Goal: Information Seeking & Learning: Check status

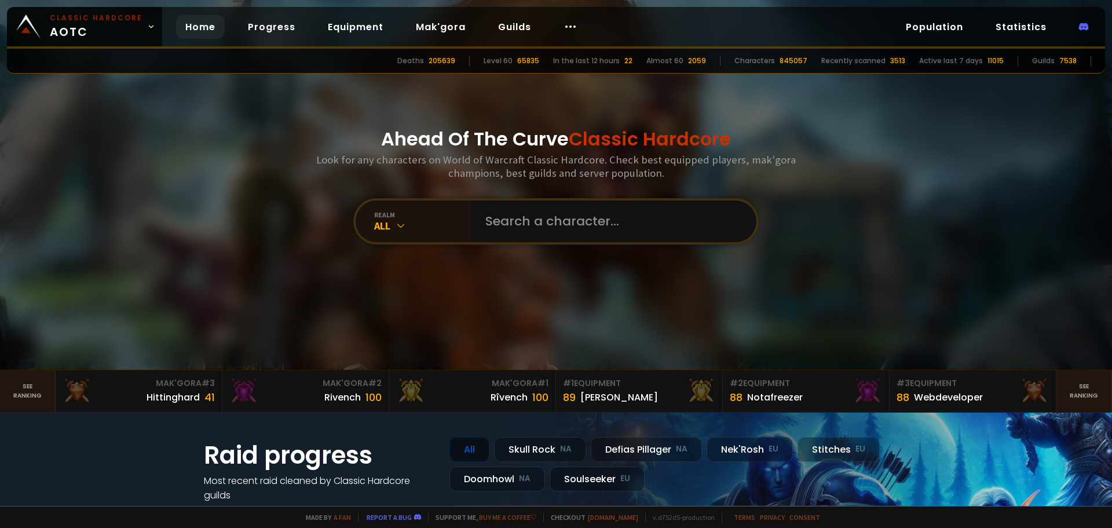
click at [692, 247] on div "Ahead Of The Curve Classic Hardcore Look for any characters on World of Warcraf…" at bounding box center [556, 185] width 698 height 370
click at [685, 222] on input "text" at bounding box center [610, 221] width 264 height 42
type input "hwohunt"
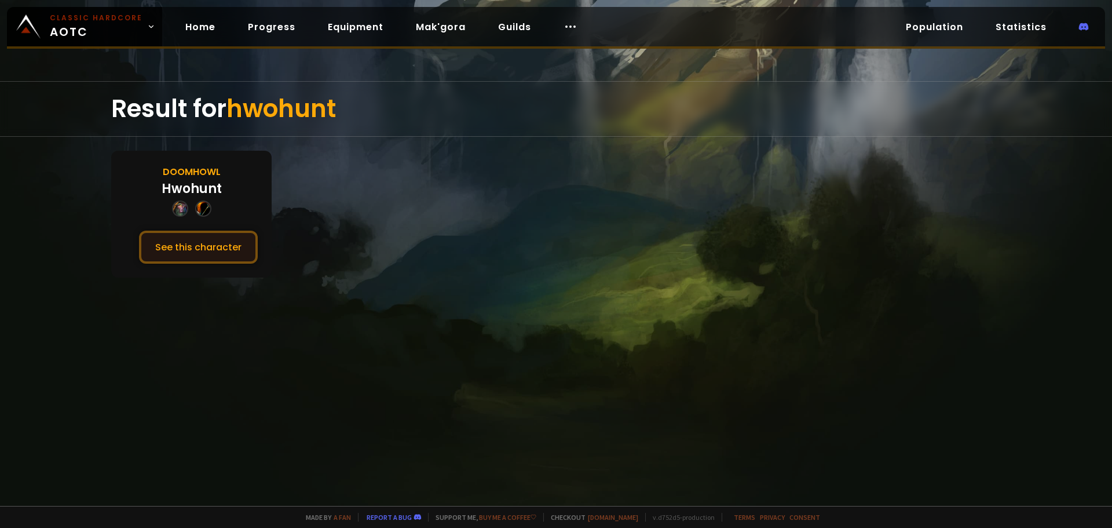
click at [216, 236] on button "See this character" at bounding box center [198, 247] width 119 height 33
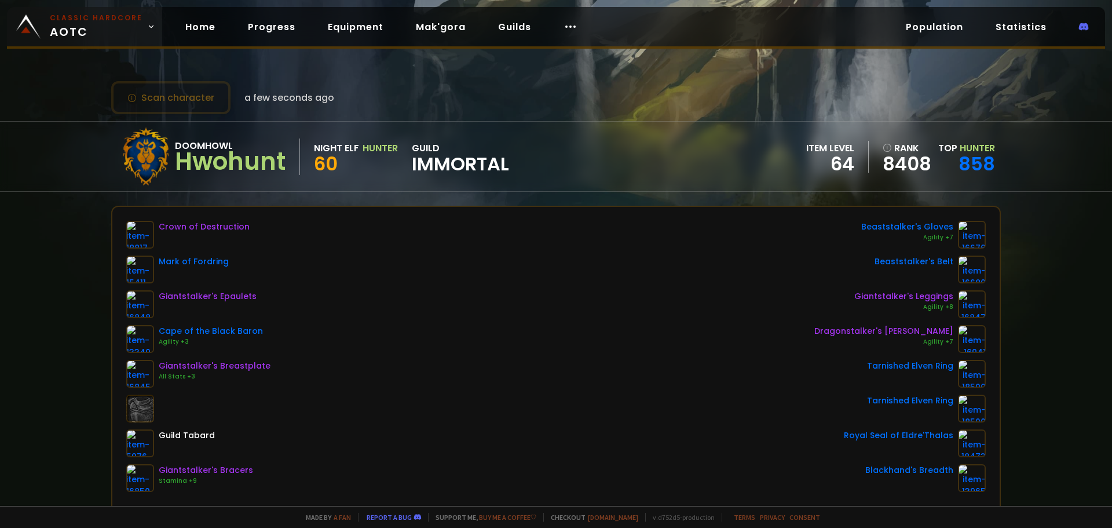
click at [92, 35] on span "Classic Hardcore AOTC" at bounding box center [96, 27] width 93 height 28
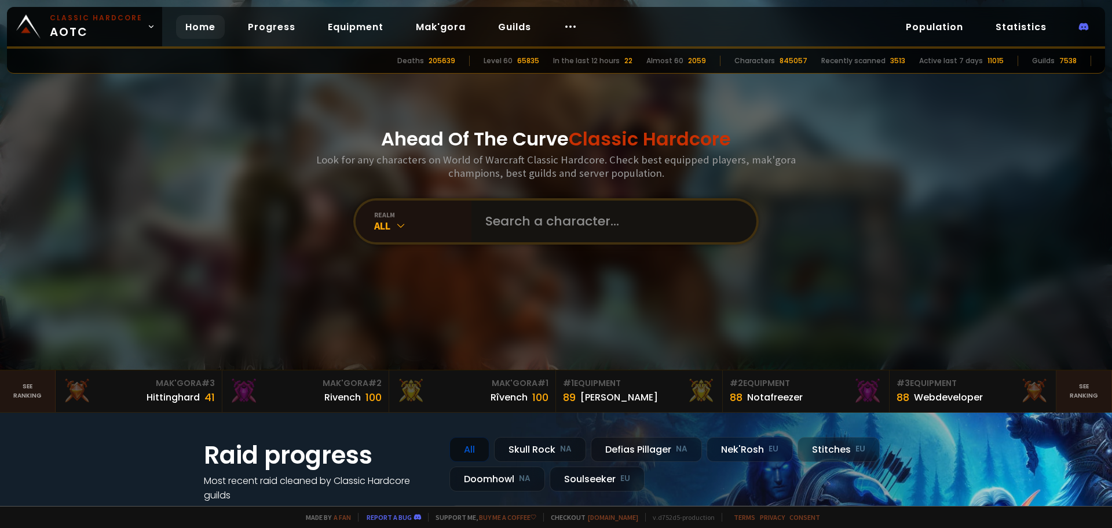
click at [643, 229] on input "text" at bounding box center [610, 221] width 264 height 42
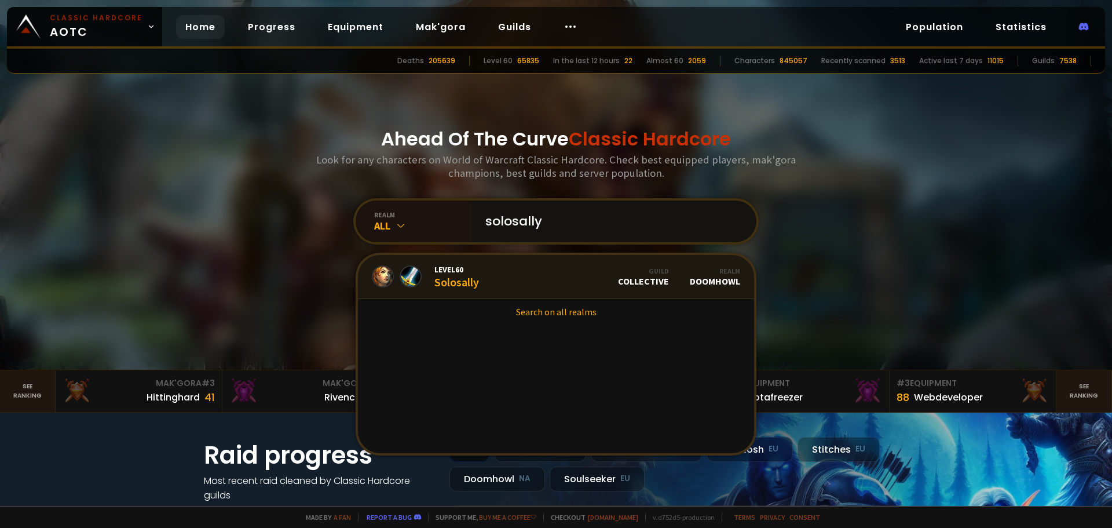
type input "solosally"
click at [482, 277] on link "Level 60 Solosally Guild Collective Realm Doomhowl" at bounding box center [556, 277] width 396 height 44
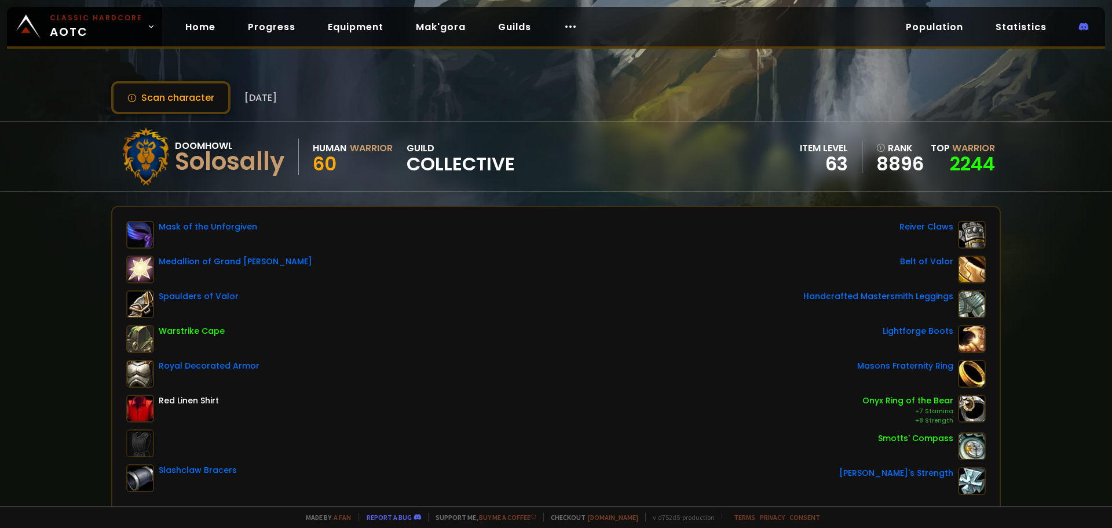
click at [603, 177] on div "Doomhowl Solosally Human Warrior 60 guild Collective item level 63 rank 8896 To…" at bounding box center [556, 157] width 890 height 70
drag, startPoint x: 600, startPoint y: 172, endPoint x: 564, endPoint y: 152, distance: 41.0
click at [564, 152] on div "Doomhowl Solosally Human Warrior 60 guild Collective item level 63 rank 8896 To…" at bounding box center [556, 157] width 890 height 70
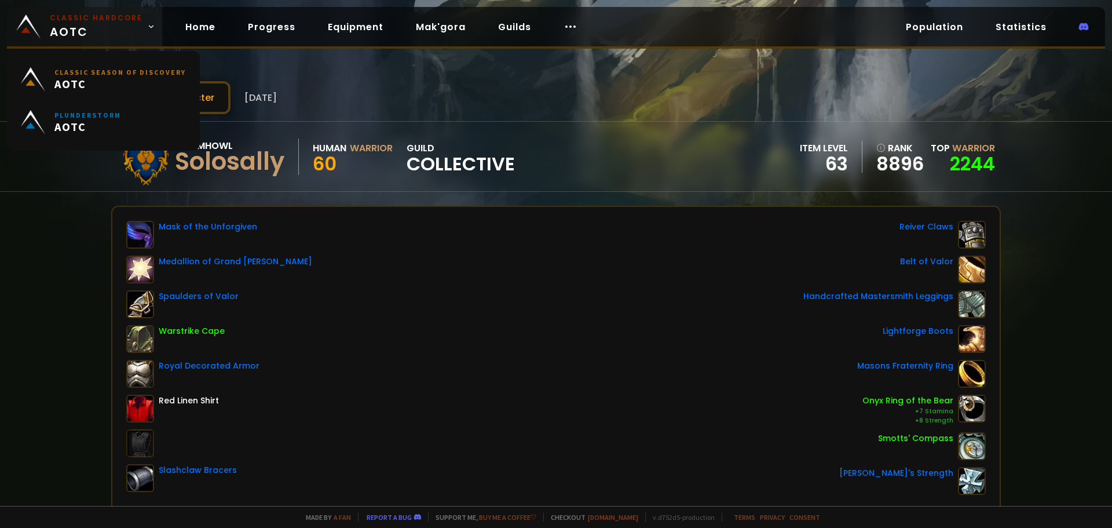
click at [64, 26] on span "Classic Hardcore AOTC" at bounding box center [96, 27] width 93 height 28
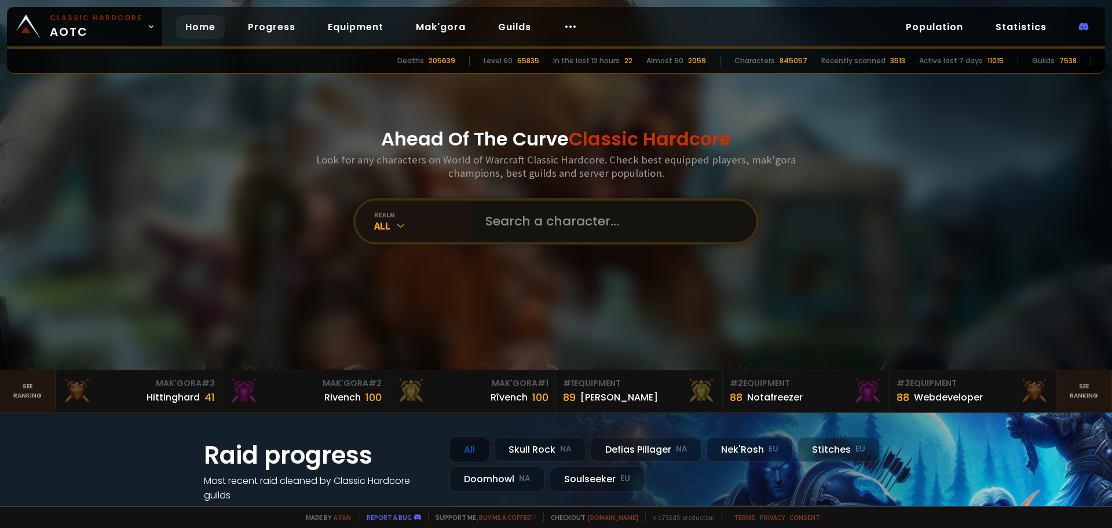
click at [537, 206] on input "text" at bounding box center [610, 221] width 264 height 42
type input "tubzz"
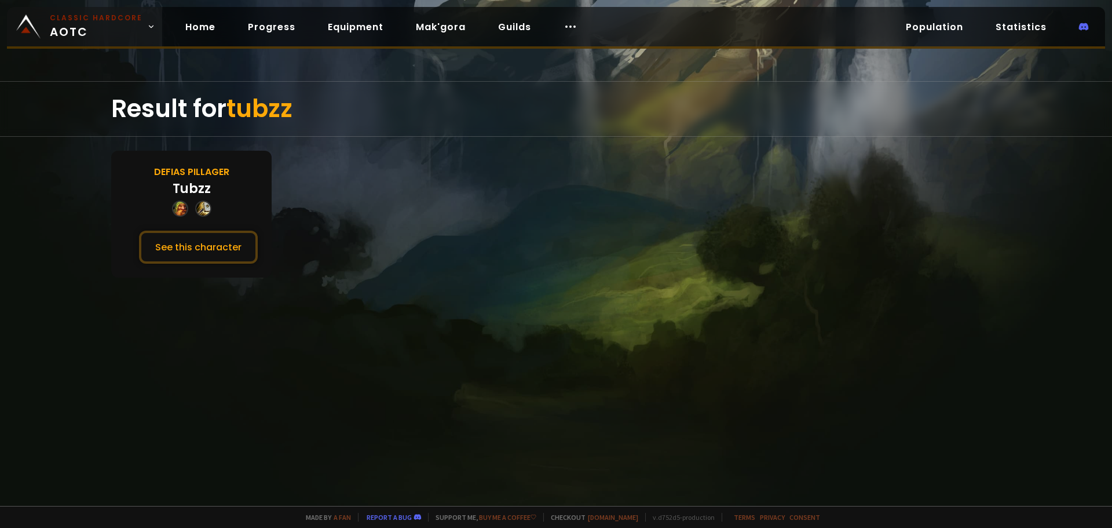
click at [124, 45] on body "Classic Hardcore AOTC Home Progress Equipment Mak'gora Guilds Population Statis…" at bounding box center [556, 264] width 1112 height 528
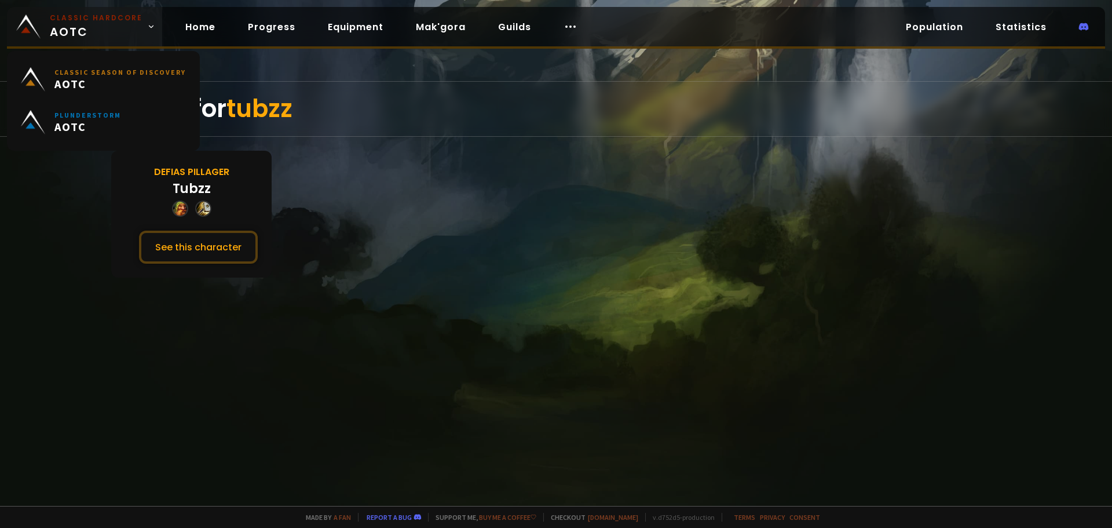
click at [101, 31] on span "Classic Hardcore AOTC" at bounding box center [96, 27] width 93 height 28
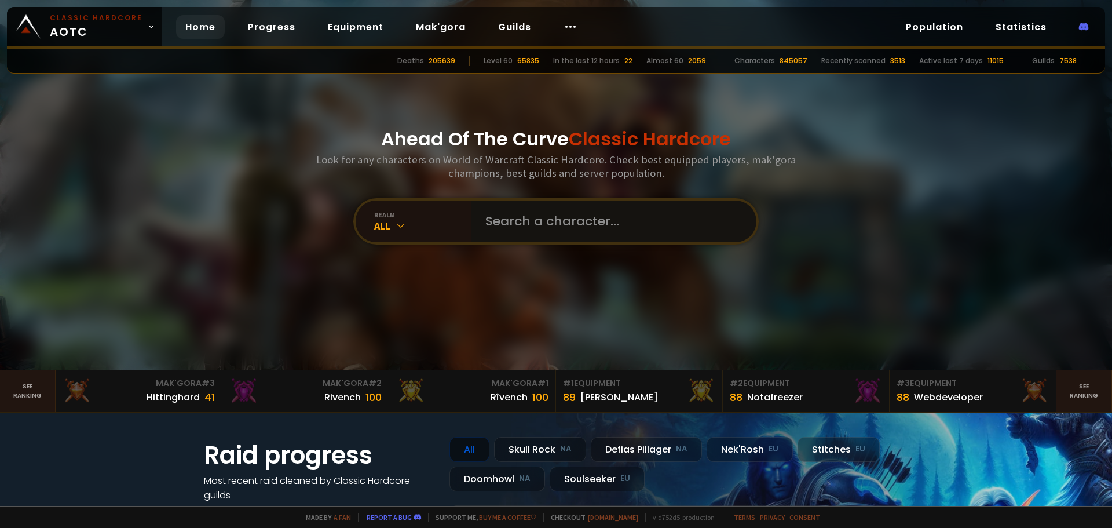
drag, startPoint x: 504, startPoint y: 207, endPoint x: 509, endPoint y: 210, distance: 6.0
click at [507, 209] on input "text" at bounding box center [610, 221] width 264 height 42
type input "dollhair"
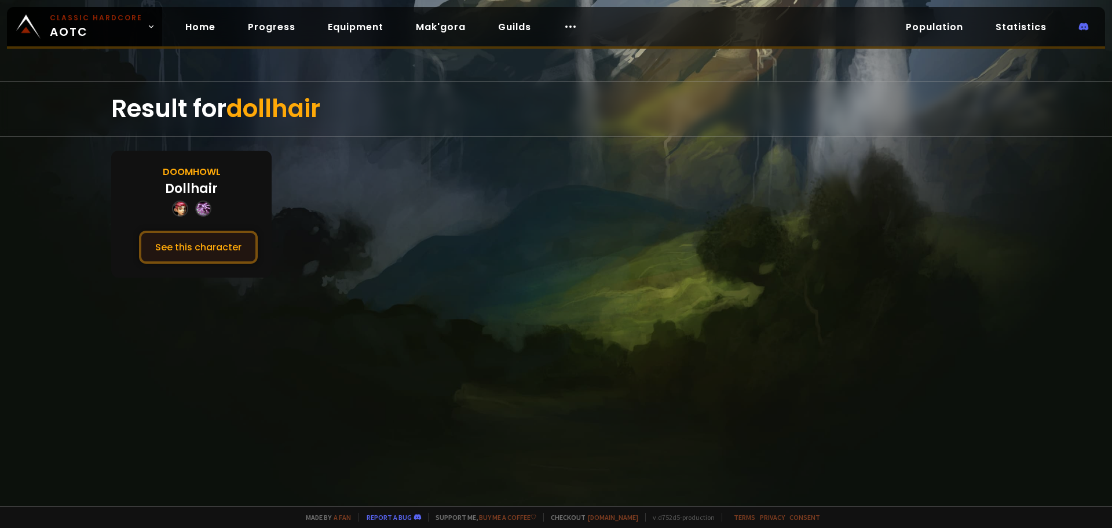
click at [181, 247] on button "See this character" at bounding box center [198, 247] width 119 height 33
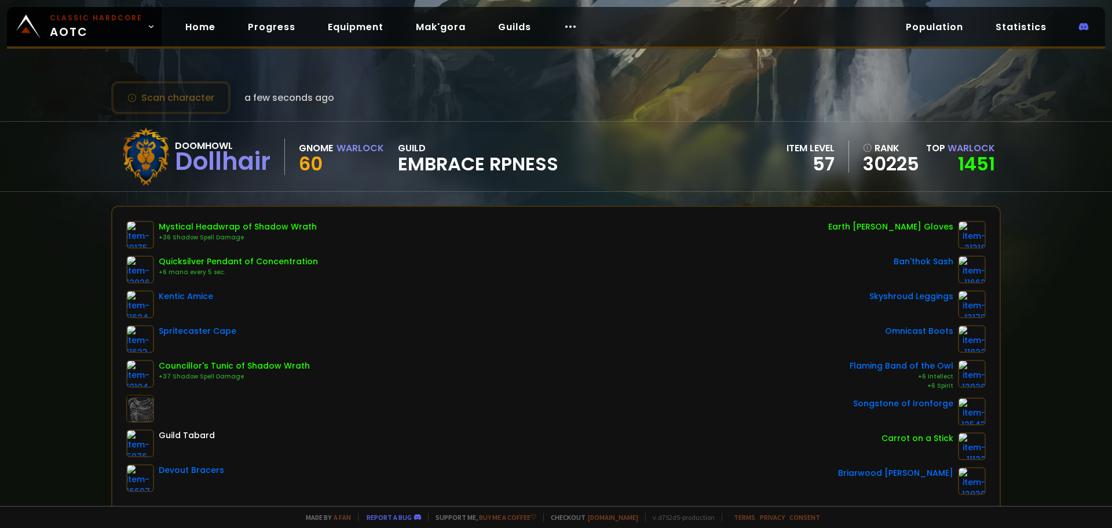
click at [28, 279] on div "Scan character a few seconds ago Doomhowl Dollhair Gnome Warlock 60 guild Embra…" at bounding box center [556, 253] width 1112 height 506
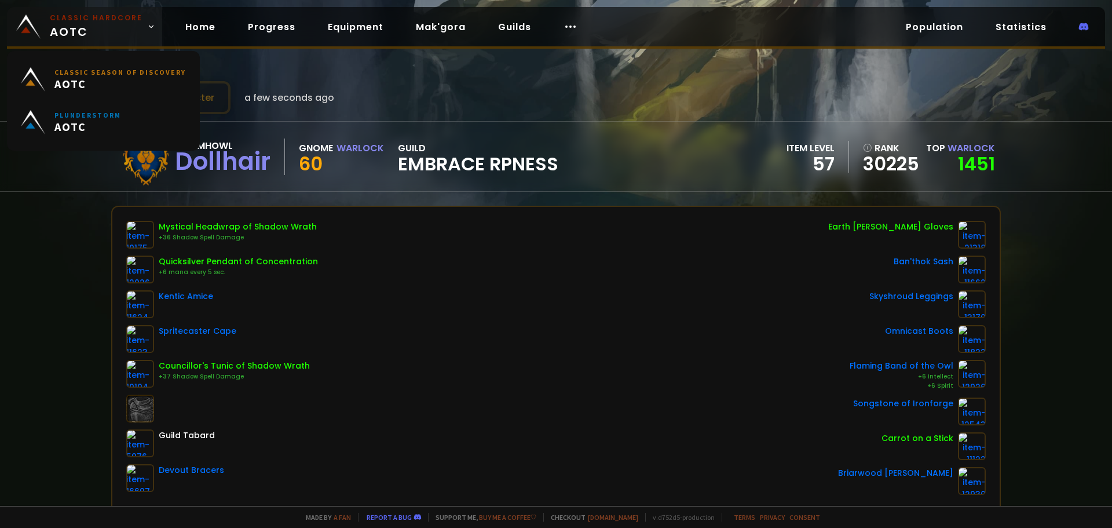
click at [122, 35] on span "Classic Hardcore AOTC" at bounding box center [96, 27] width 93 height 28
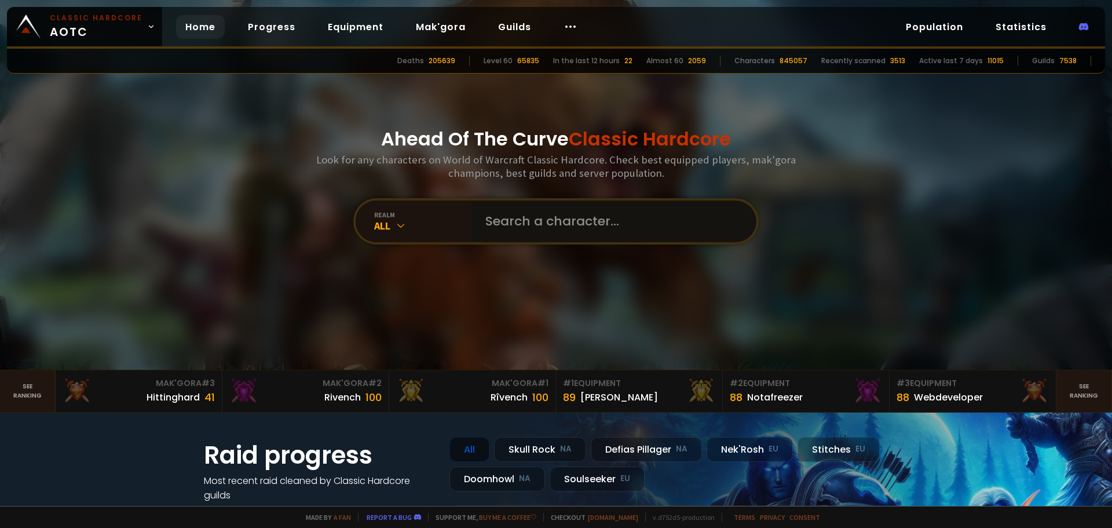
click at [588, 236] on input "text" at bounding box center [610, 221] width 264 height 42
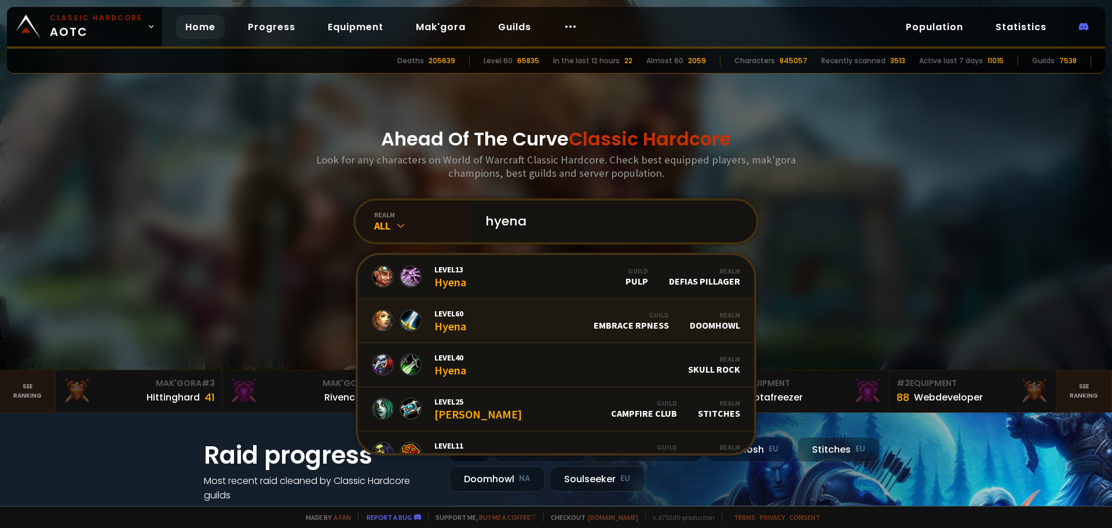
type input "hyena"
click at [505, 323] on link "Level 60 Hyena Guild Embrace RPness Realm Doomhowl" at bounding box center [556, 321] width 396 height 44
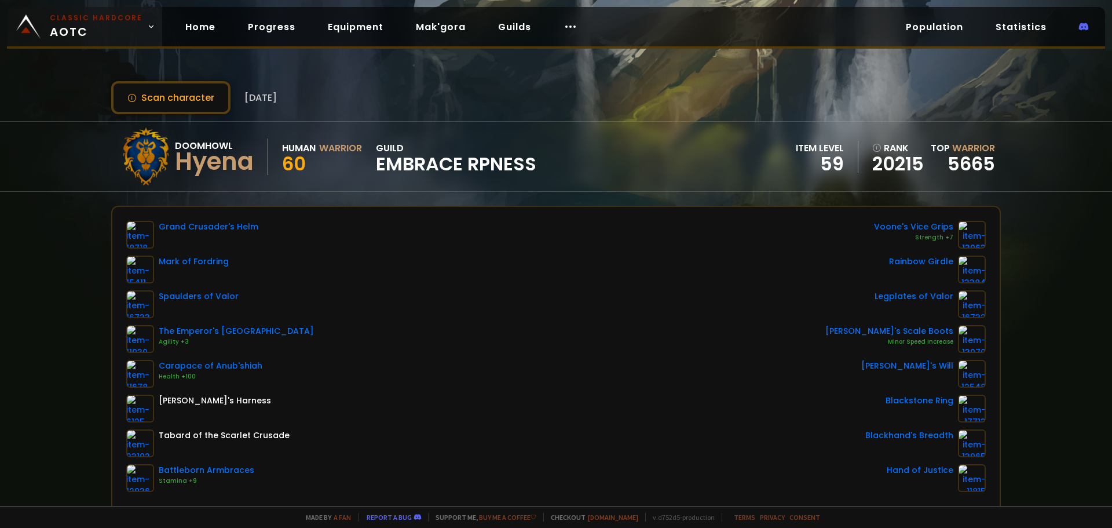
click at [112, 15] on small "Classic Hardcore" at bounding box center [96, 18] width 93 height 10
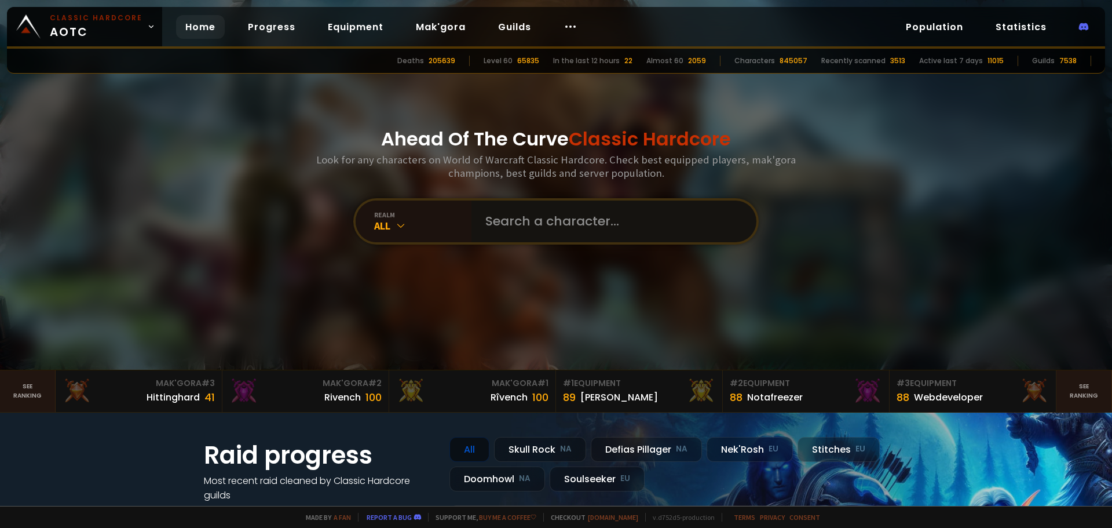
click at [547, 231] on input "text" at bounding box center [610, 221] width 264 height 42
type input "weepymage"
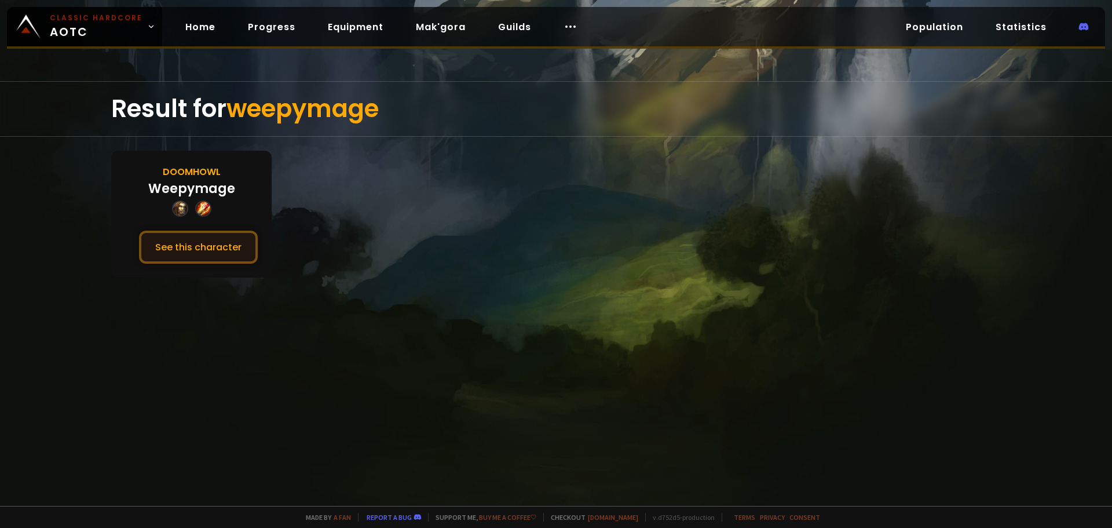
click at [211, 240] on button "See this character" at bounding box center [198, 247] width 119 height 33
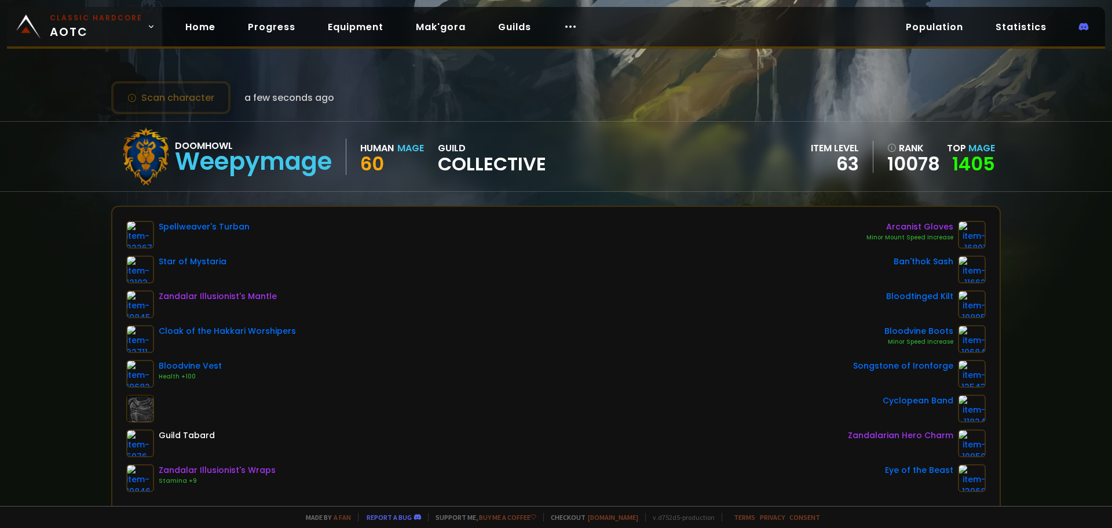
click at [72, 34] on span "Classic Hardcore AOTC" at bounding box center [96, 27] width 93 height 28
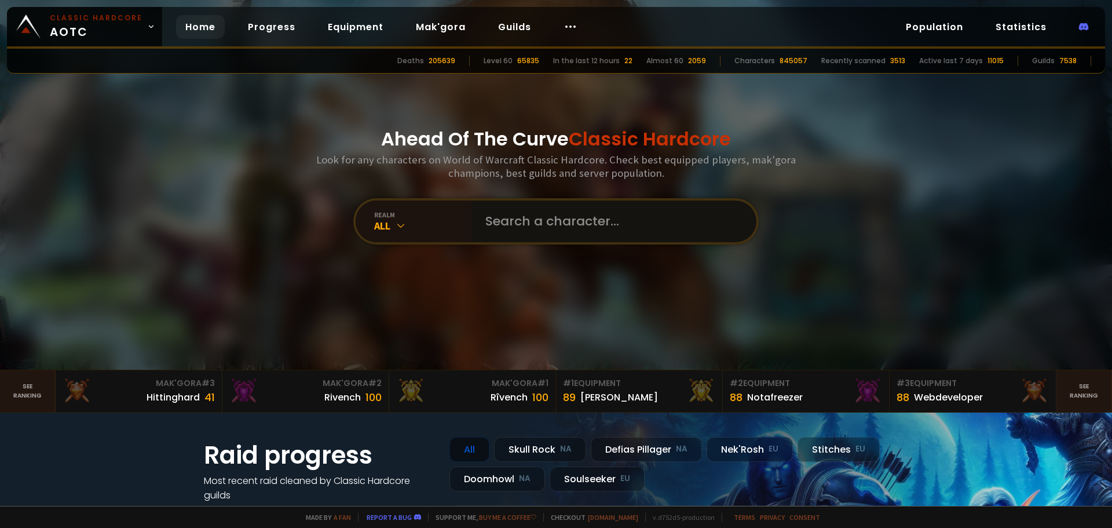
click at [609, 237] on input "text" at bounding box center [610, 221] width 264 height 42
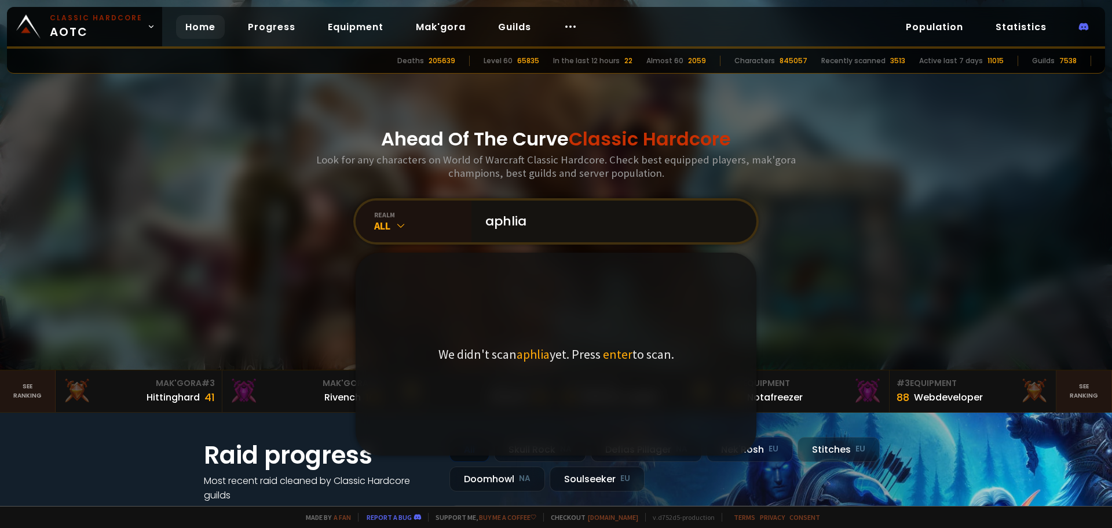
type input "aphlias"
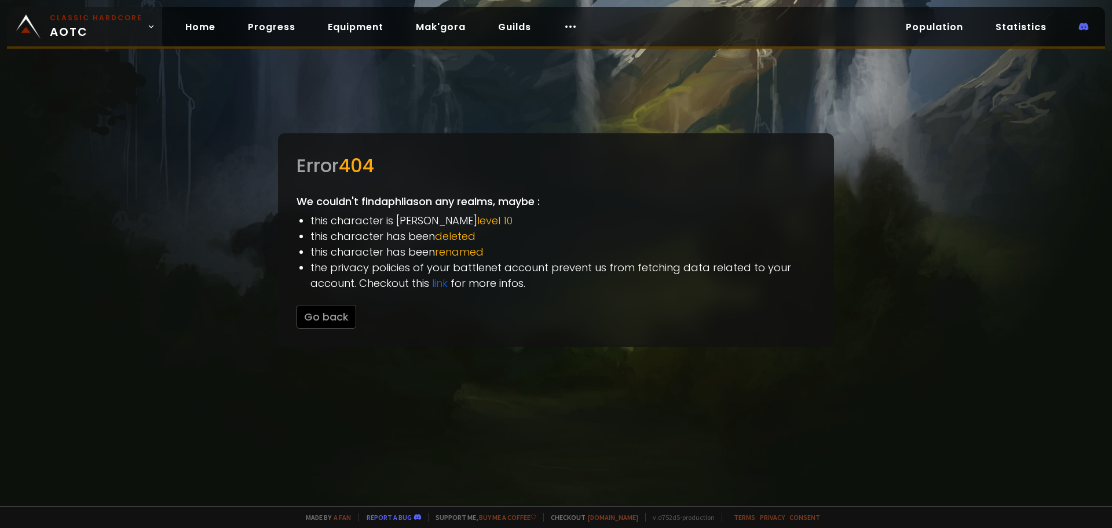
click at [38, 31] on img at bounding box center [28, 26] width 24 height 24
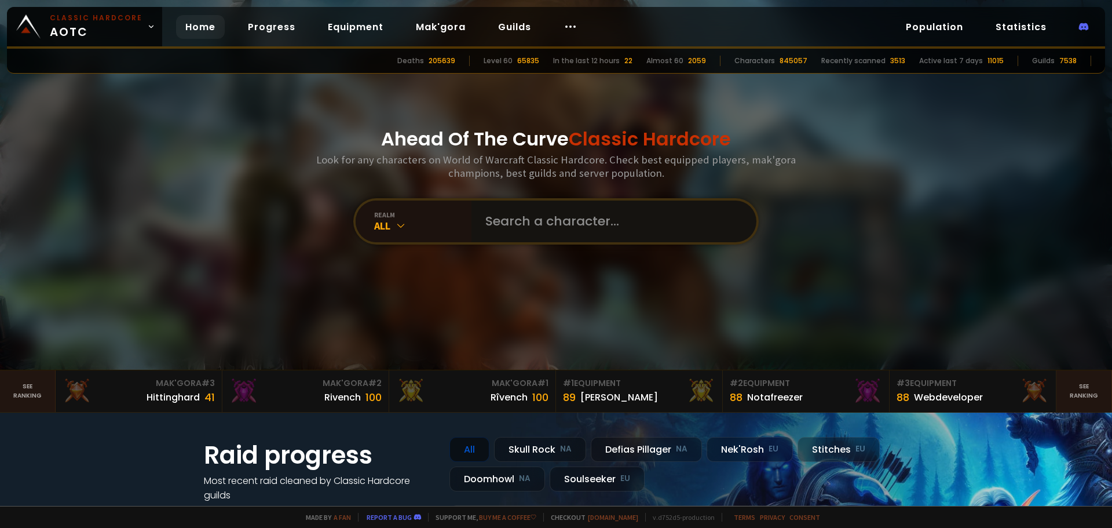
click at [630, 240] on input "text" at bounding box center [610, 221] width 264 height 42
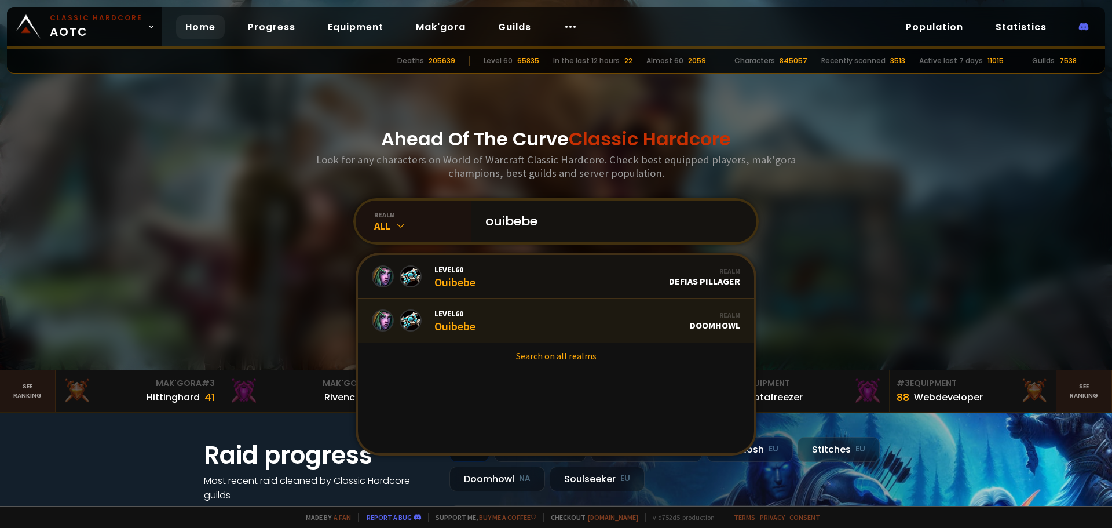
type input "ouibebe"
click at [513, 312] on link "Level 60 Ouibebe Realm Doomhowl" at bounding box center [556, 321] width 396 height 44
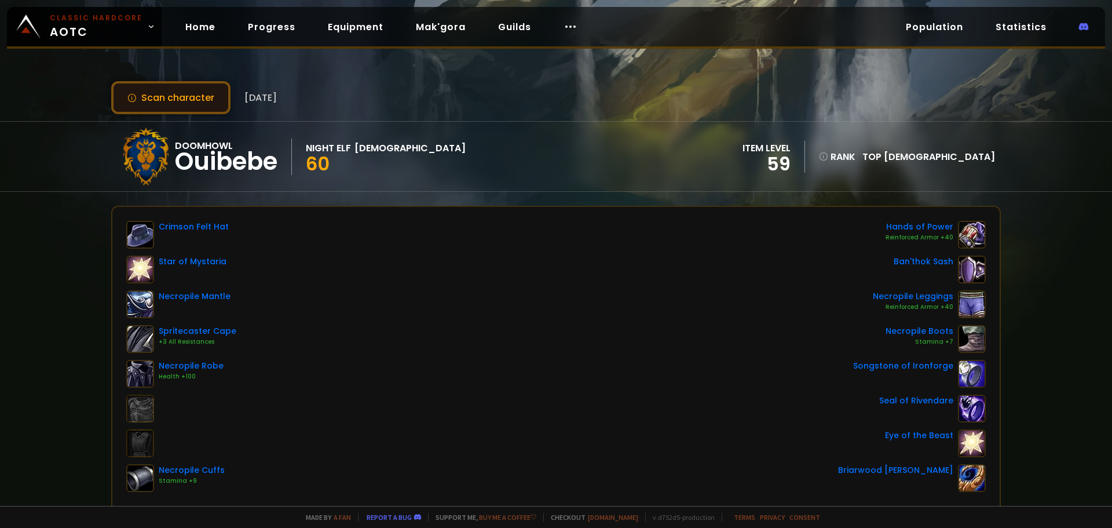
click at [189, 93] on button "Scan character" at bounding box center [170, 97] width 119 height 33
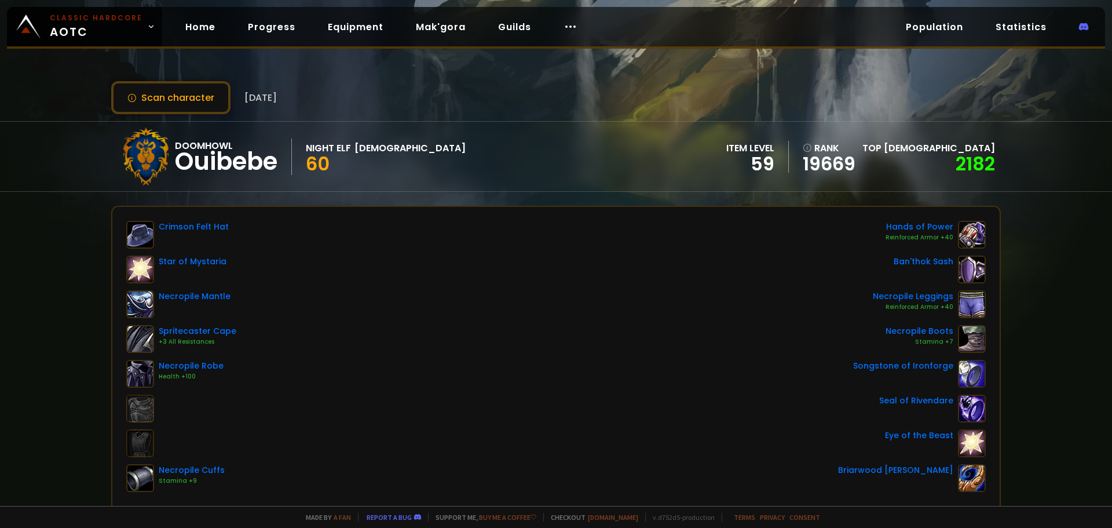
drag, startPoint x: 504, startPoint y: 188, endPoint x: 466, endPoint y: 151, distance: 52.8
click at [466, 151] on div "Doomhowl Ouibebe Night Elf Priest 60 item level 59 rank 19669 Top Priest 2182" at bounding box center [556, 157] width 890 height 70
click at [128, 25] on span "Classic Hardcore AOTC" at bounding box center [96, 27] width 93 height 28
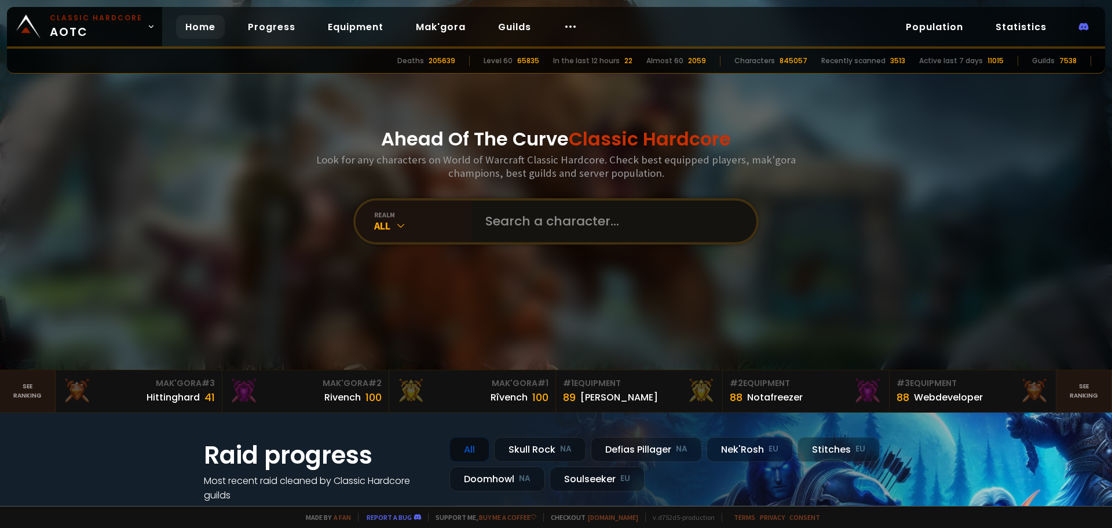
click at [566, 226] on input "text" at bounding box center [610, 221] width 264 height 42
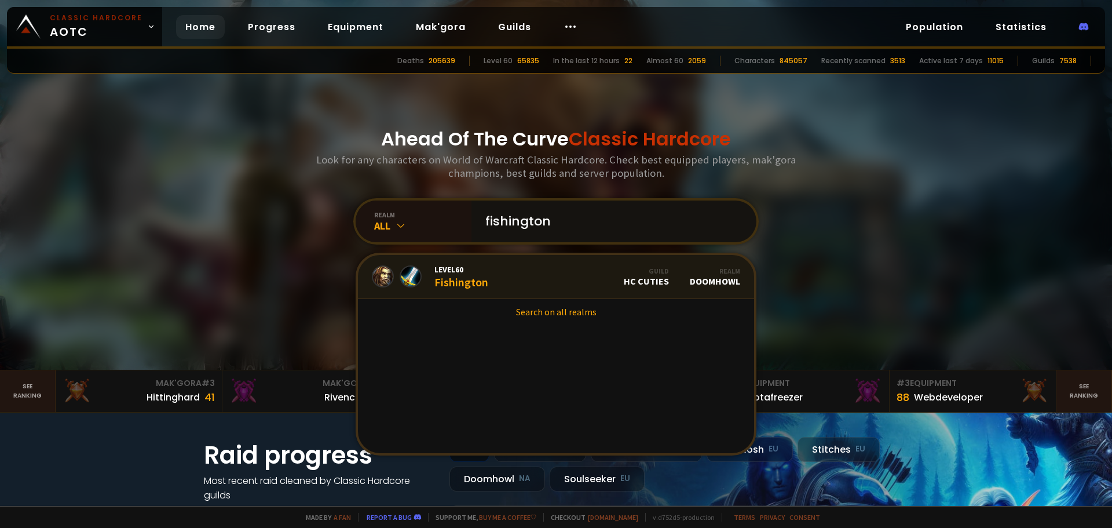
type input "fishington"
click at [531, 275] on link "Level 60 Fishington Guild HC Cuties Realm Doomhowl" at bounding box center [556, 277] width 396 height 44
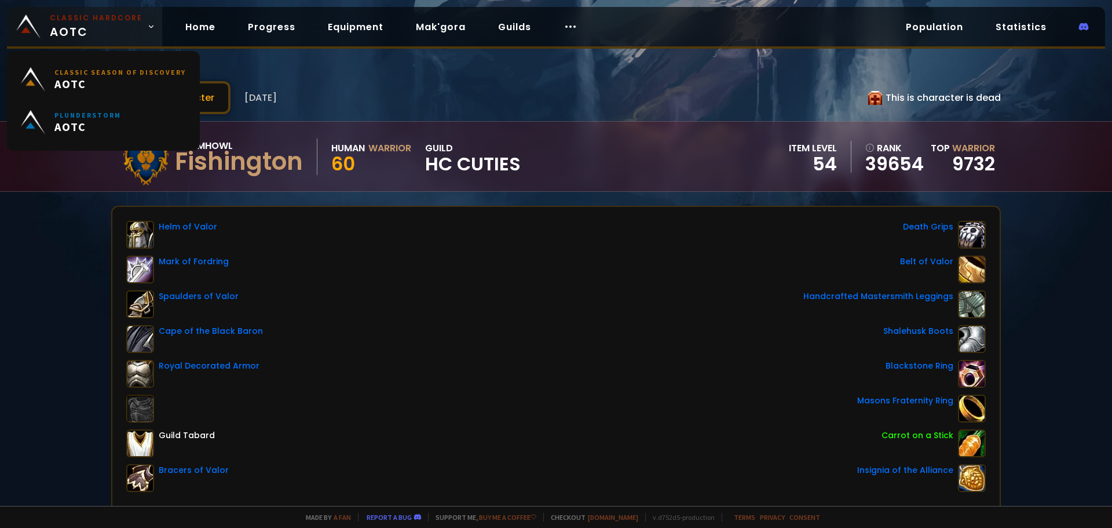
click at [133, 34] on span "Classic Hardcore AOTC" at bounding box center [96, 27] width 93 height 28
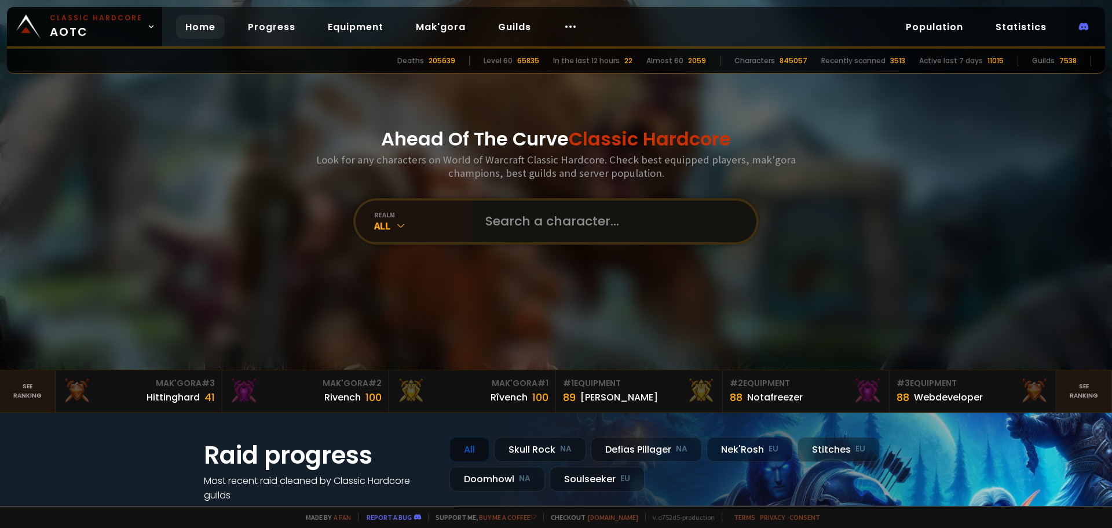
click at [570, 218] on input "text" at bounding box center [610, 221] width 264 height 42
type input "nonary"
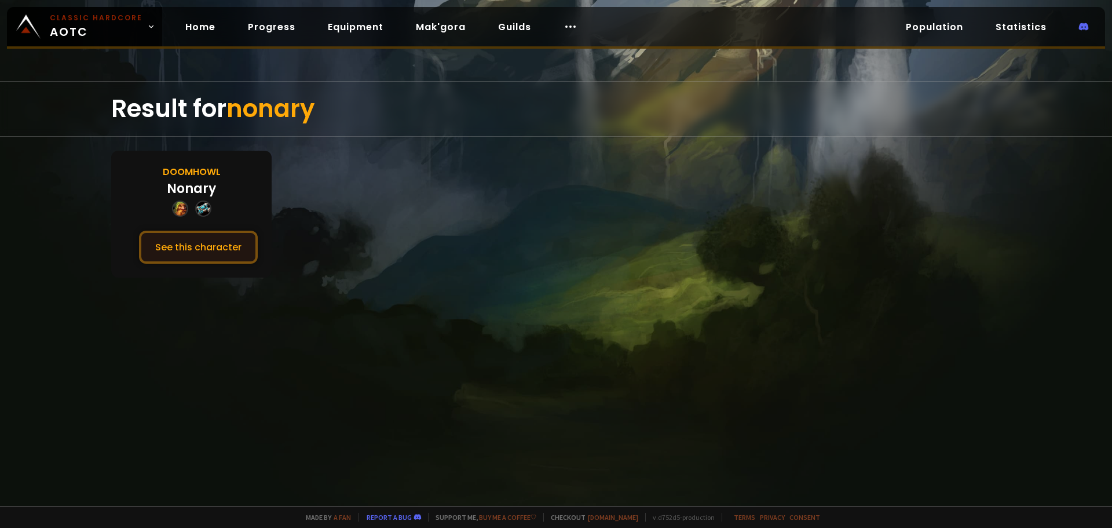
click at [189, 236] on button "See this character" at bounding box center [198, 247] width 119 height 33
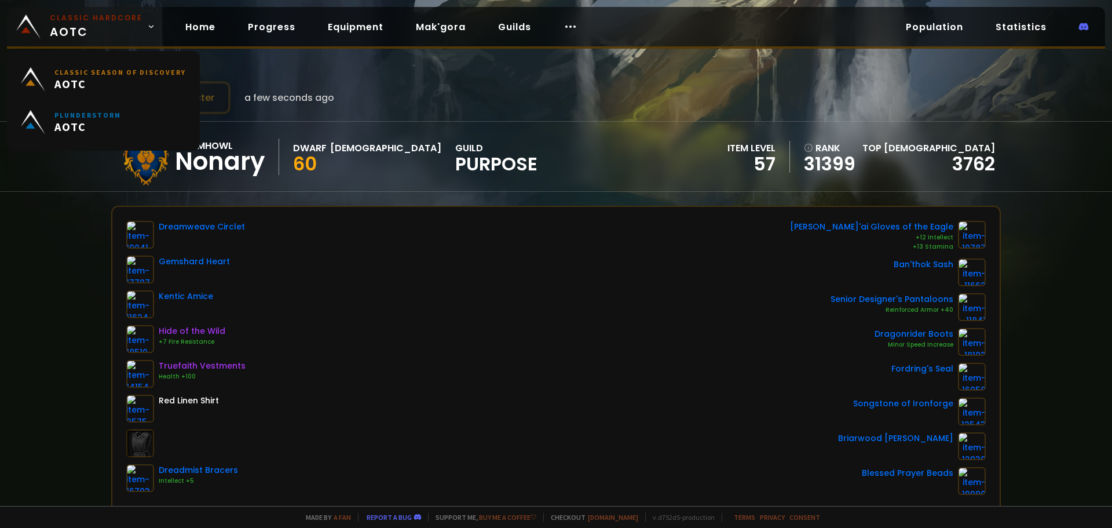
click at [114, 16] on small "Classic Hardcore" at bounding box center [96, 18] width 93 height 10
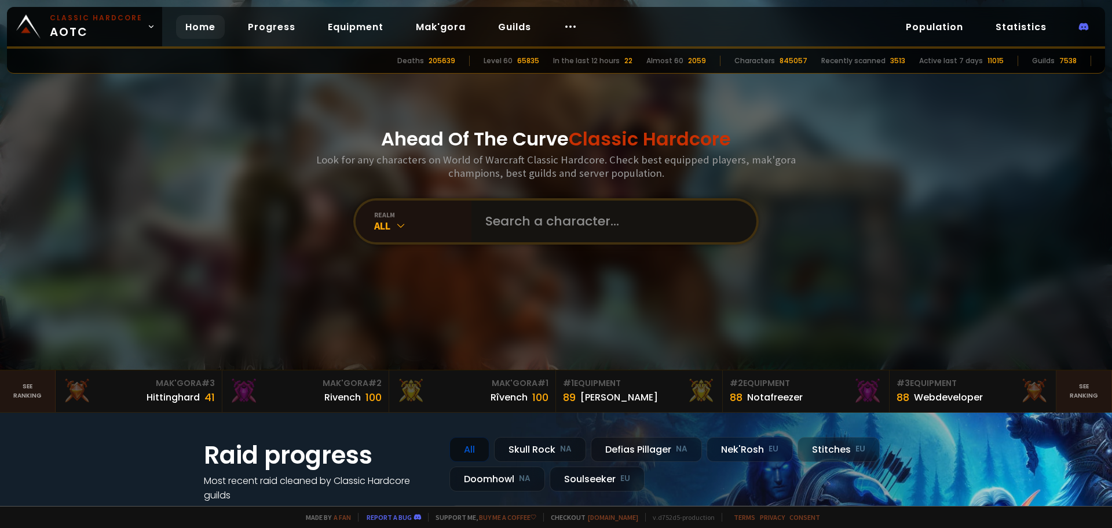
click at [529, 217] on input "text" at bounding box center [610, 221] width 264 height 42
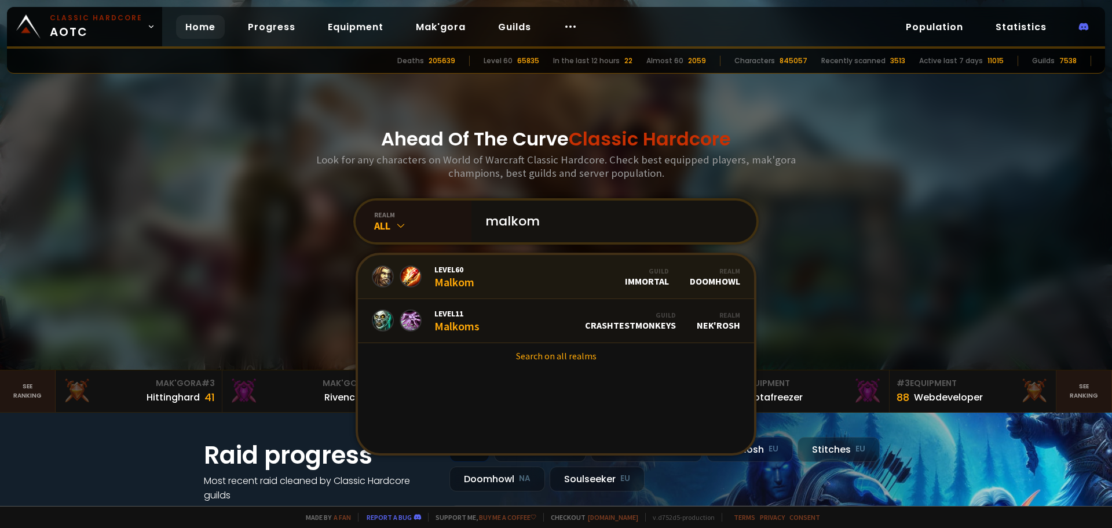
type input "malkom"
click at [536, 285] on link "Level 60 Malkom Guild Immortal Realm Doomhowl" at bounding box center [556, 277] width 396 height 44
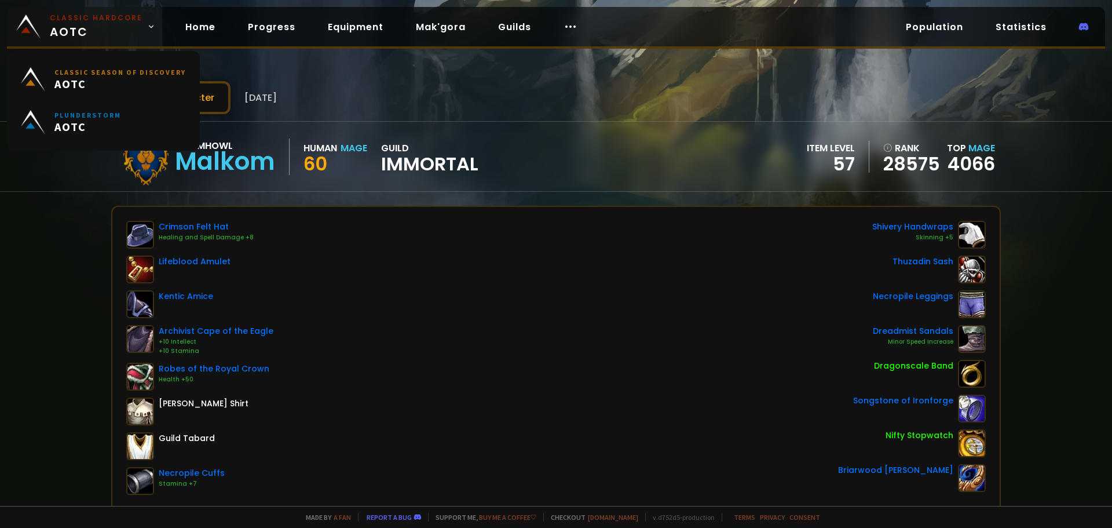
click at [123, 35] on span "Classic Hardcore AOTC" at bounding box center [96, 27] width 93 height 28
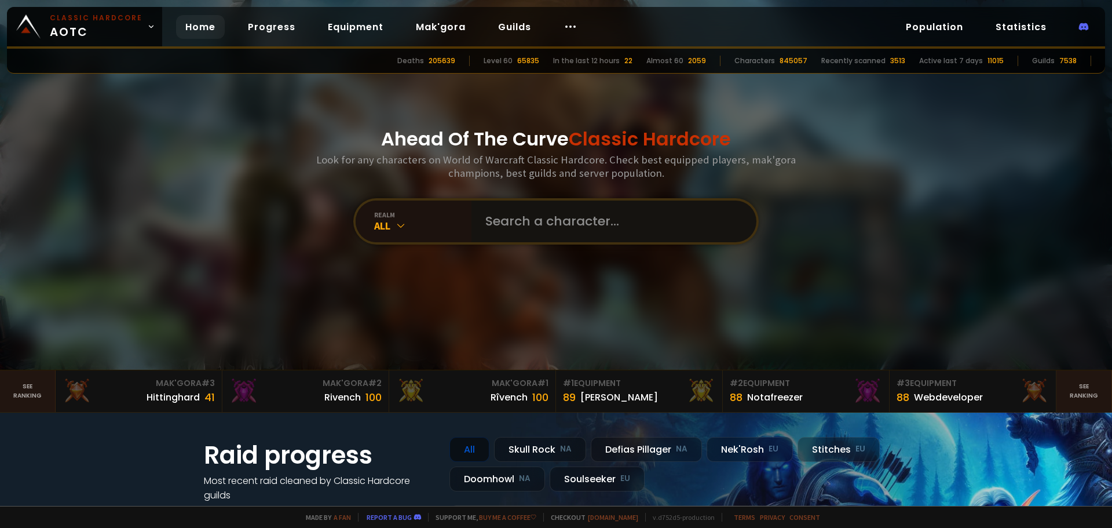
click at [545, 229] on input "text" at bounding box center [610, 221] width 264 height 42
type input "ignorance"
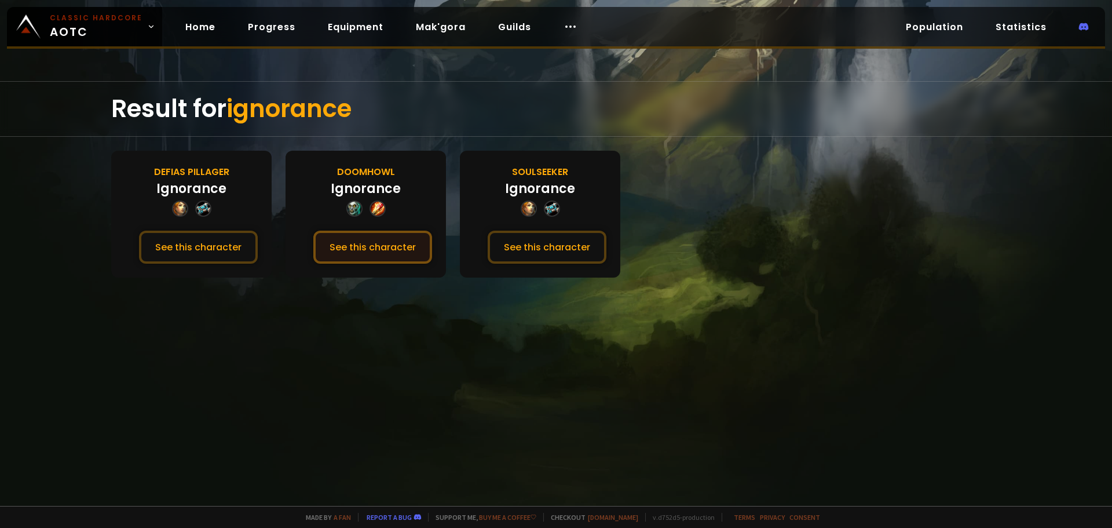
click at [349, 251] on button "See this character" at bounding box center [372, 247] width 119 height 33
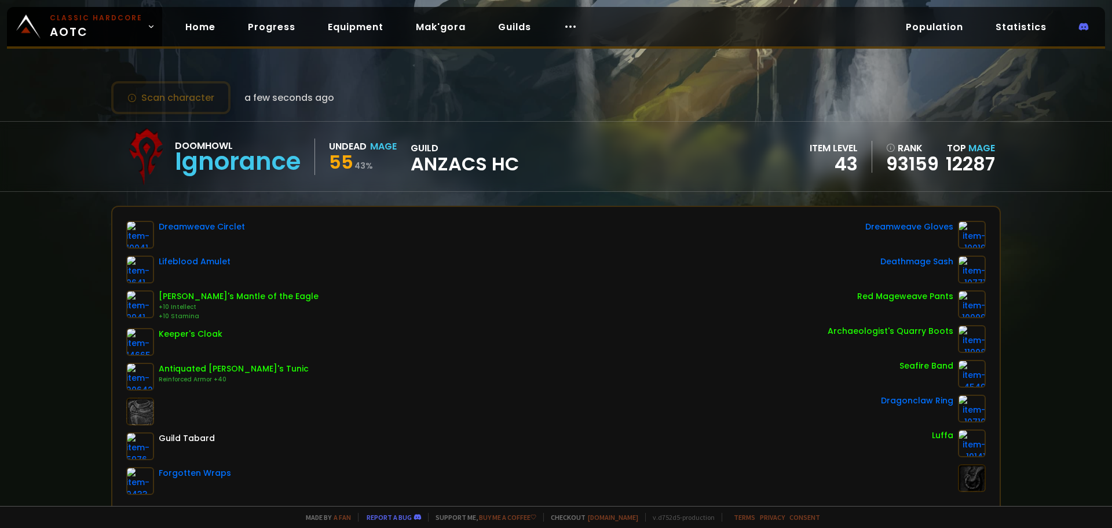
click at [452, 222] on div "Dreamweave Circlet Lifeblood Amulet Abjurer's Mantle of the Eagle +10 Intellect…" at bounding box center [555, 358] width 859 height 274
drag, startPoint x: 441, startPoint y: 223, endPoint x: 398, endPoint y: 208, distance: 45.4
click at [398, 208] on div "Dreamweave Circlet Lifeblood Amulet Abjurer's Mantle of the Eagle +10 Intellect…" at bounding box center [555, 381] width 887 height 348
click at [103, 12] on link "Classic Hardcore AOTC" at bounding box center [84, 26] width 155 height 39
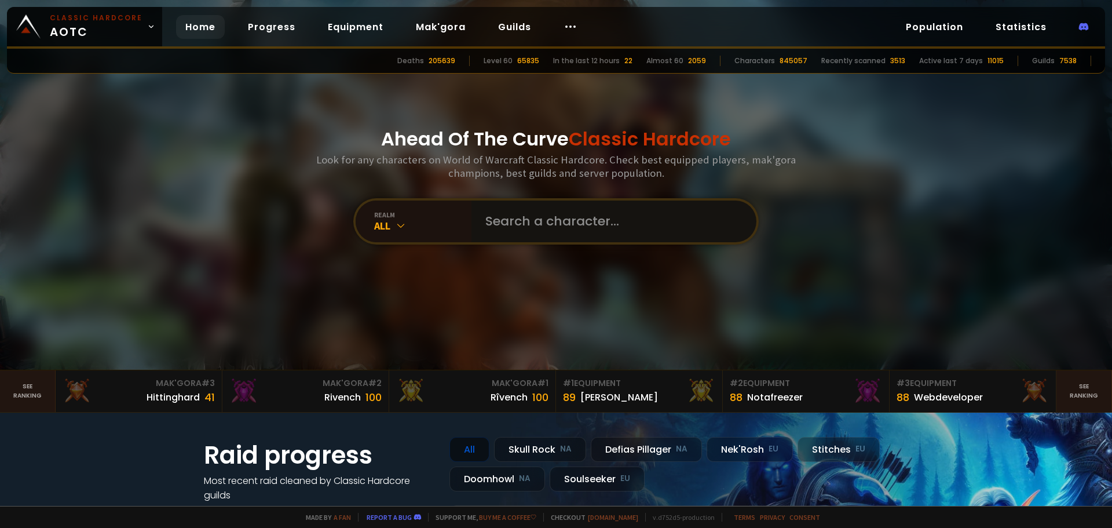
click at [626, 223] on input "text" at bounding box center [610, 221] width 264 height 42
type input "sokka"
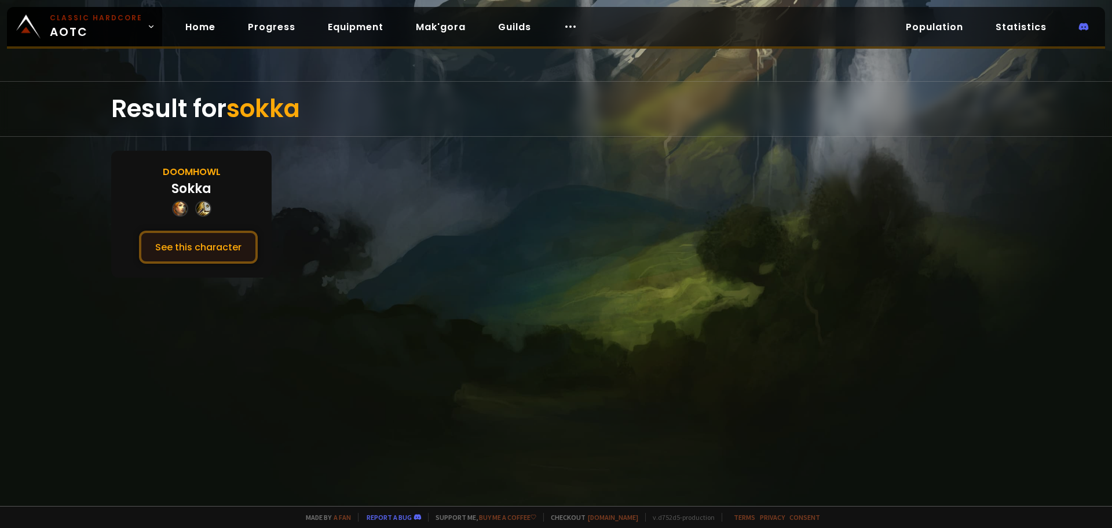
click at [231, 244] on button "See this character" at bounding box center [198, 247] width 119 height 33
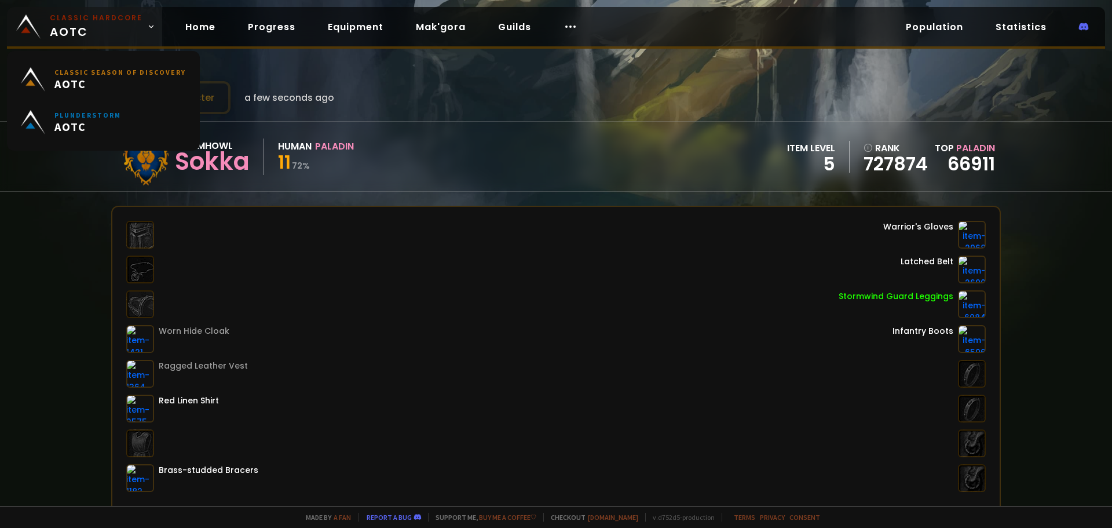
click at [100, 23] on small "Classic Hardcore" at bounding box center [96, 18] width 93 height 10
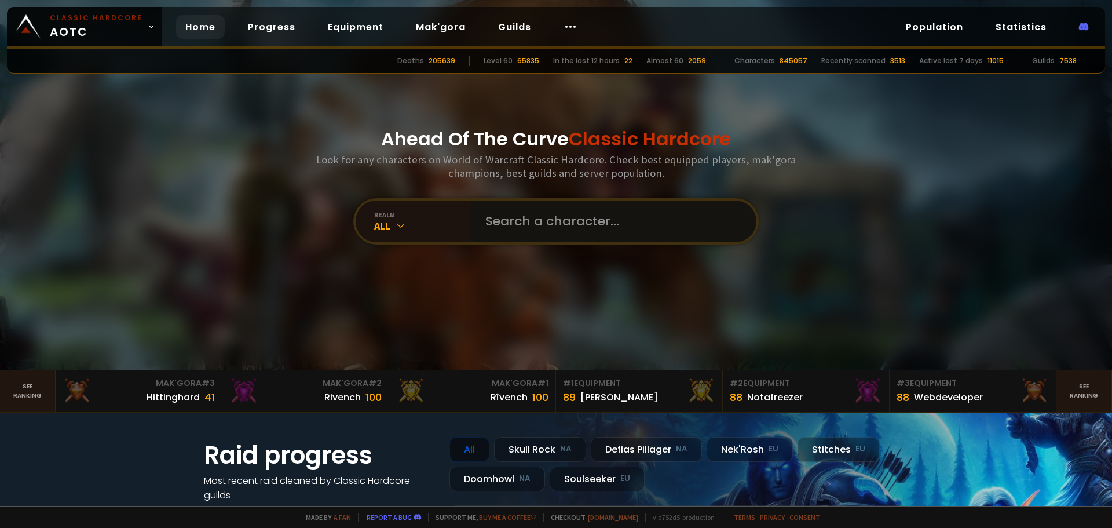
click at [613, 214] on input "text" at bounding box center [610, 221] width 264 height 42
type input "[PERSON_NAME]"
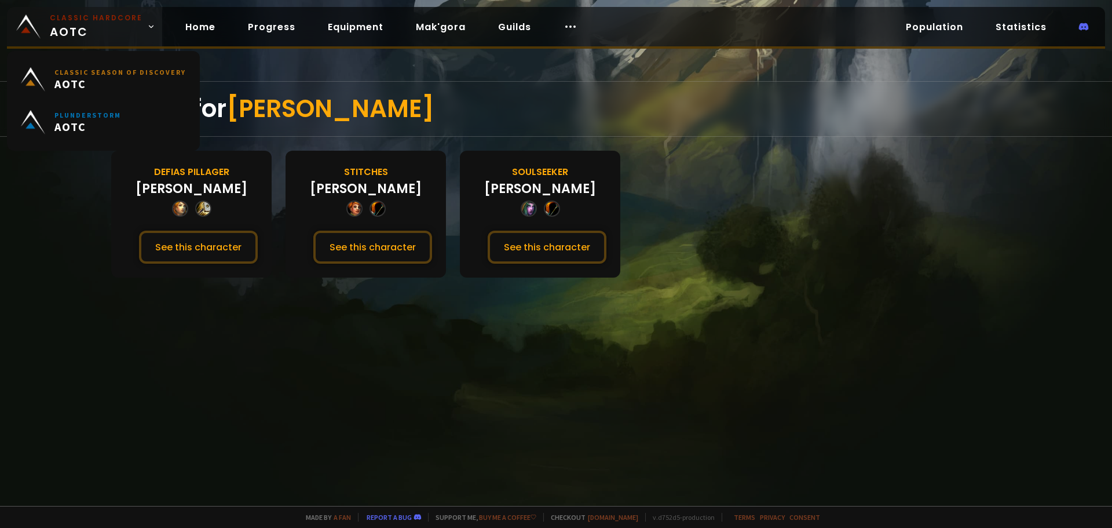
click at [96, 35] on span "Classic Hardcore AOTC" at bounding box center [96, 27] width 93 height 28
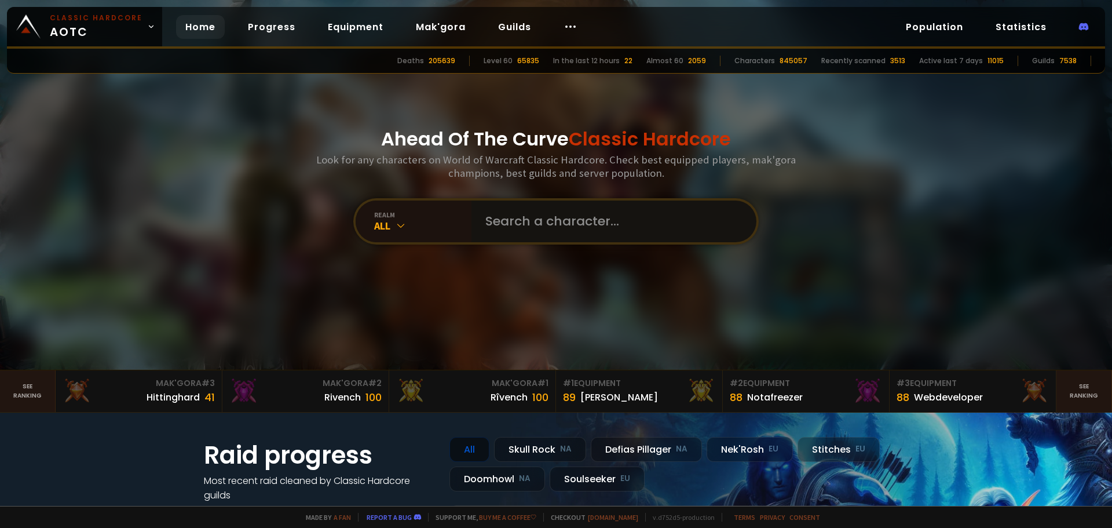
click at [557, 216] on input "text" at bounding box center [610, 221] width 264 height 42
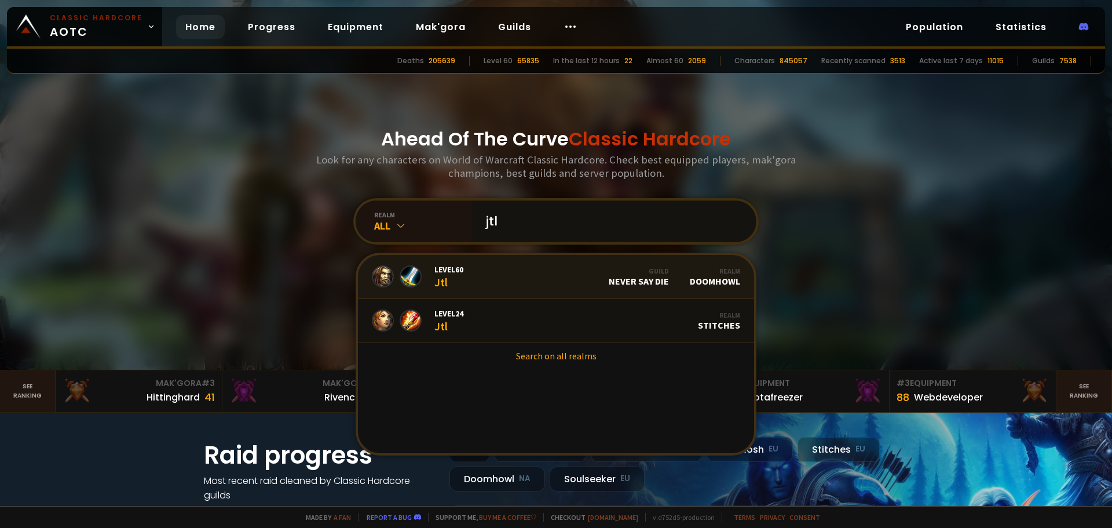
type input "jtl"
click at [558, 281] on link "Level 60 Jtl Guild Never Say Die Realm Doomhowl" at bounding box center [556, 277] width 396 height 44
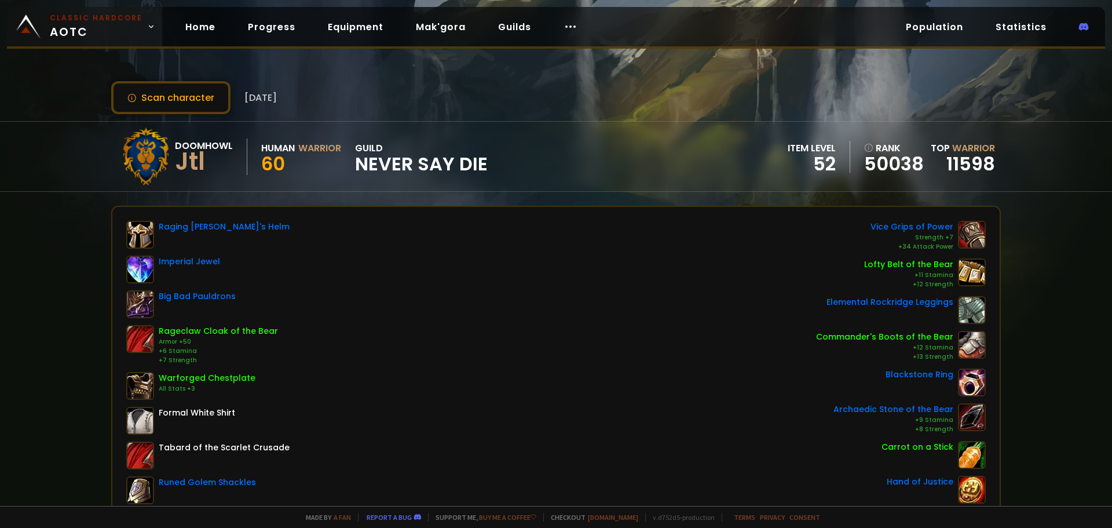
click at [115, 28] on span "Classic Hardcore AOTC" at bounding box center [96, 27] width 93 height 28
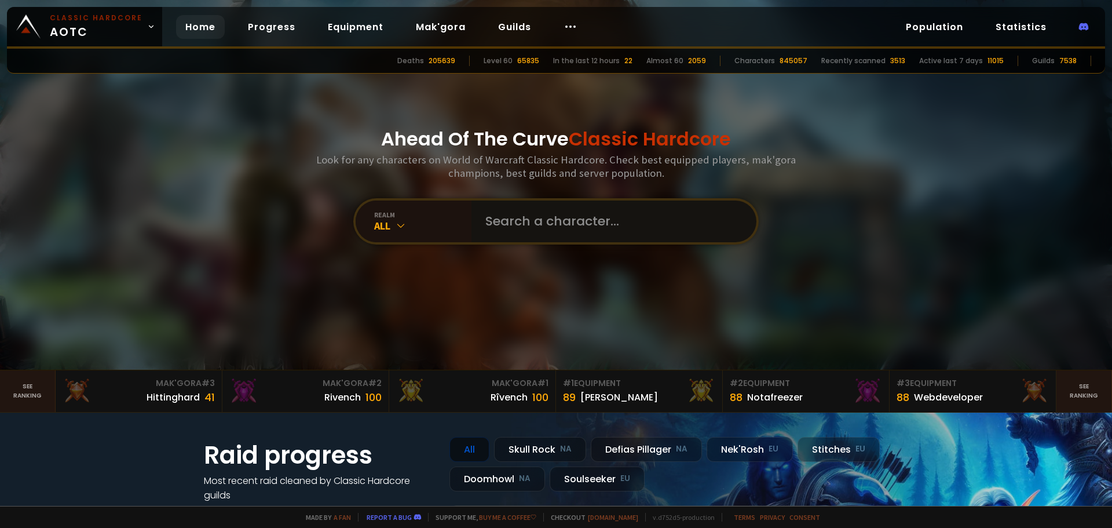
click at [600, 212] on input "text" at bounding box center [610, 221] width 264 height 42
type input "sturdycat"
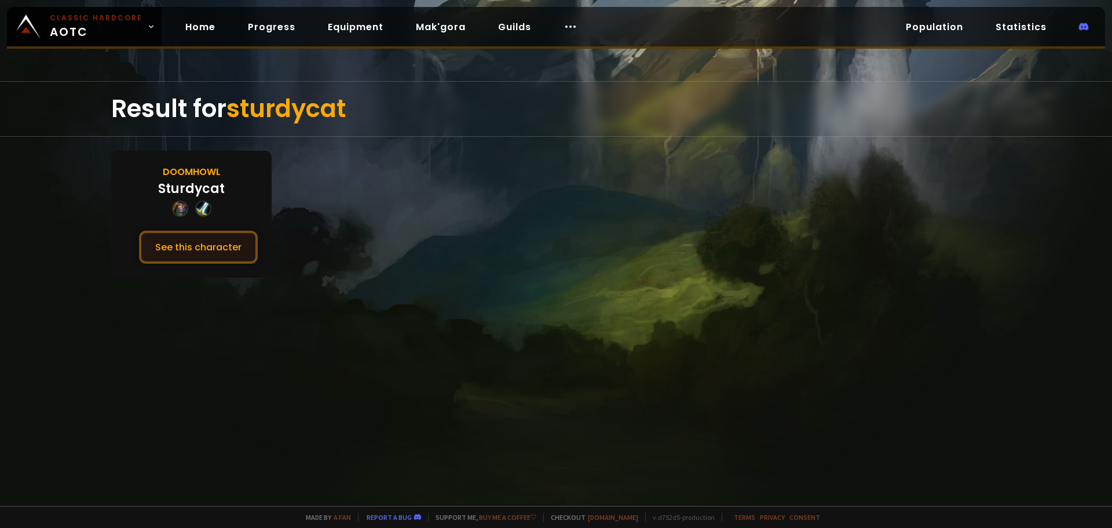
click at [209, 246] on button "See this character" at bounding box center [198, 247] width 119 height 33
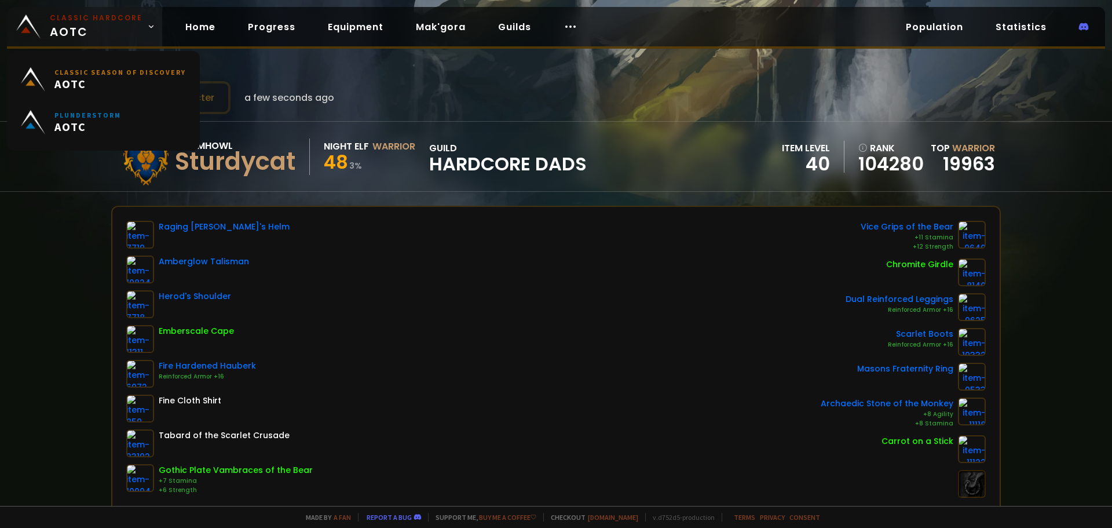
click at [104, 29] on span "Classic Hardcore AOTC" at bounding box center [96, 27] width 93 height 28
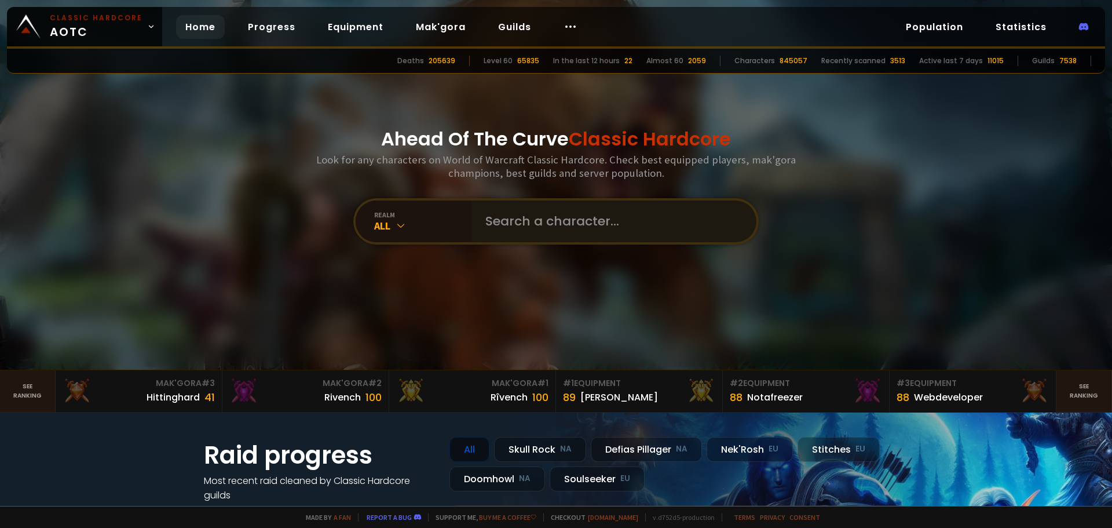
click at [584, 239] on div "realm All" at bounding box center [555, 221] width 405 height 46
click at [583, 238] on input "text" at bounding box center [610, 221] width 264 height 42
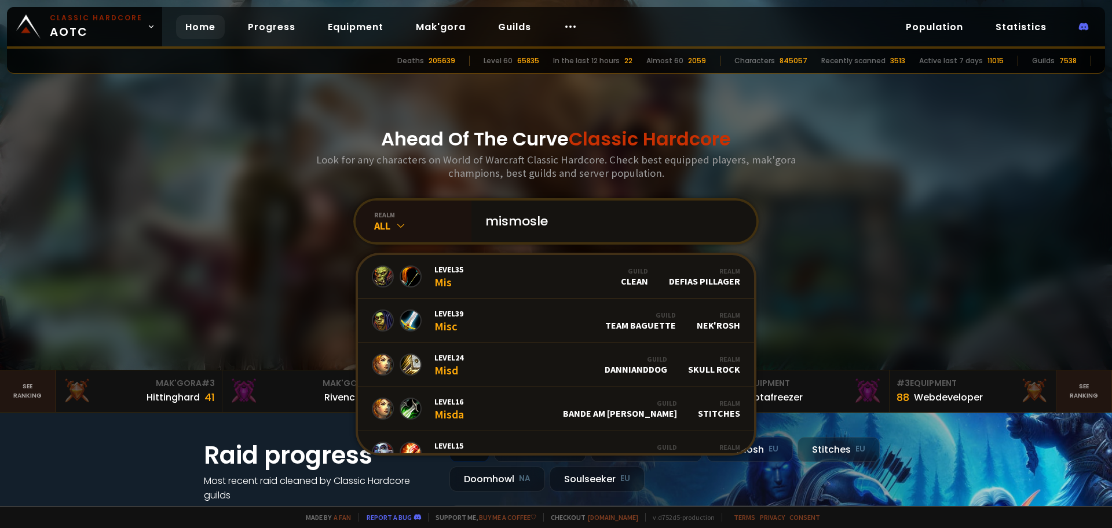
type input "mismosley"
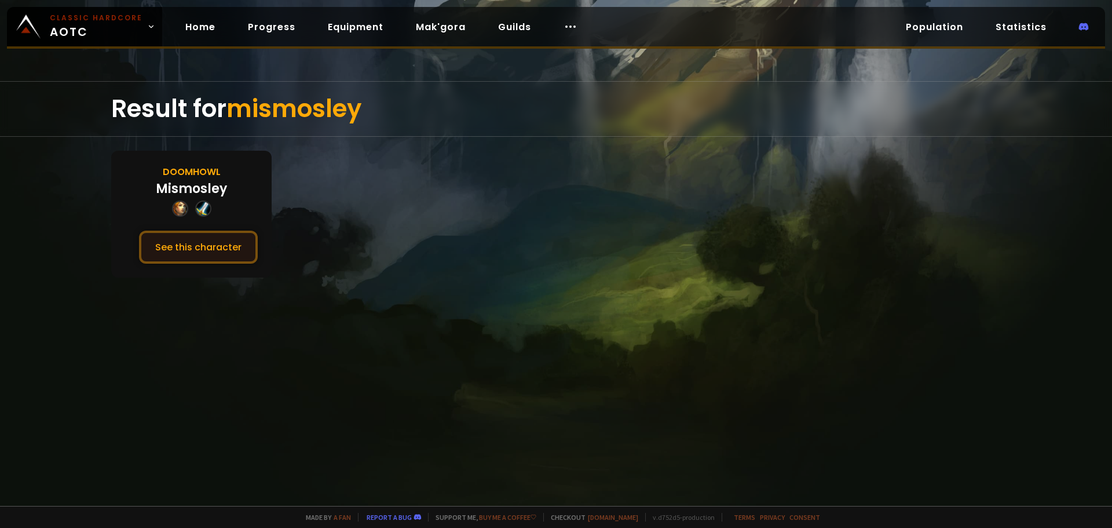
click at [190, 247] on button "See this character" at bounding box center [198, 247] width 119 height 33
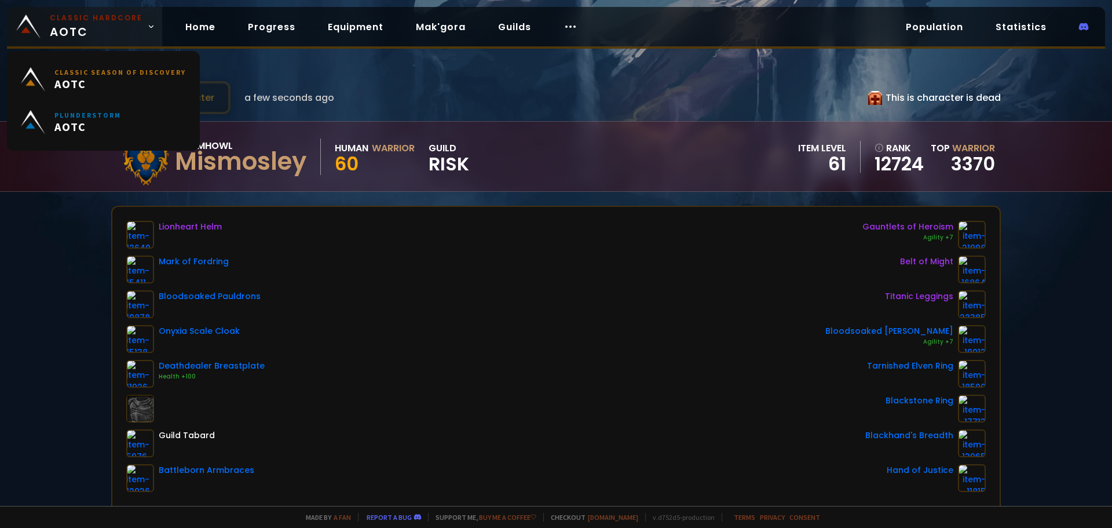
click at [83, 42] on link "Classic Hardcore AOTC" at bounding box center [84, 26] width 155 height 39
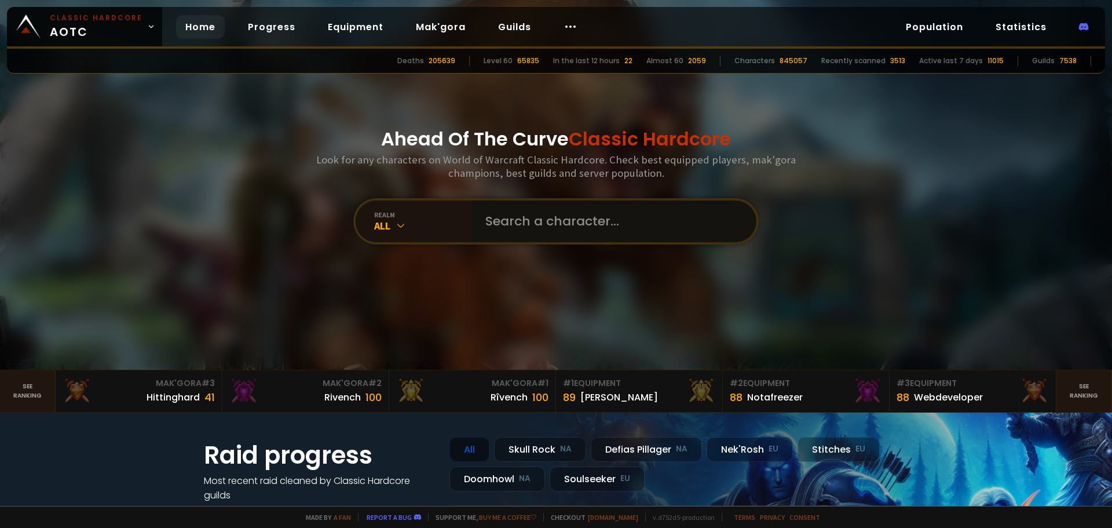
click at [568, 231] on input "text" at bounding box center [610, 221] width 264 height 42
type input "detlas"
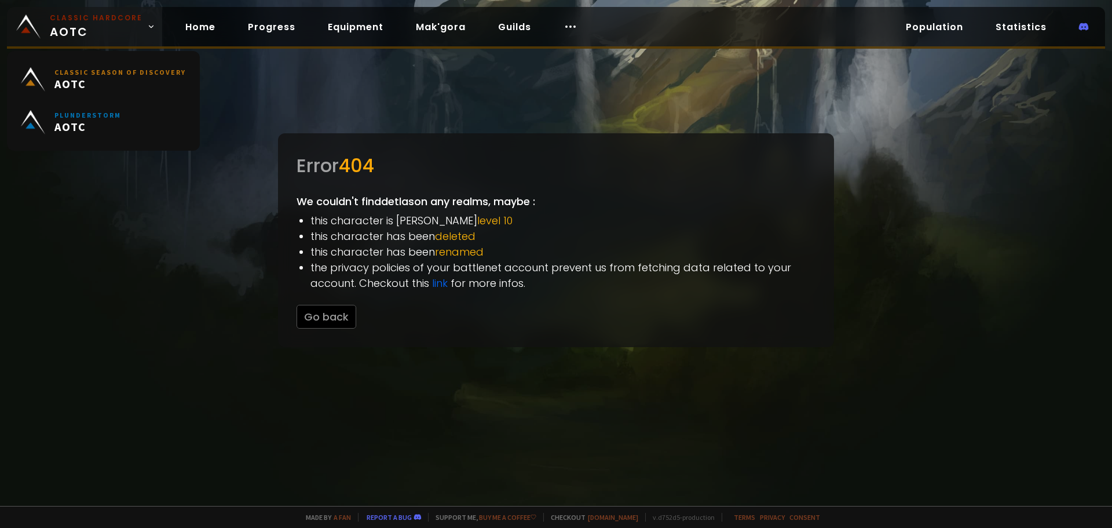
click at [113, 36] on span "Classic Hardcore AOTC" at bounding box center [96, 27] width 93 height 28
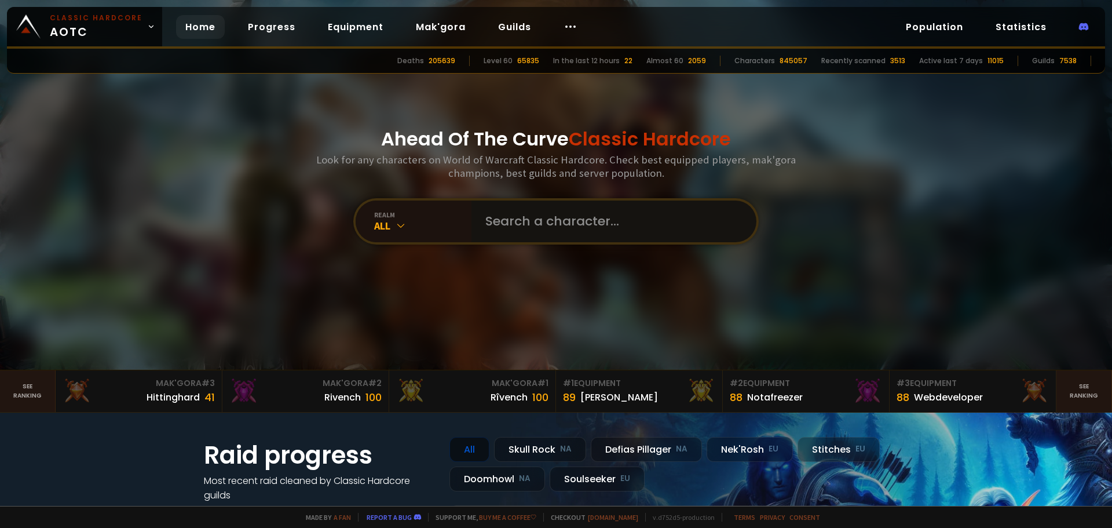
click at [622, 232] on input "text" at bounding box center [610, 221] width 264 height 42
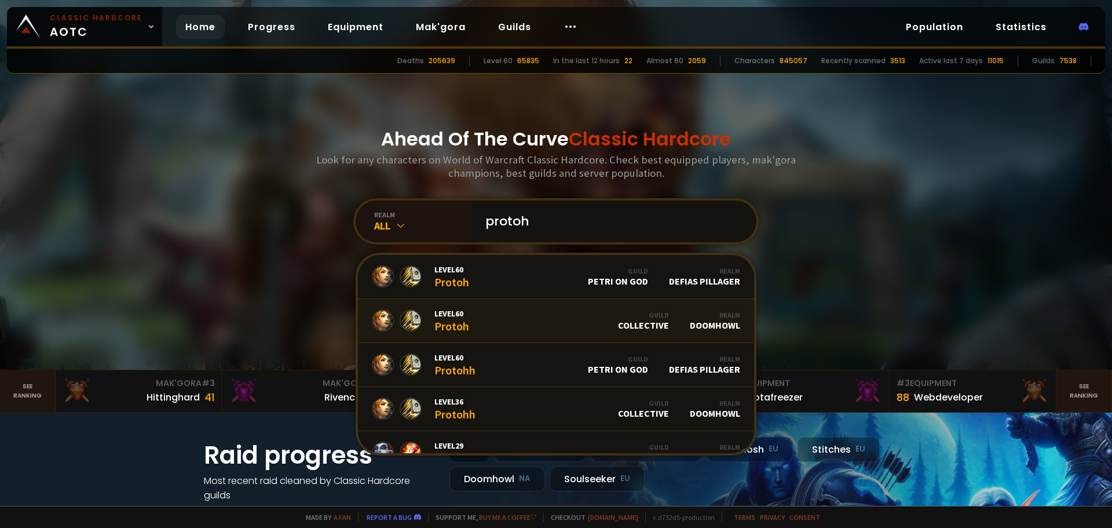
type input "protoh"
click at [478, 328] on link "Level 60 Protoh Guild Collective Realm Doomhowl" at bounding box center [556, 321] width 396 height 44
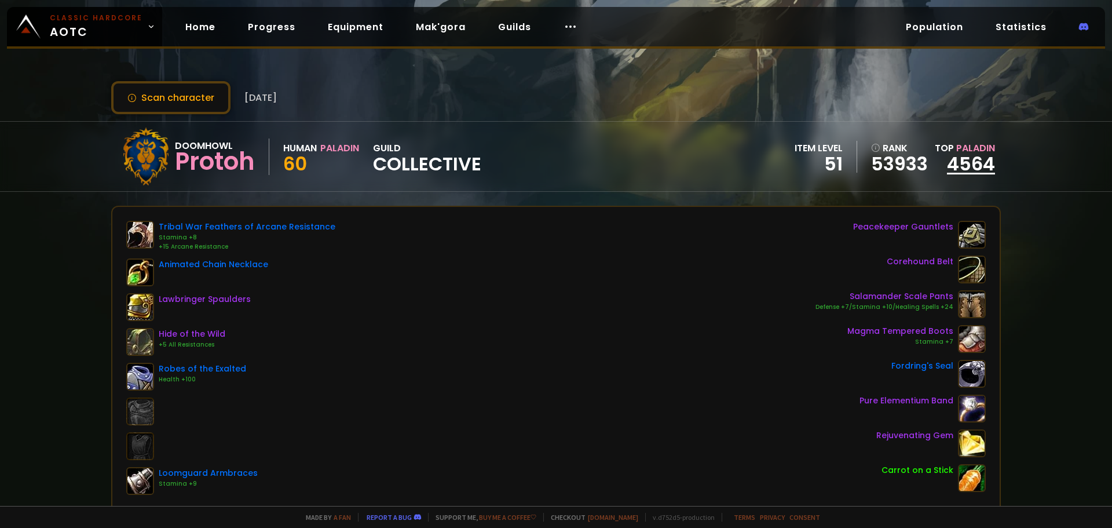
click at [978, 161] on link "4564" at bounding box center [971, 164] width 48 height 26
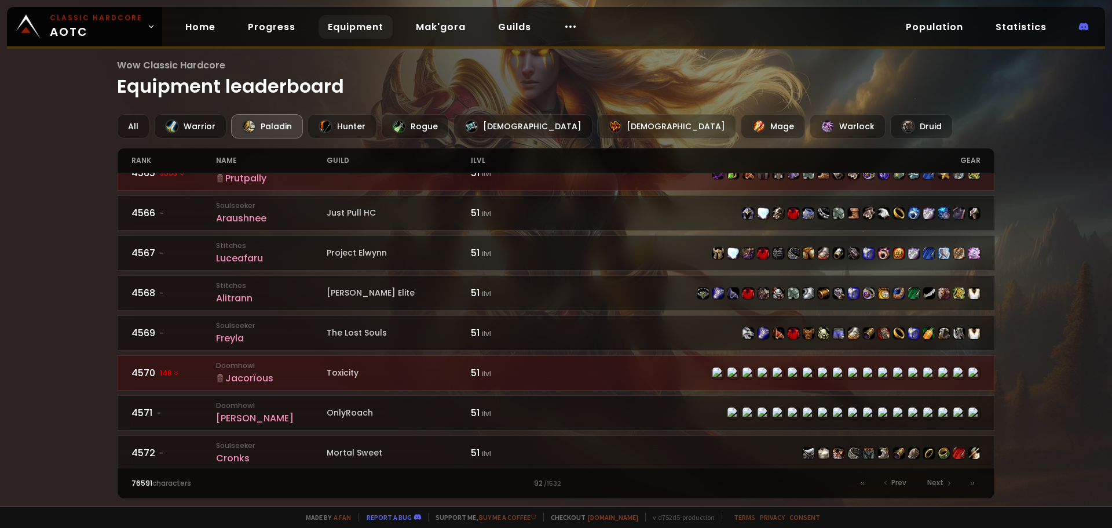
scroll to position [640, 0]
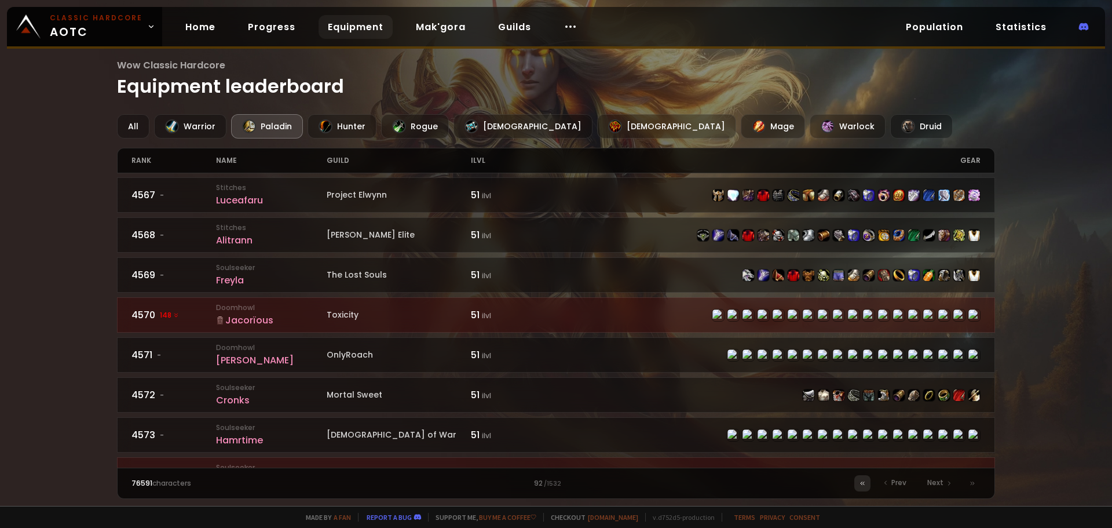
click at [864, 483] on icon at bounding box center [864, 482] width 2 height 3
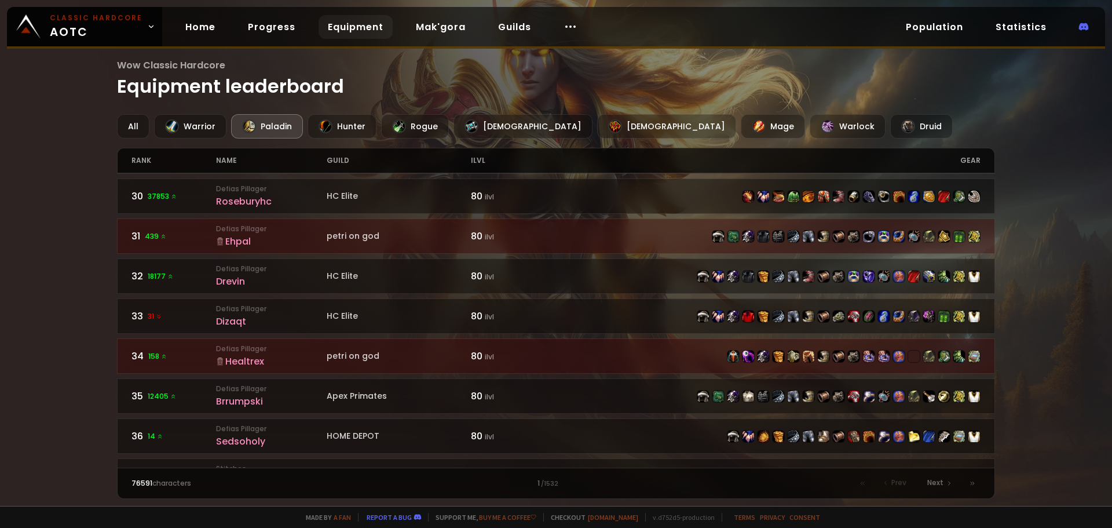
scroll to position [1274, 0]
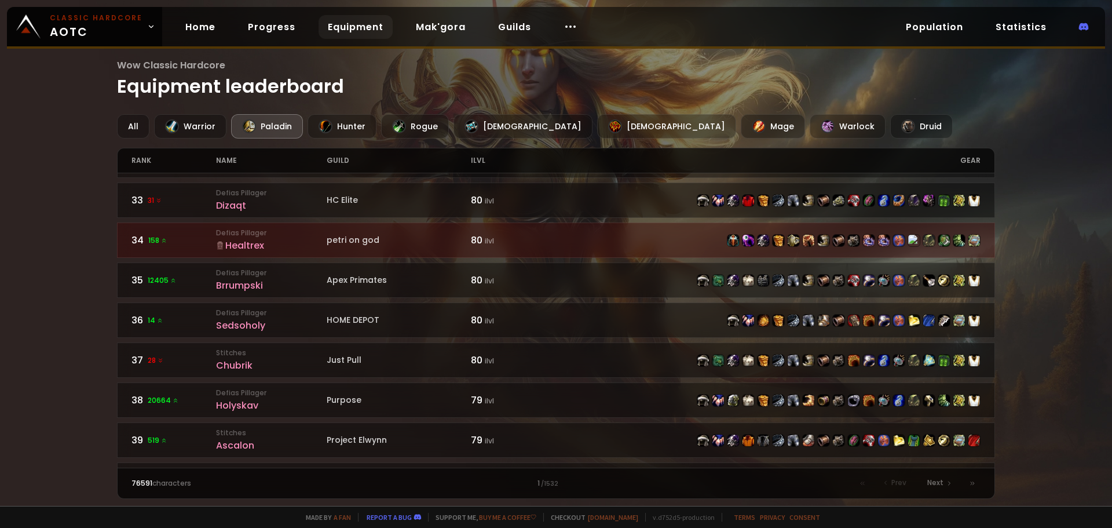
drag, startPoint x: 75, startPoint y: 332, endPoint x: 53, endPoint y: 386, distance: 57.9
click at [53, 386] on div "Wow Classic Hardcore Equipment leaderboard All Warrior Paladin Hunter Rogue Pri…" at bounding box center [556, 253] width 1112 height 506
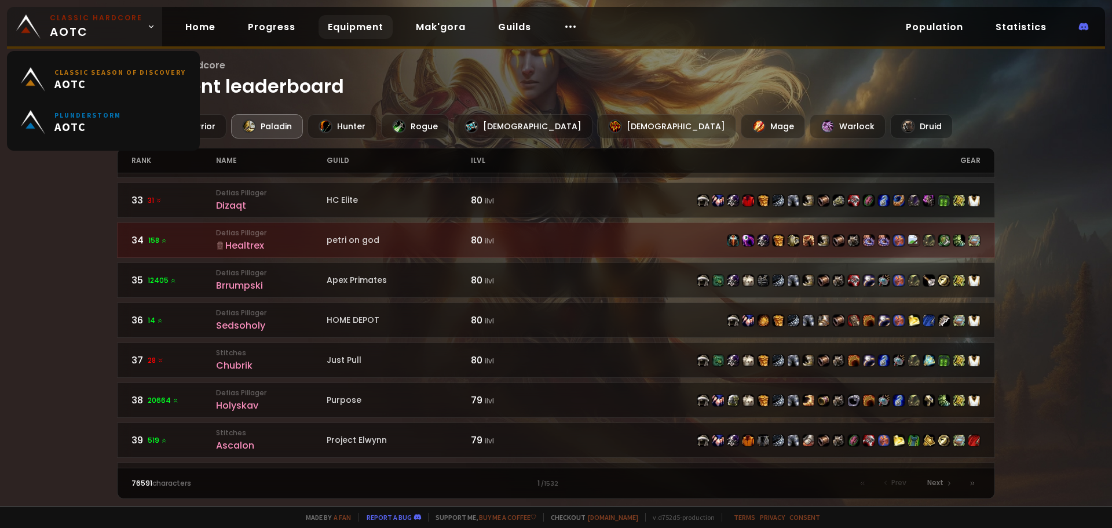
click at [105, 21] on small "Classic Hardcore" at bounding box center [96, 18] width 93 height 10
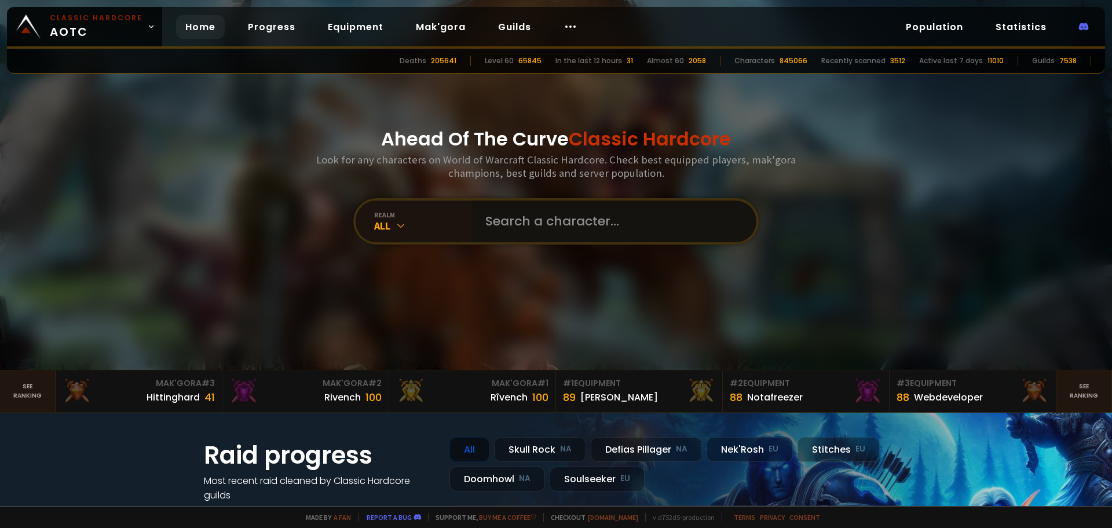
click at [497, 218] on input "text" at bounding box center [610, 221] width 264 height 42
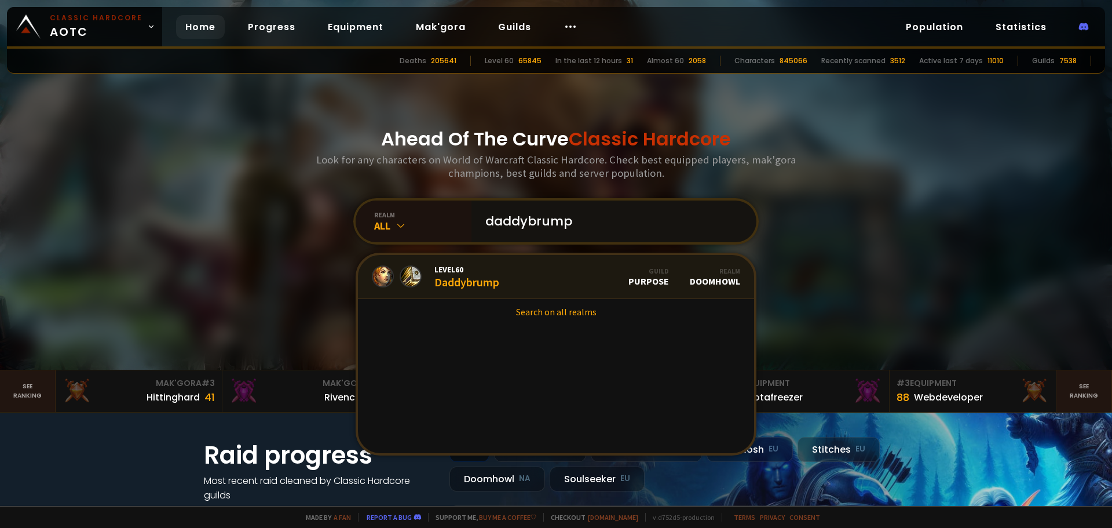
type input "daddybrump"
click at [503, 282] on link "Level 60 Daddybrump Guild Purpose Realm Doomhowl" at bounding box center [556, 277] width 396 height 44
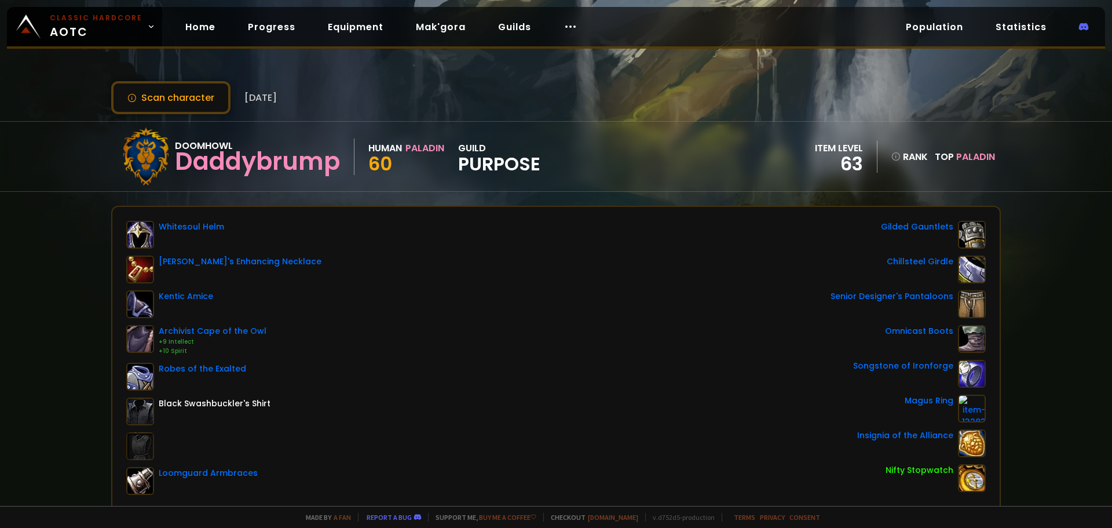
scroll to position [58, 0]
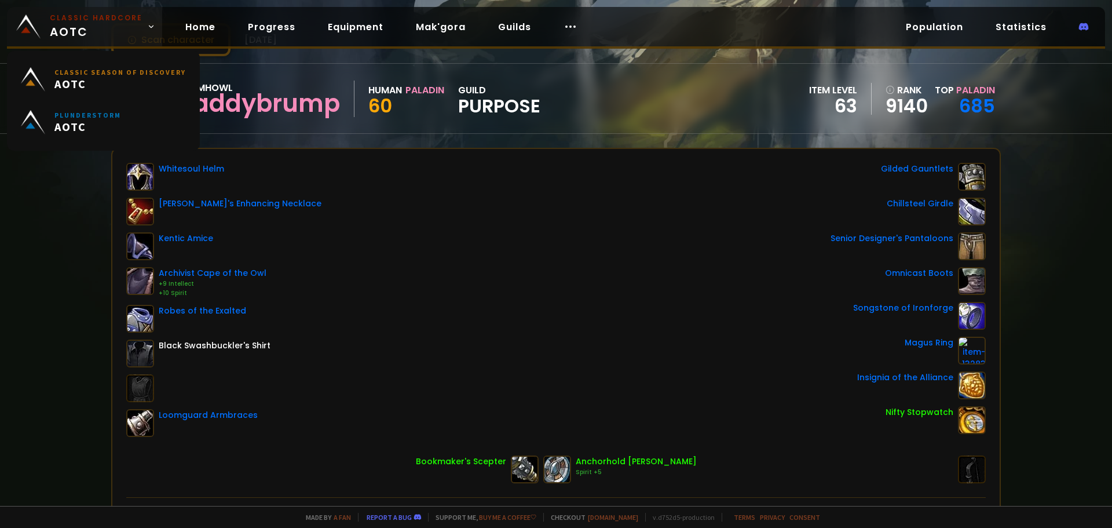
click at [108, 12] on link "Classic Hardcore AOTC" at bounding box center [84, 26] width 155 height 39
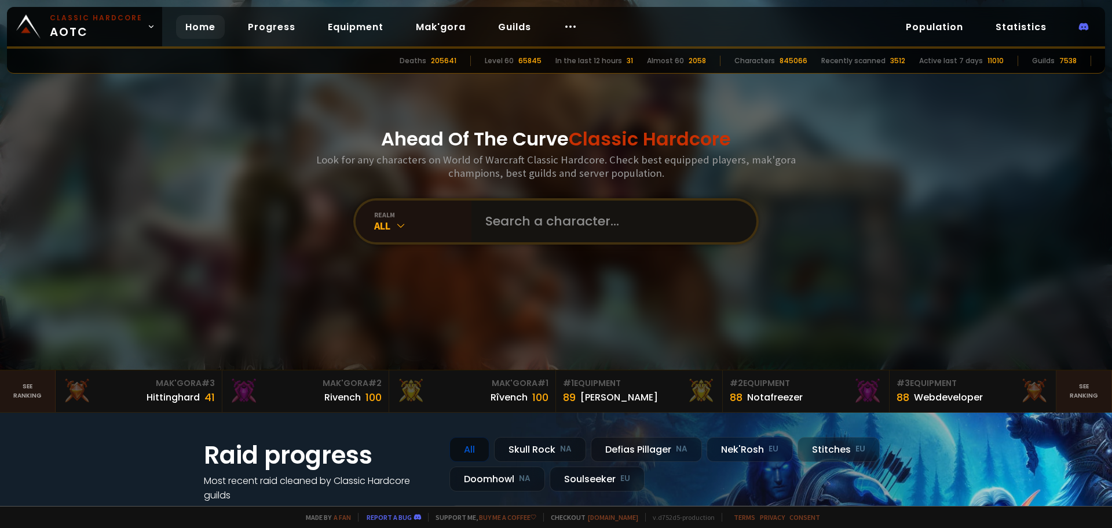
click at [608, 211] on input "text" at bounding box center [610, 221] width 264 height 42
type input "snuxy"
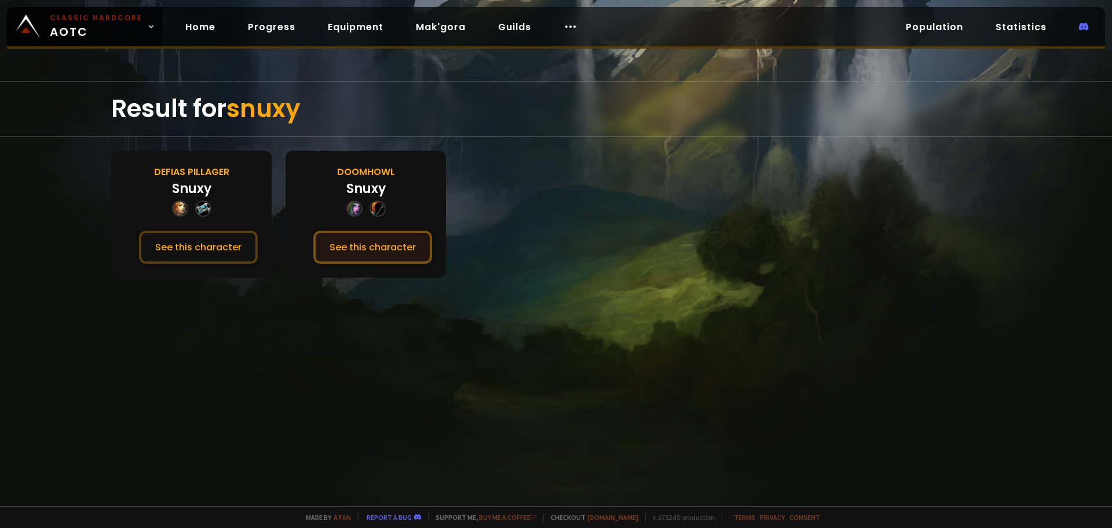
click at [389, 254] on button "See this character" at bounding box center [372, 247] width 119 height 33
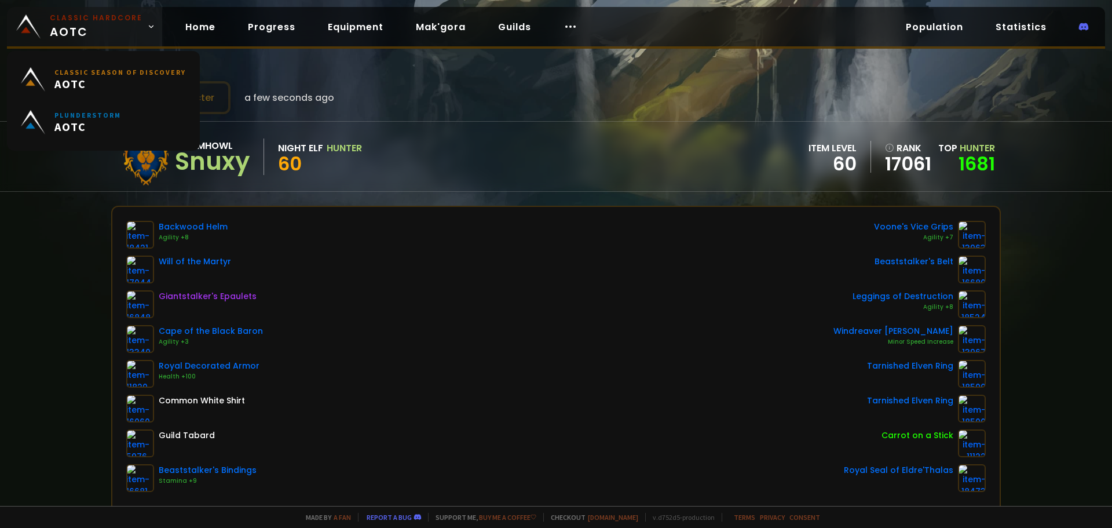
click at [63, 19] on small "Classic Hardcore" at bounding box center [96, 18] width 93 height 10
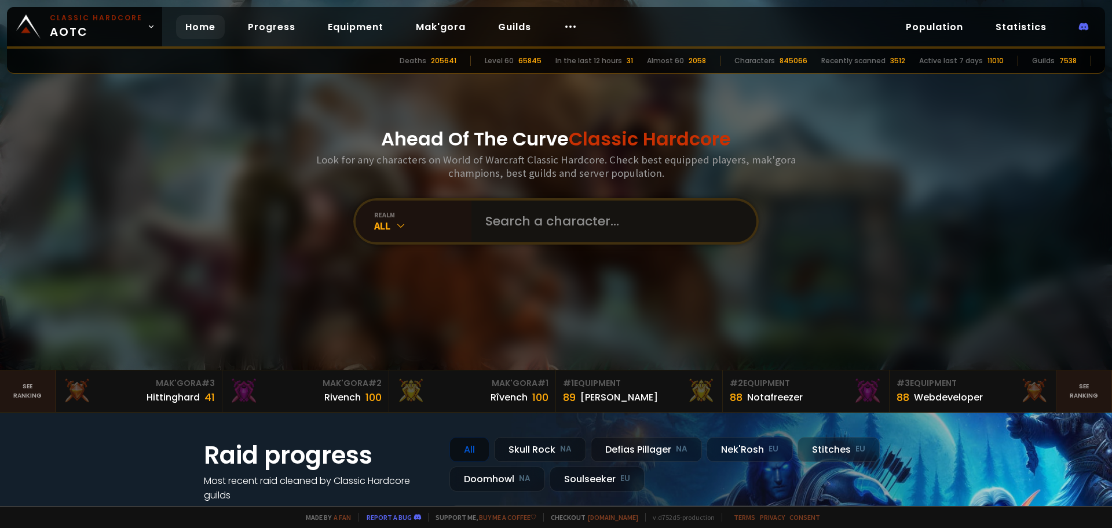
click at [572, 214] on input "text" at bounding box center [610, 221] width 264 height 42
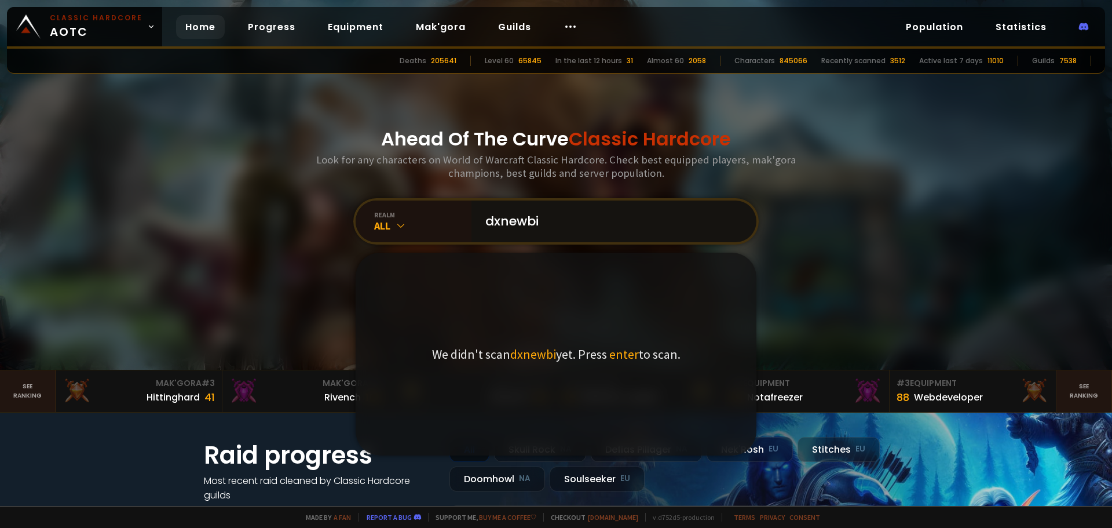
type input "dxnewbie"
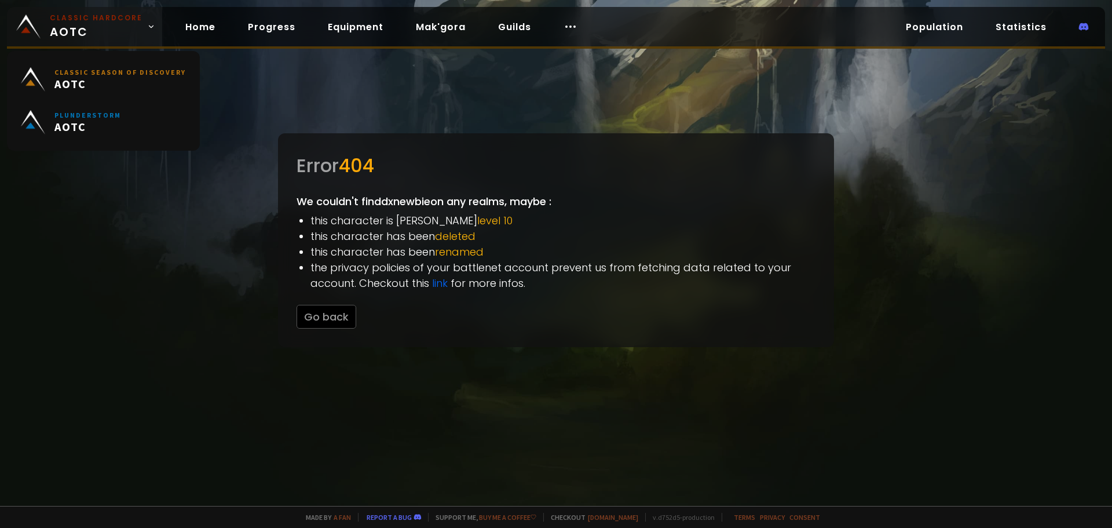
click at [103, 25] on span "Classic Hardcore AOTC" at bounding box center [96, 27] width 93 height 28
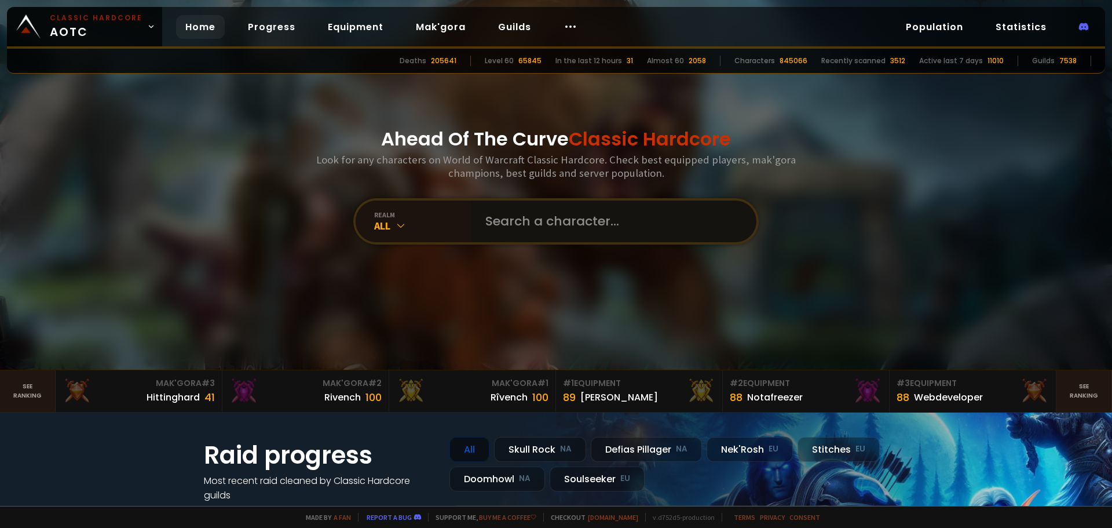
click at [685, 202] on input "text" at bounding box center [610, 221] width 264 height 42
type input "lpkolb"
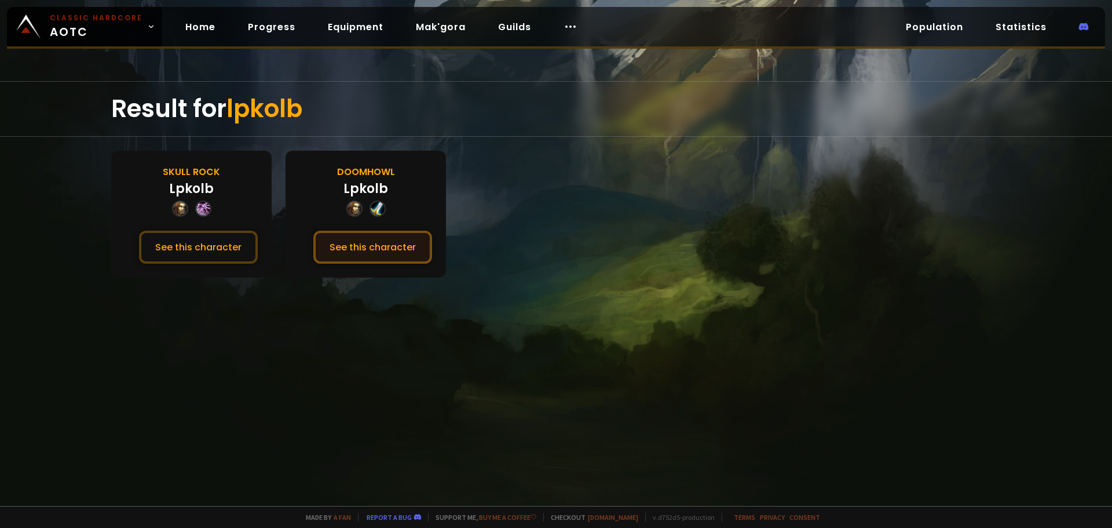
click at [392, 254] on button "See this character" at bounding box center [372, 247] width 119 height 33
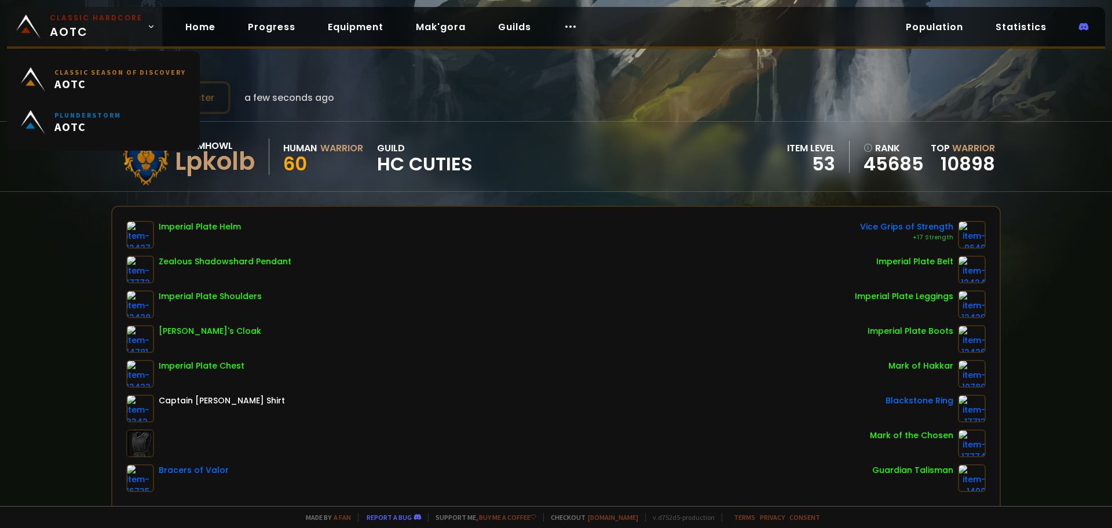
click at [128, 24] on span "Classic Hardcore AOTC" at bounding box center [96, 27] width 93 height 28
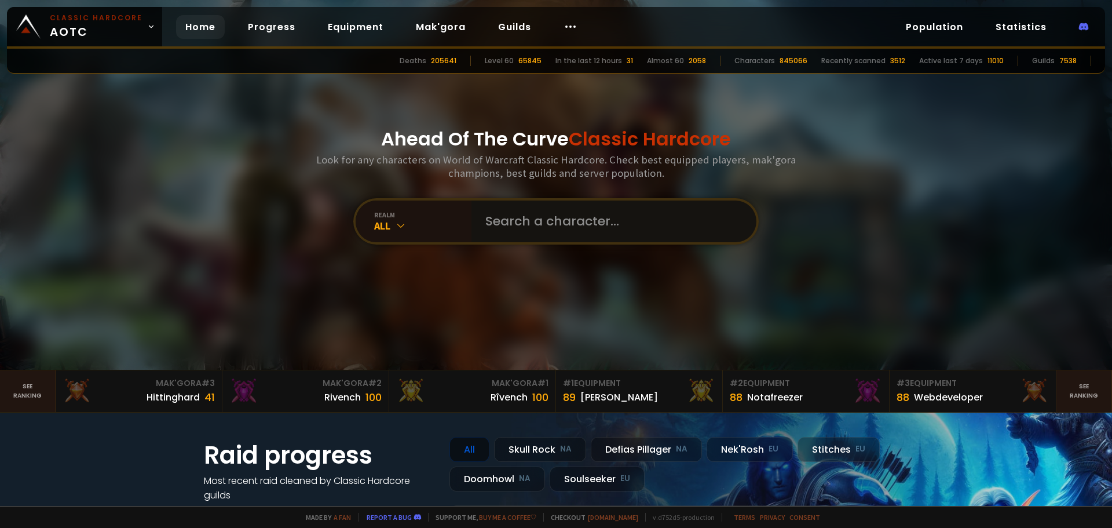
click at [586, 215] on input "text" at bounding box center [610, 221] width 264 height 42
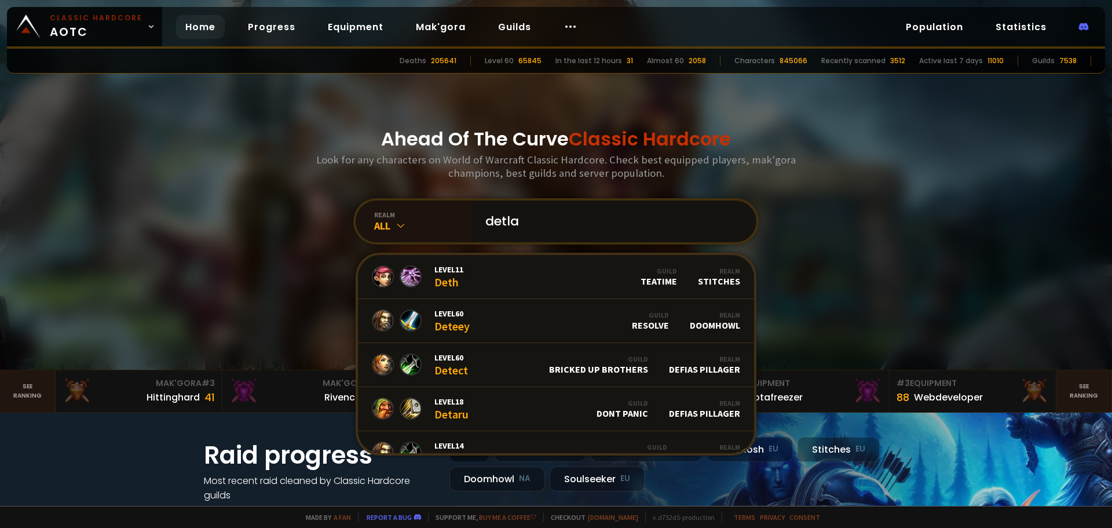
type input "detlas"
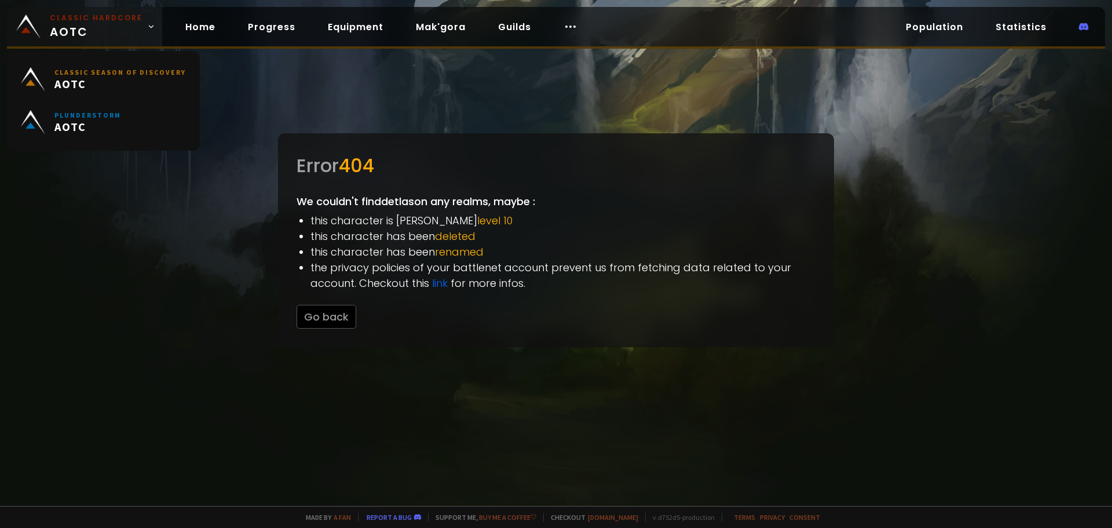
click at [58, 27] on span "Classic Hardcore AOTC" at bounding box center [96, 27] width 93 height 28
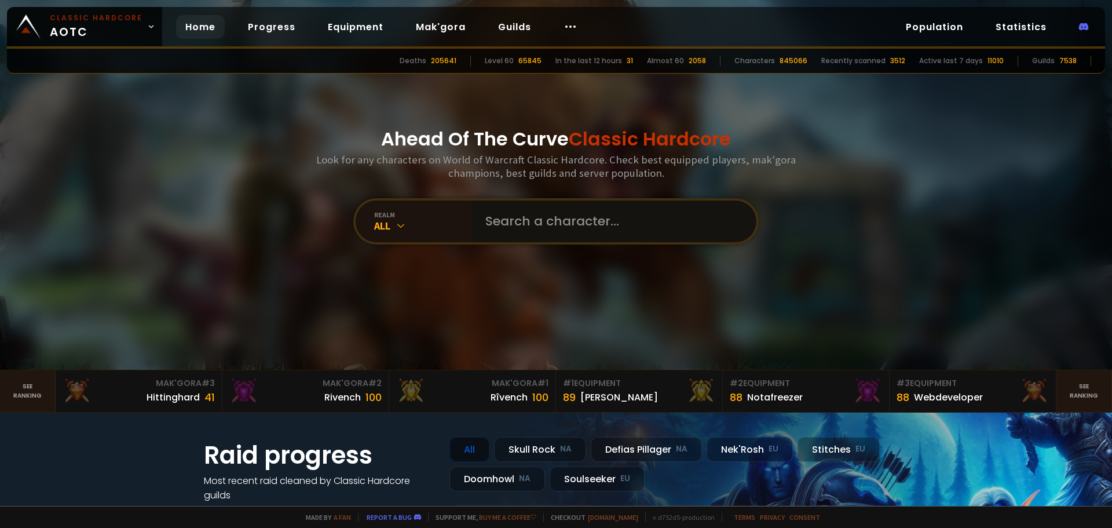
click at [544, 219] on input "text" at bounding box center [610, 221] width 264 height 42
type input "ssforce"
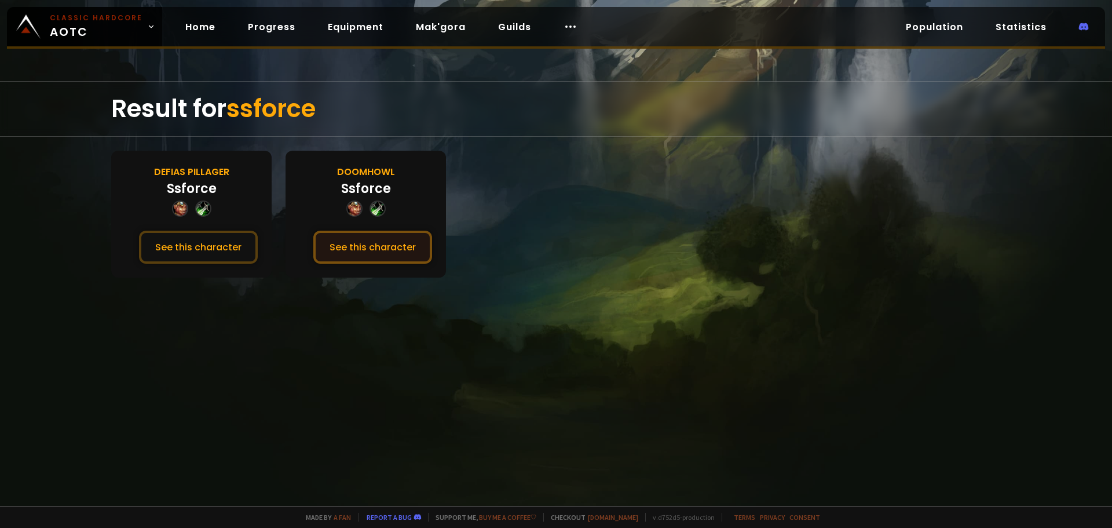
click at [374, 250] on button "See this character" at bounding box center [372, 247] width 119 height 33
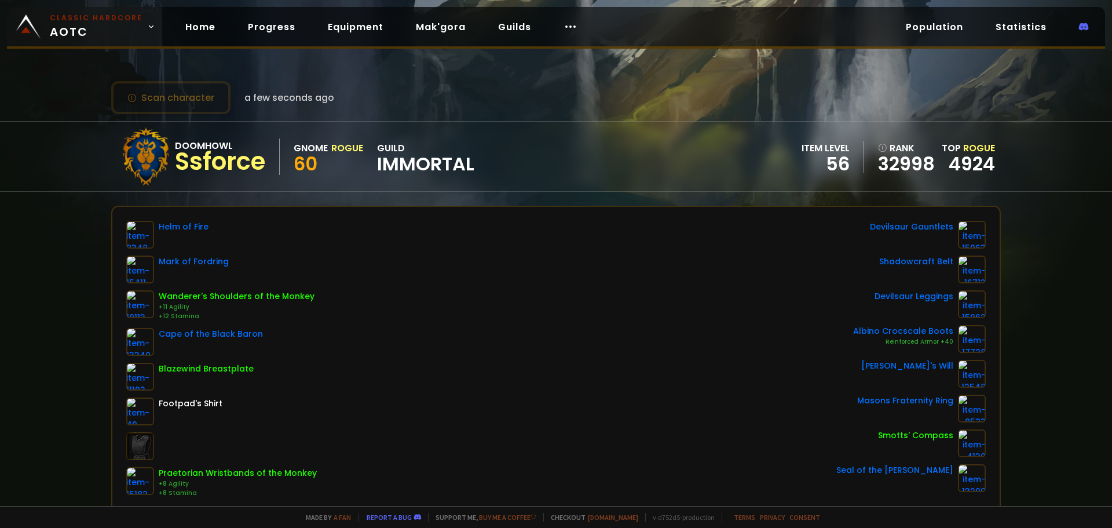
drag, startPoint x: 42, startPoint y: 53, endPoint x: 46, endPoint y: 31, distance: 22.3
click at [42, 52] on div "Scan character a few seconds ago Doomhowl Ssforce Gnome Rogue 60 guild Immortal…" at bounding box center [556, 253] width 1112 height 506
click at [46, 31] on link "Classic Hardcore AOTC" at bounding box center [84, 26] width 155 height 39
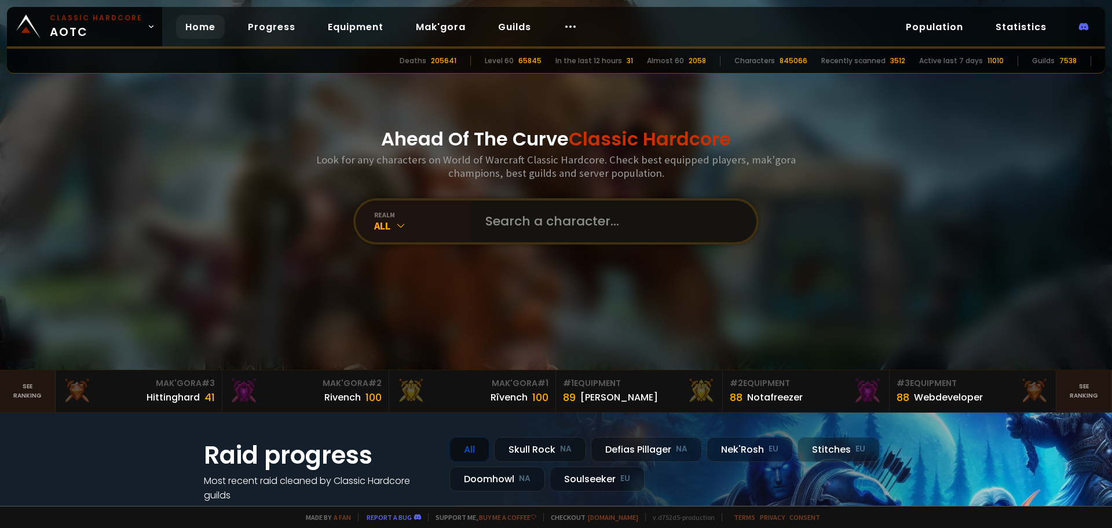
click at [609, 240] on input "text" at bounding box center [610, 221] width 264 height 42
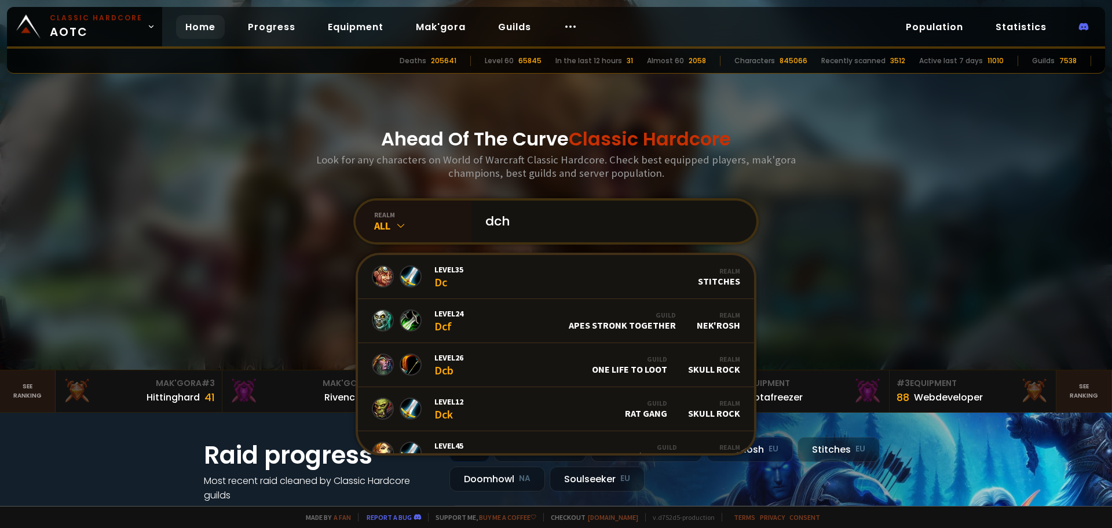
type input "dchc"
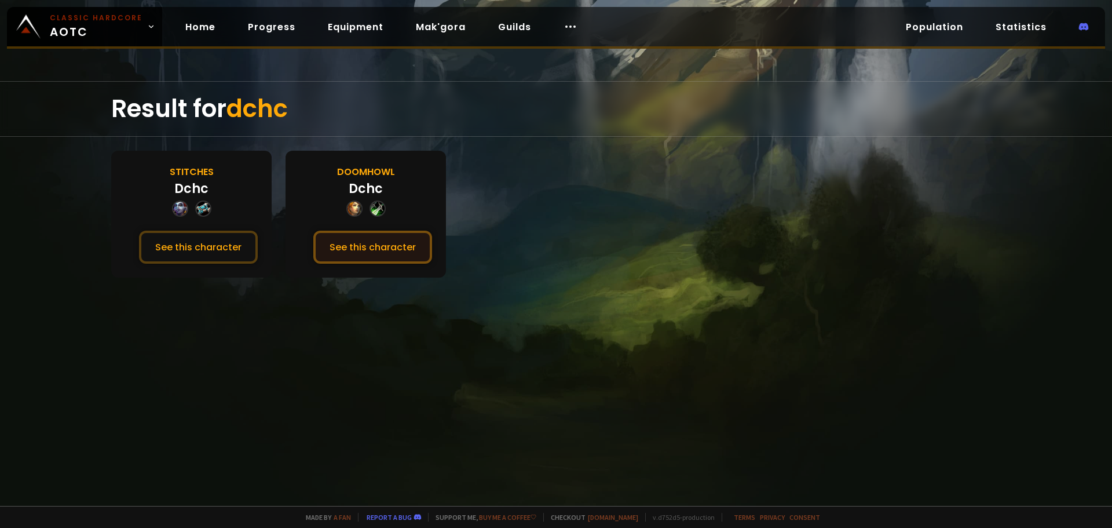
click at [370, 250] on button "See this character" at bounding box center [372, 247] width 119 height 33
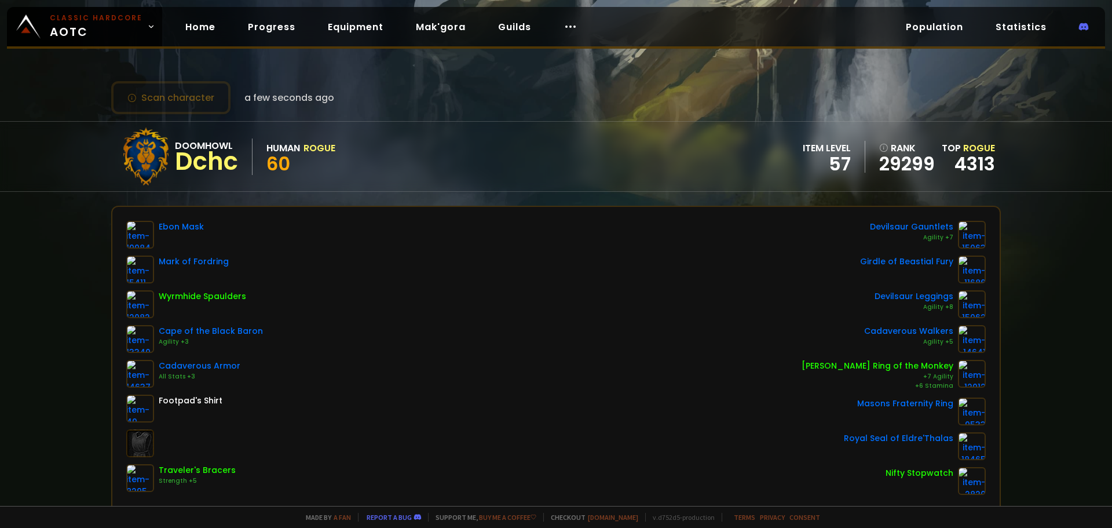
click at [623, 156] on div "Doomhowl Dchc Human Rogue 60 item level 57 rank 29299 Top Rogue 4313" at bounding box center [556, 157] width 890 height 70
drag, startPoint x: 622, startPoint y: 156, endPoint x: 542, endPoint y: 169, distance: 80.9
click at [542, 169] on div "Doomhowl Dchc Human Rogue 60 item level 57 rank 29299 Top Rogue 4313" at bounding box center [556, 157] width 890 height 70
click at [521, 175] on div "Doomhowl Dchc Human Rogue 60 item level 57 rank 29299 Top Rogue 4313" at bounding box center [556, 157] width 890 height 70
click at [491, 182] on div "Doomhowl Dchc Human Rogue 60 item level 57 rank 29299 Top Rogue 4313" at bounding box center [556, 157] width 890 height 70
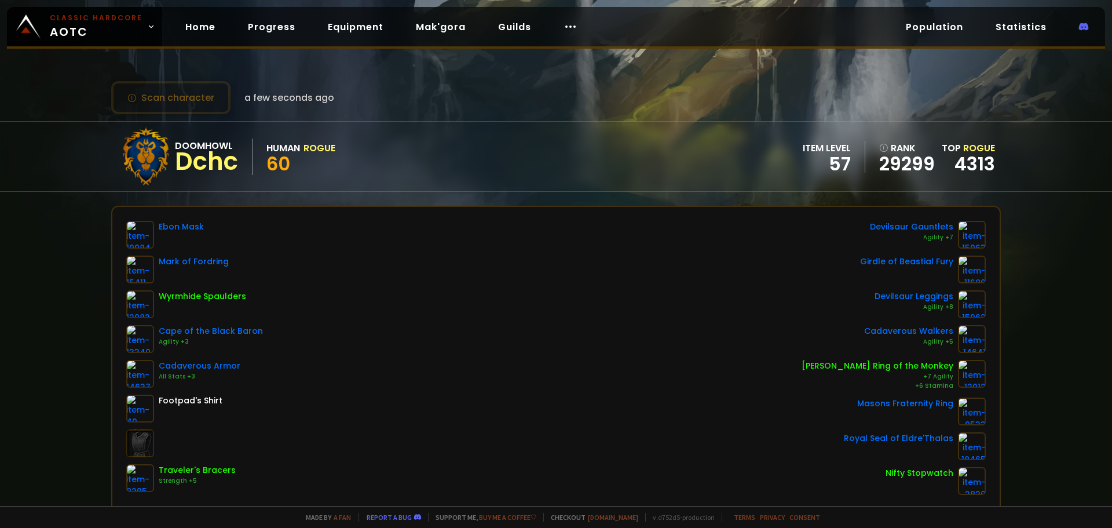
drag, startPoint x: 486, startPoint y: 184, endPoint x: 420, endPoint y: 188, distance: 66.1
click at [420, 188] on div "Doomhowl Dchc Human Rogue 60 item level 57 rank 29299 Top Rogue 4313" at bounding box center [556, 157] width 890 height 70
click at [134, 39] on span "Classic Hardcore AOTC" at bounding box center [96, 27] width 93 height 28
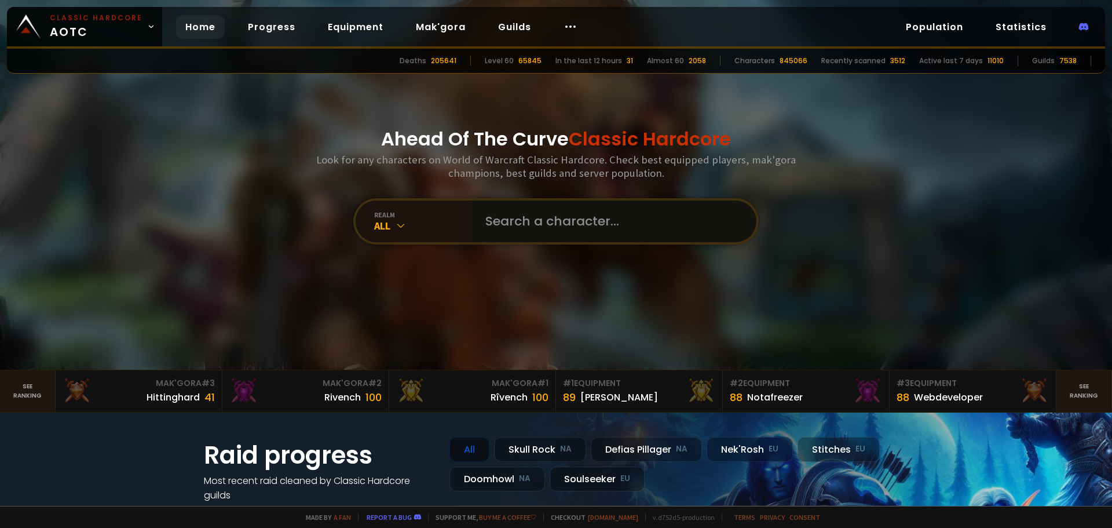
click at [612, 214] on input "text" at bounding box center [610, 221] width 264 height 42
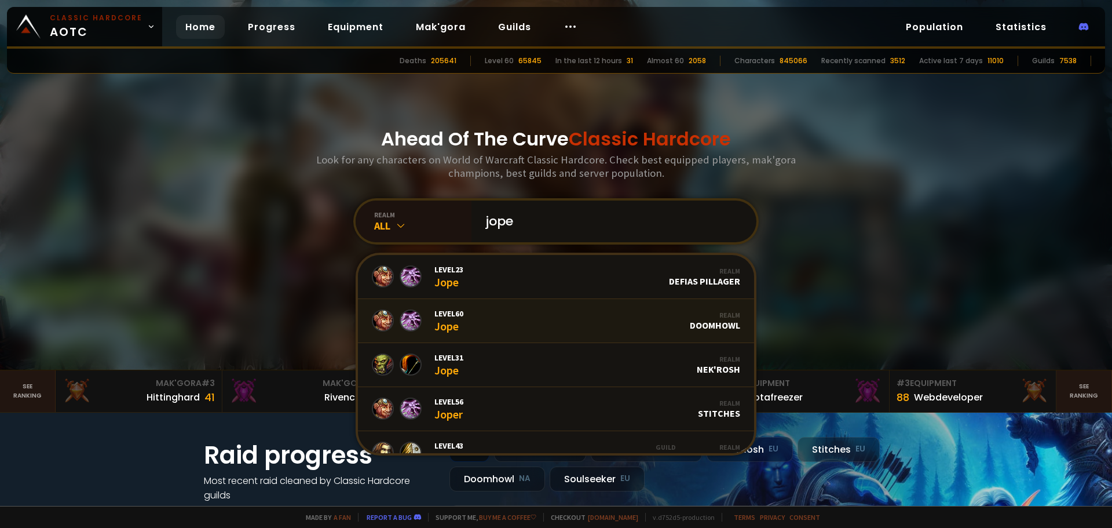
type input "jope"
click at [478, 325] on link "Level 60 Jope Realm Doomhowl" at bounding box center [556, 321] width 396 height 44
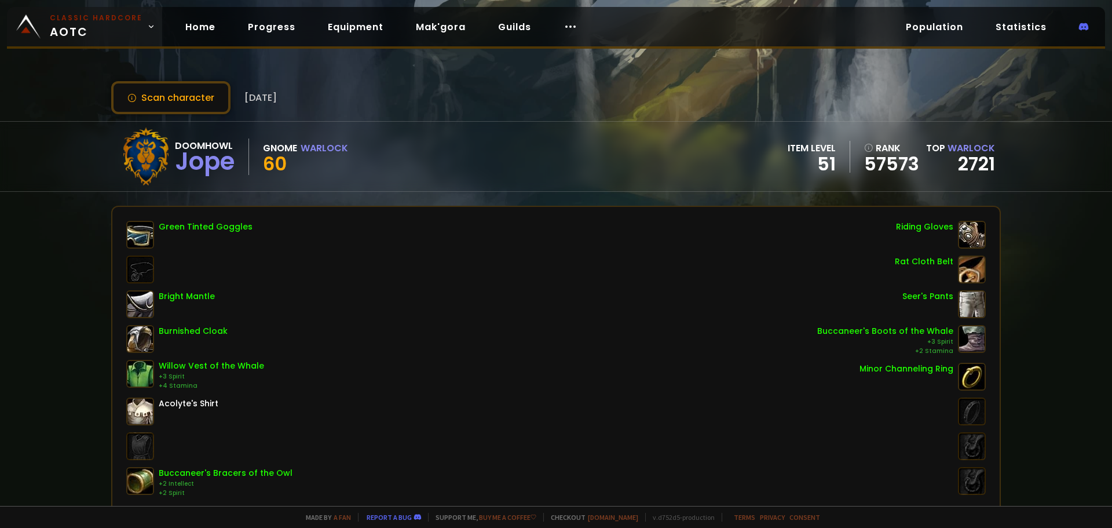
click at [89, 38] on span "Classic Hardcore AOTC" at bounding box center [96, 27] width 93 height 28
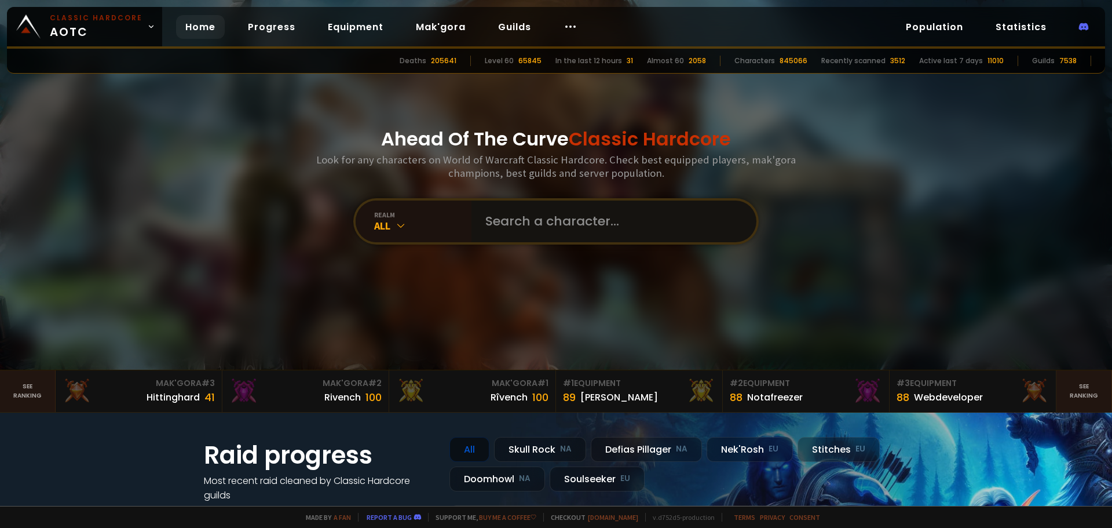
click at [604, 216] on input "text" at bounding box center [610, 221] width 264 height 42
type input "niell"
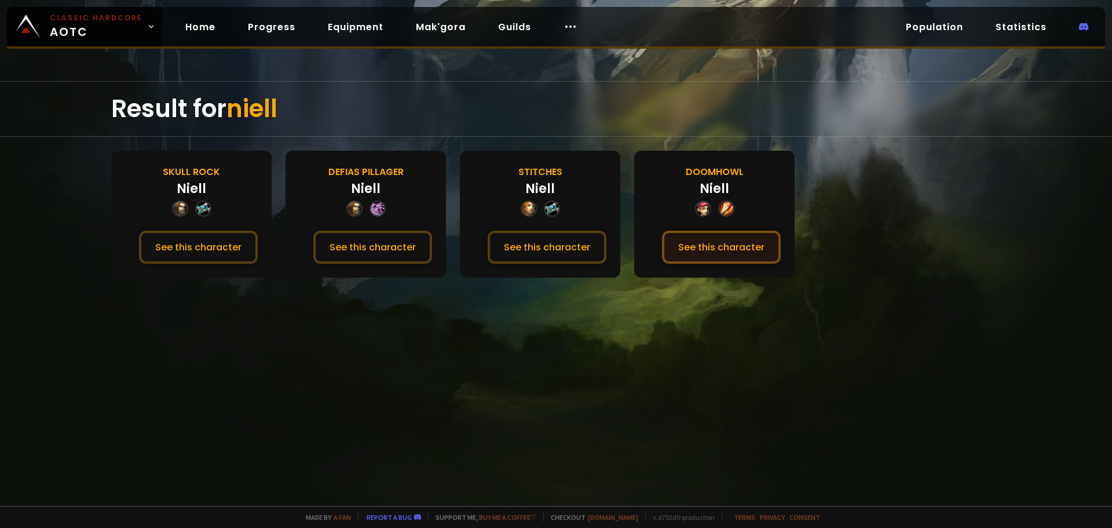
click at [718, 254] on button "See this character" at bounding box center [721, 247] width 119 height 33
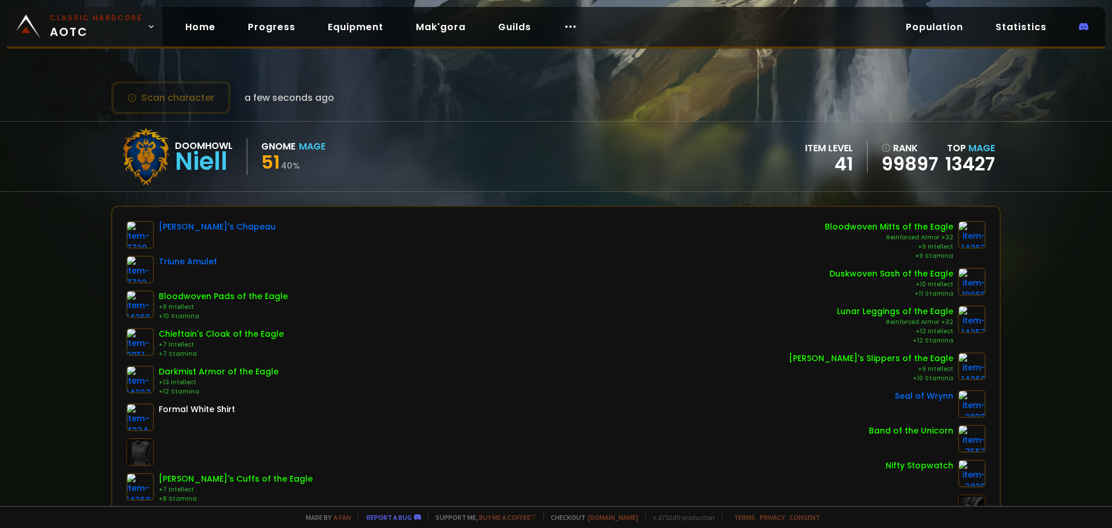
click at [130, 40] on span "Classic Hardcore AOTC" at bounding box center [96, 27] width 93 height 28
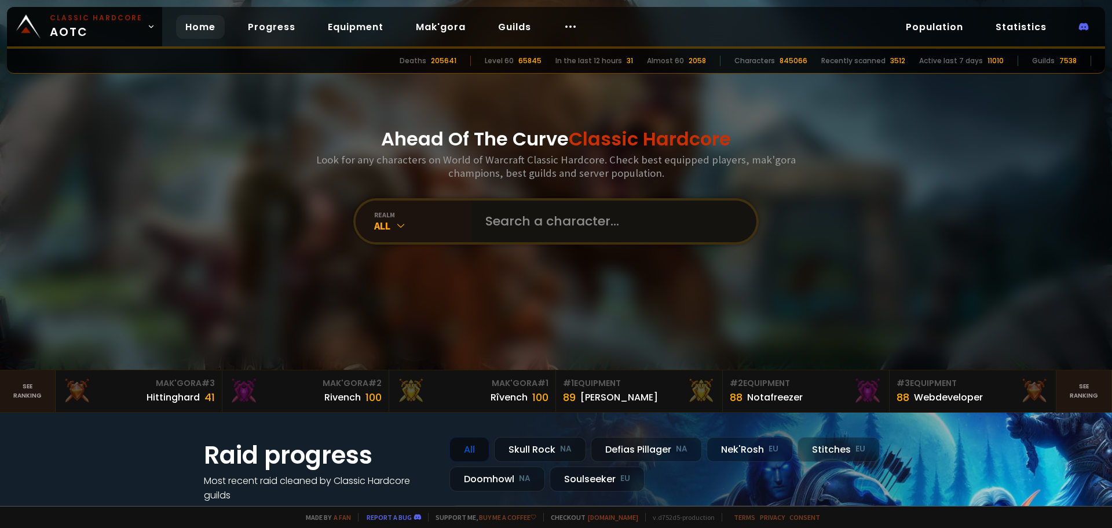
click at [594, 220] on input "text" at bounding box center [610, 221] width 264 height 42
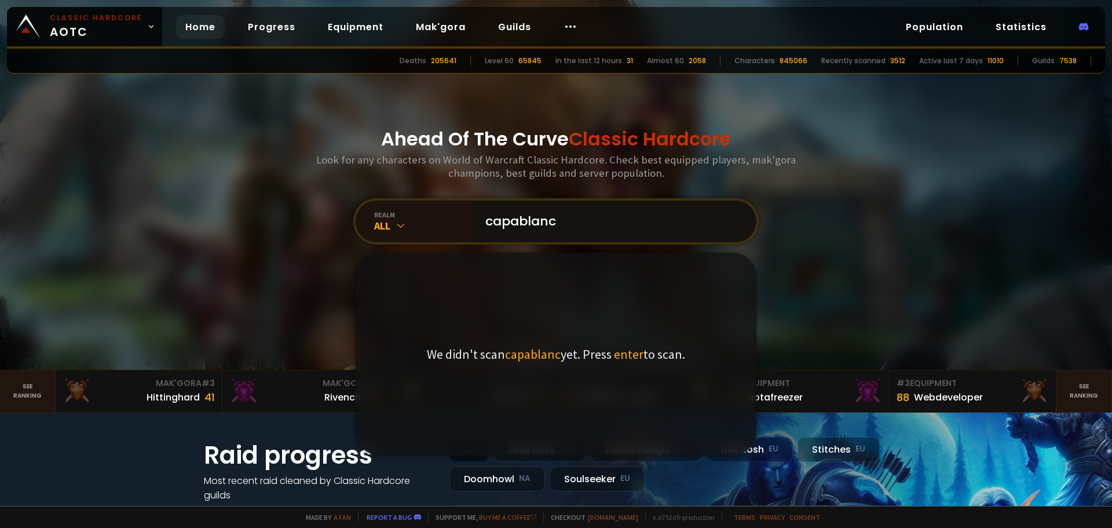
type input "capablanca"
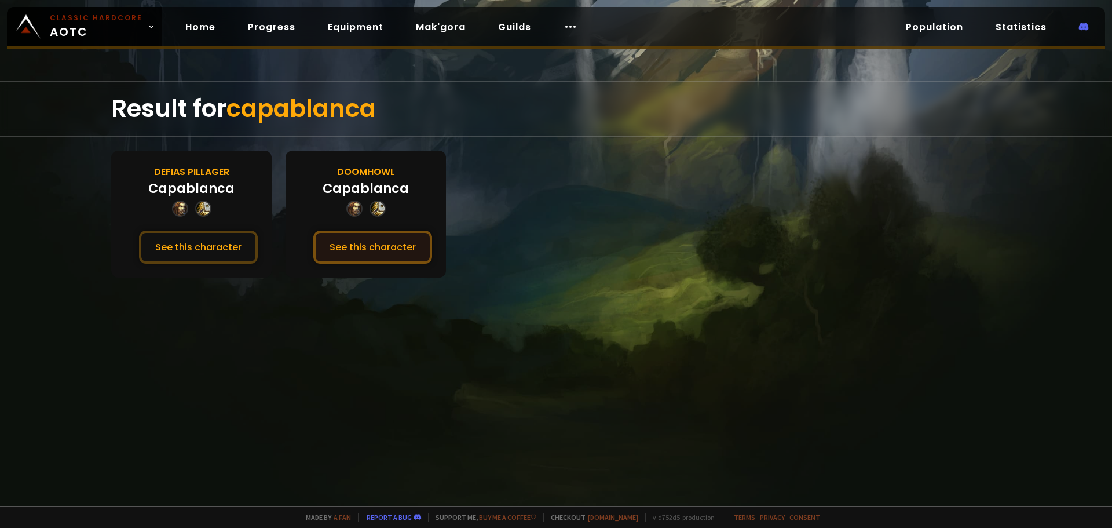
click at [357, 250] on button "See this character" at bounding box center [372, 247] width 119 height 33
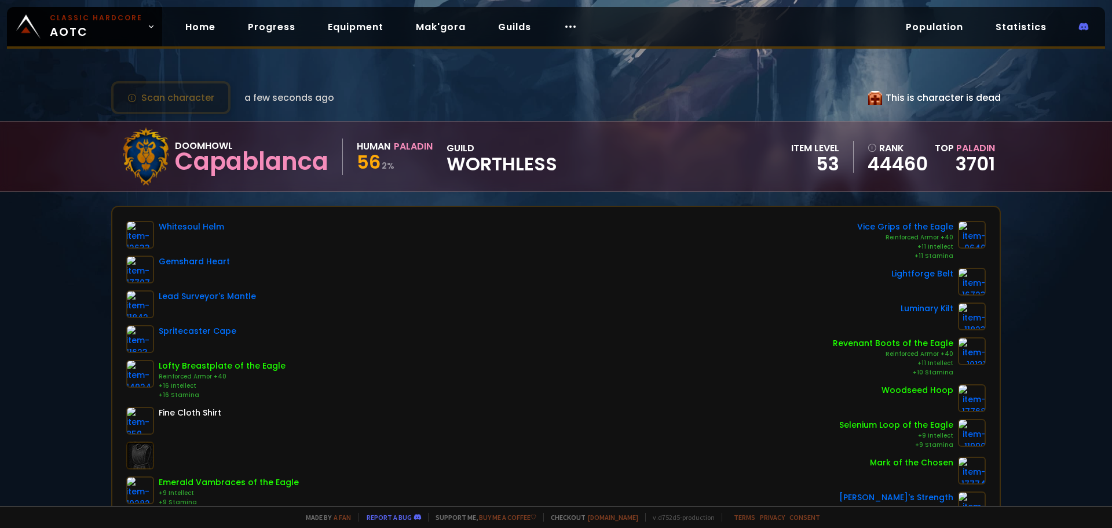
drag, startPoint x: 511, startPoint y: 217, endPoint x: 390, endPoint y: 216, distance: 121.6
click at [390, 216] on div "Whitesoul Helm Gemshard Heart Lead Surveyor's Mantle Spritecaster Cape Lofty Br…" at bounding box center [555, 393] width 887 height 372
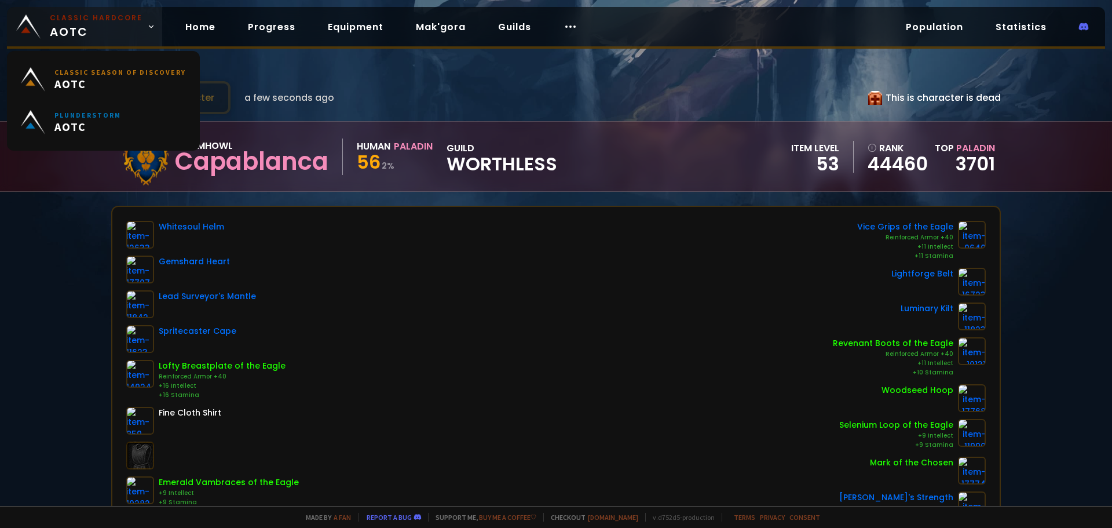
click at [90, 24] on span "Classic Hardcore AOTC" at bounding box center [96, 27] width 93 height 28
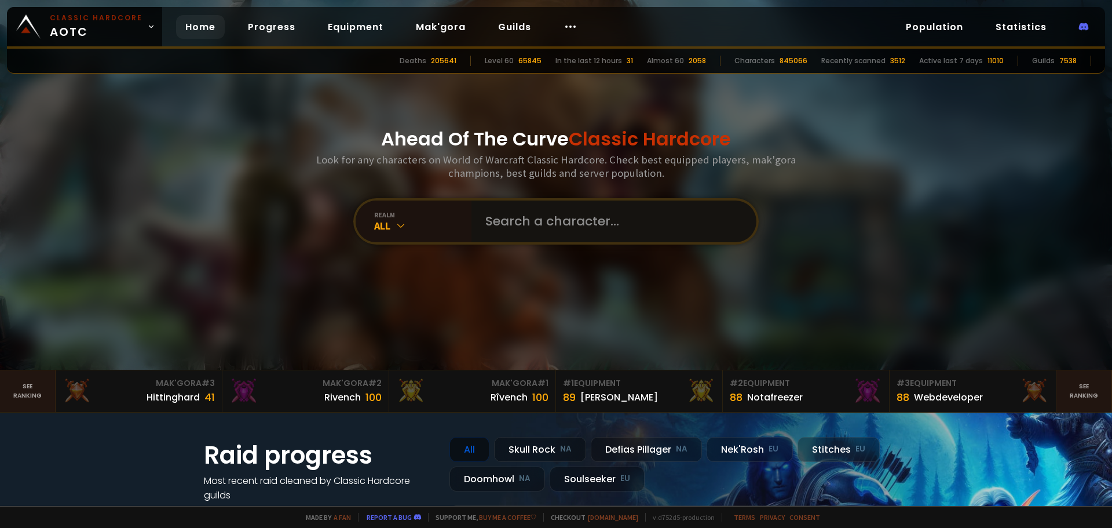
click at [546, 221] on input "text" at bounding box center [610, 221] width 264 height 42
type input "pedwyn"
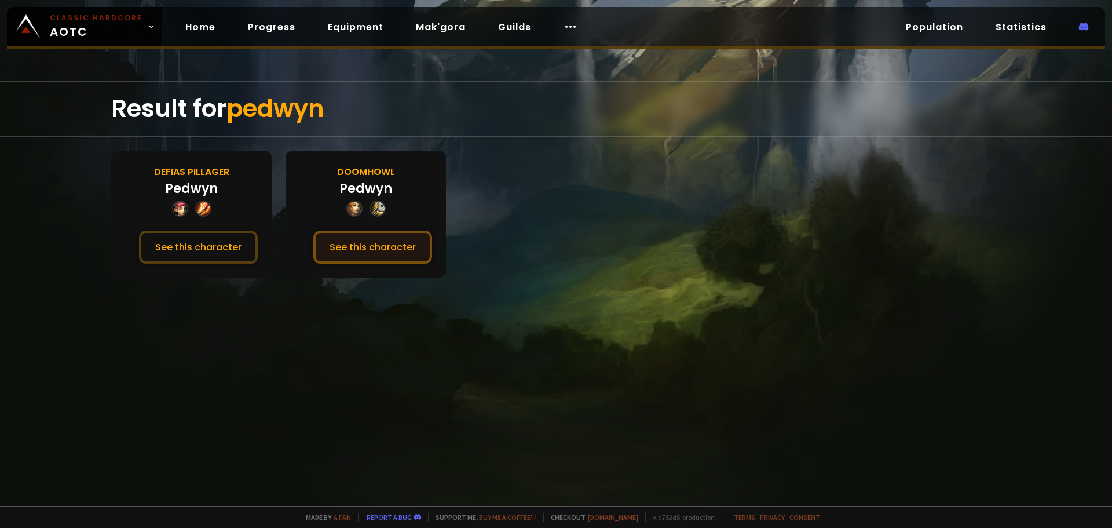
click at [392, 242] on button "See this character" at bounding box center [372, 247] width 119 height 33
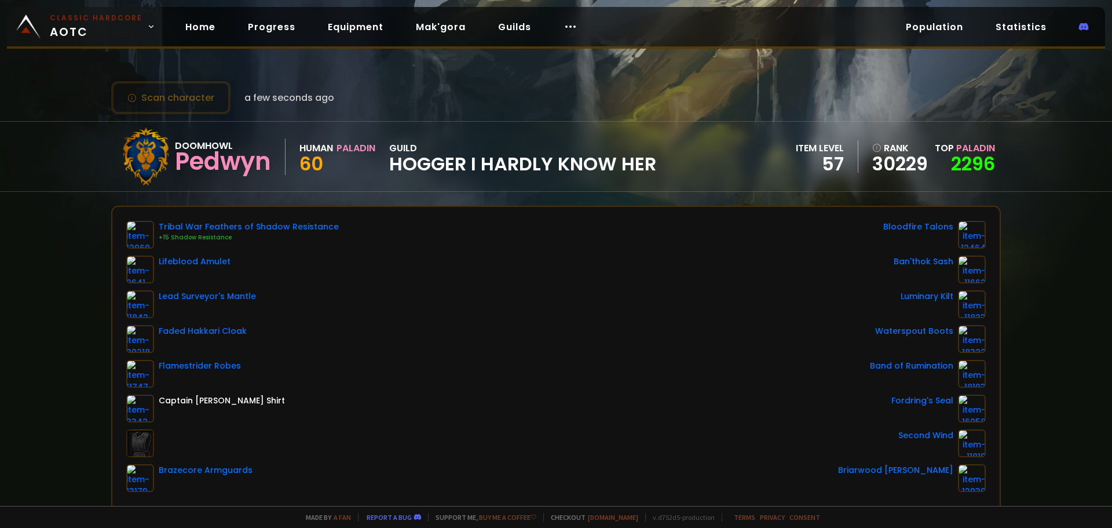
click at [118, 28] on span "Classic Hardcore AOTC" at bounding box center [96, 27] width 93 height 28
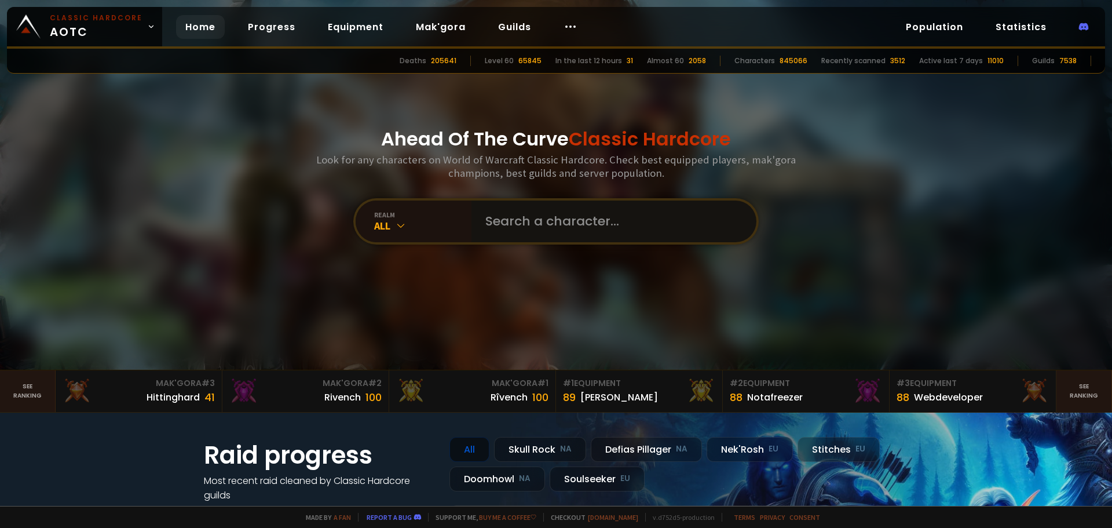
click at [550, 215] on input "text" at bounding box center [610, 221] width 264 height 42
type input "dillydilly"
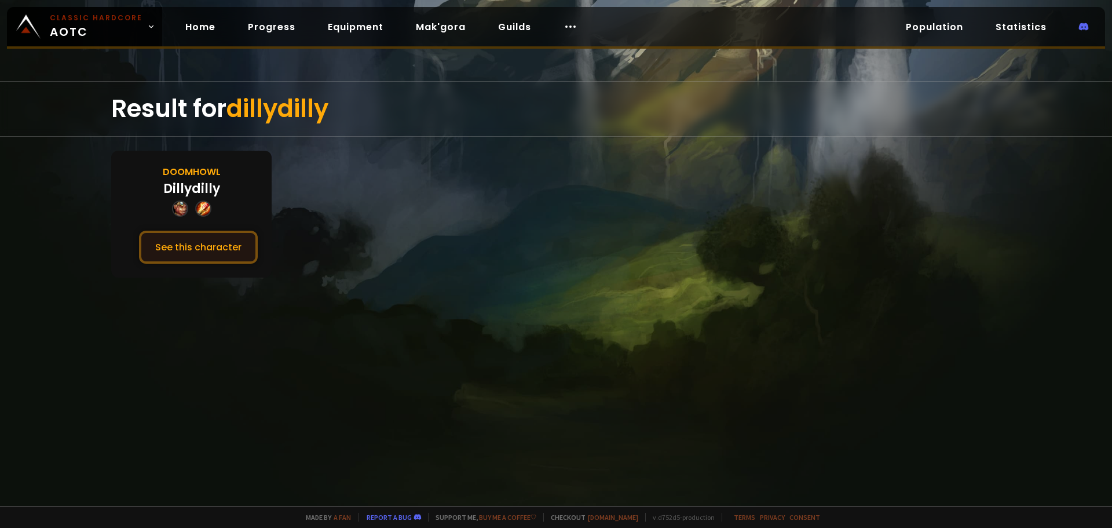
click at [186, 248] on button "See this character" at bounding box center [198, 247] width 119 height 33
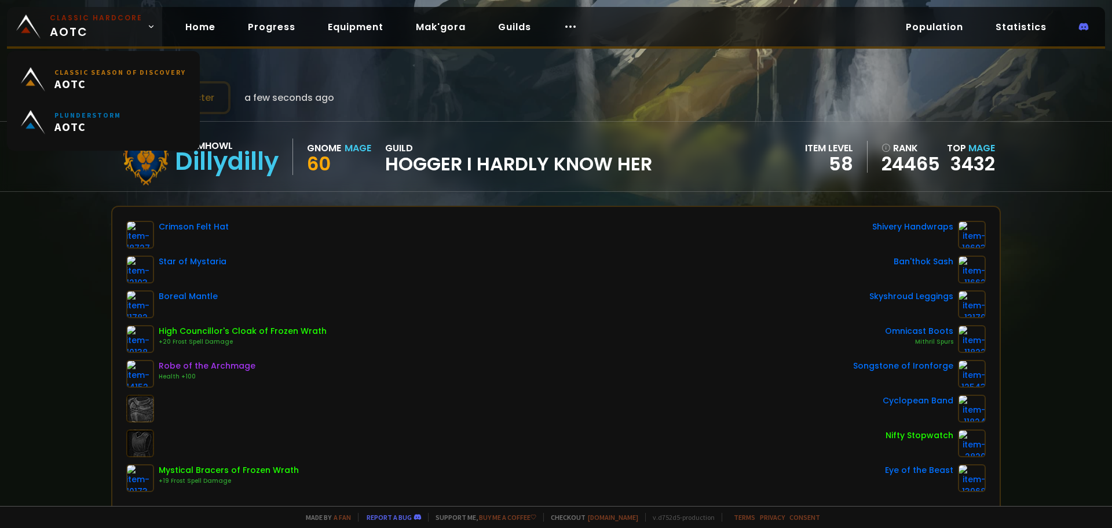
click at [114, 31] on span "Classic Hardcore AOTC" at bounding box center [96, 27] width 93 height 28
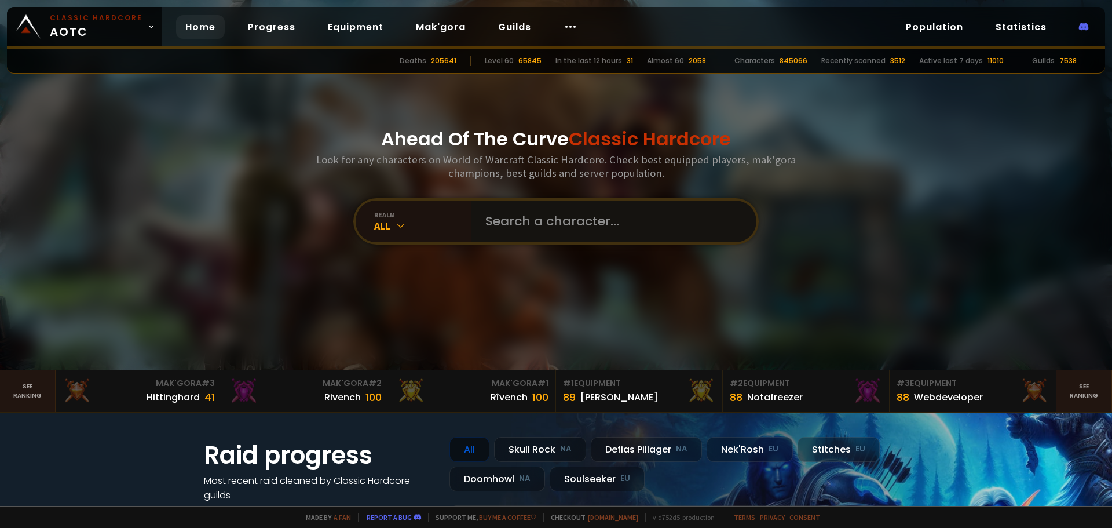
click at [621, 200] on input "text" at bounding box center [610, 221] width 264 height 42
type input "jolothree"
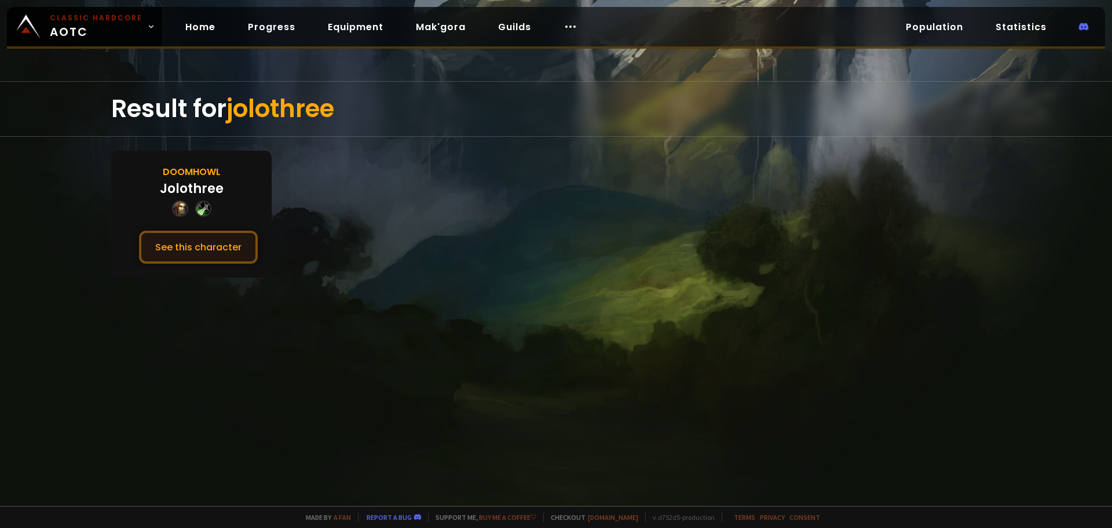
click at [204, 261] on button "See this character" at bounding box center [198, 247] width 119 height 33
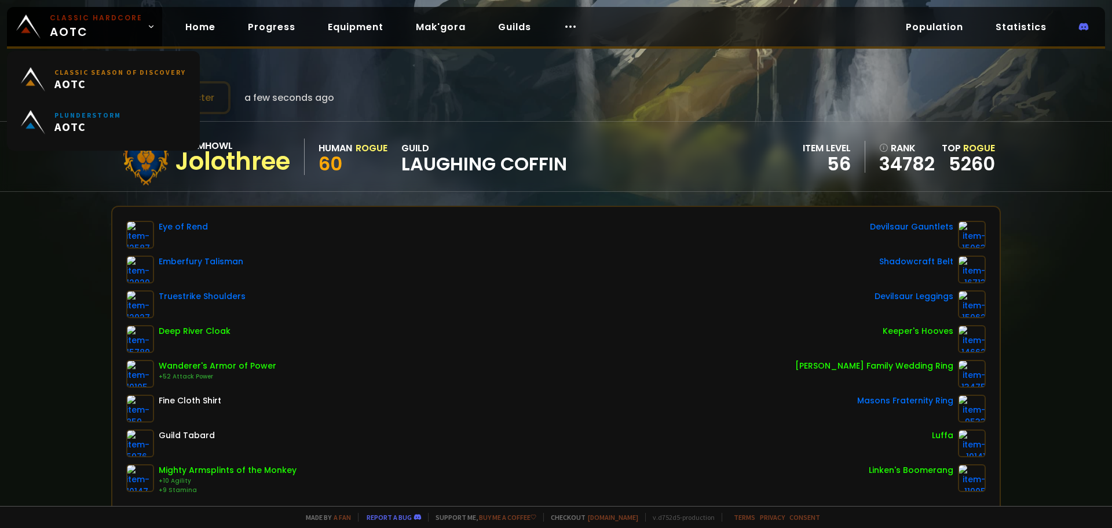
drag, startPoint x: 101, startPoint y: 13, endPoint x: 153, endPoint y: 51, distance: 63.8
click at [101, 13] on small "Classic Hardcore" at bounding box center [96, 18] width 93 height 10
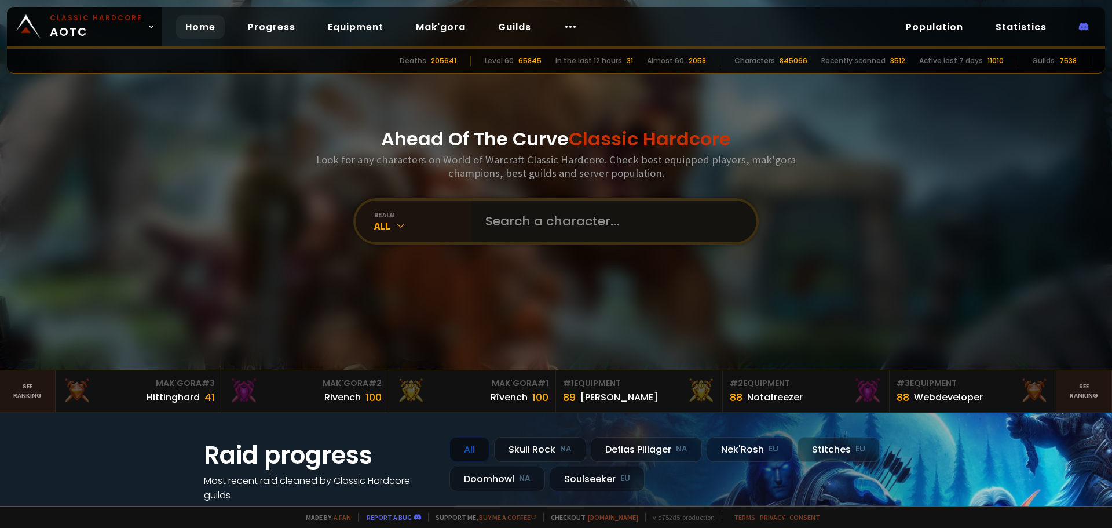
click at [609, 228] on input "text" at bounding box center [610, 221] width 264 height 42
type input "bumz"
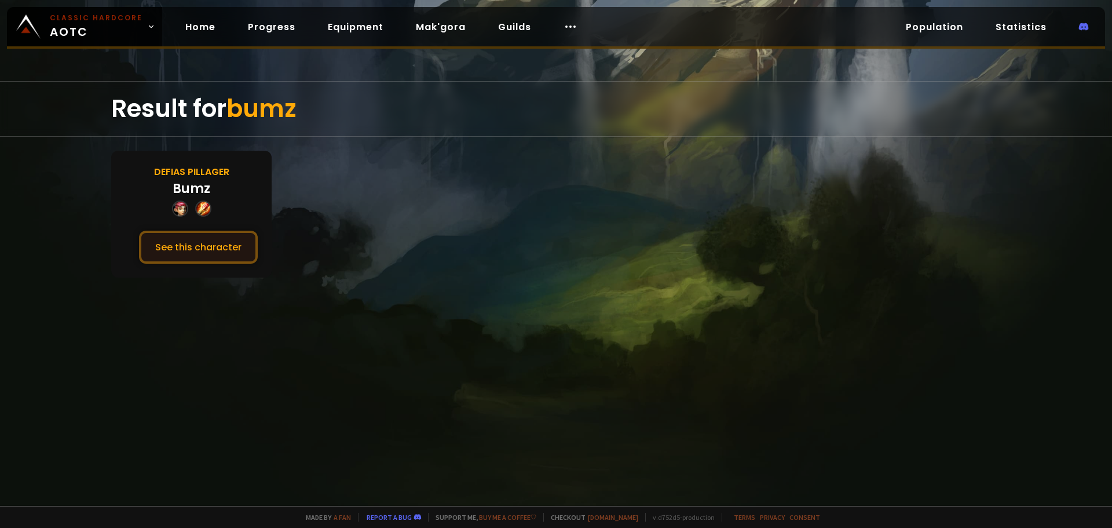
click at [196, 250] on button "See this character" at bounding box center [198, 247] width 119 height 33
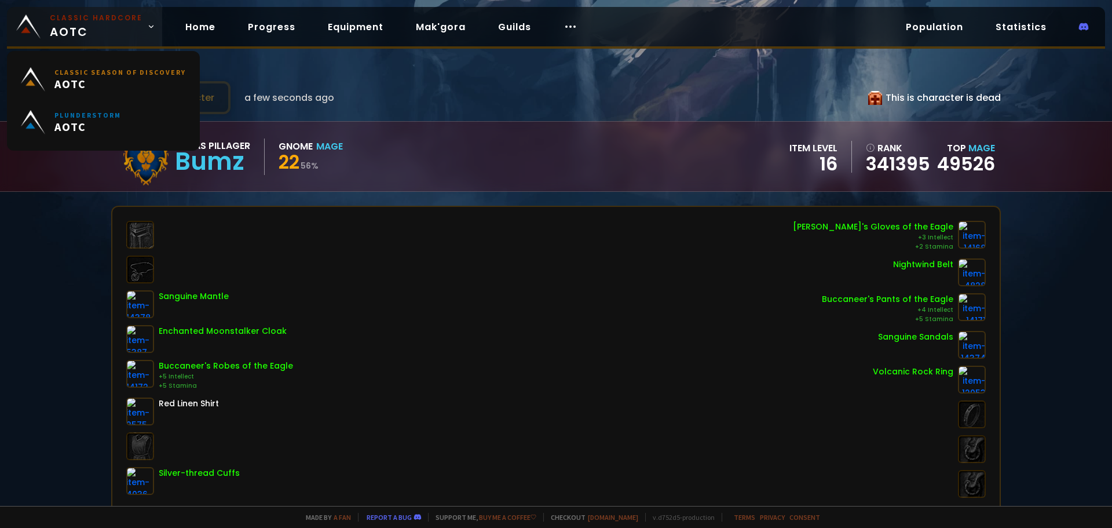
click at [107, 32] on span "Classic Hardcore AOTC" at bounding box center [96, 27] width 93 height 28
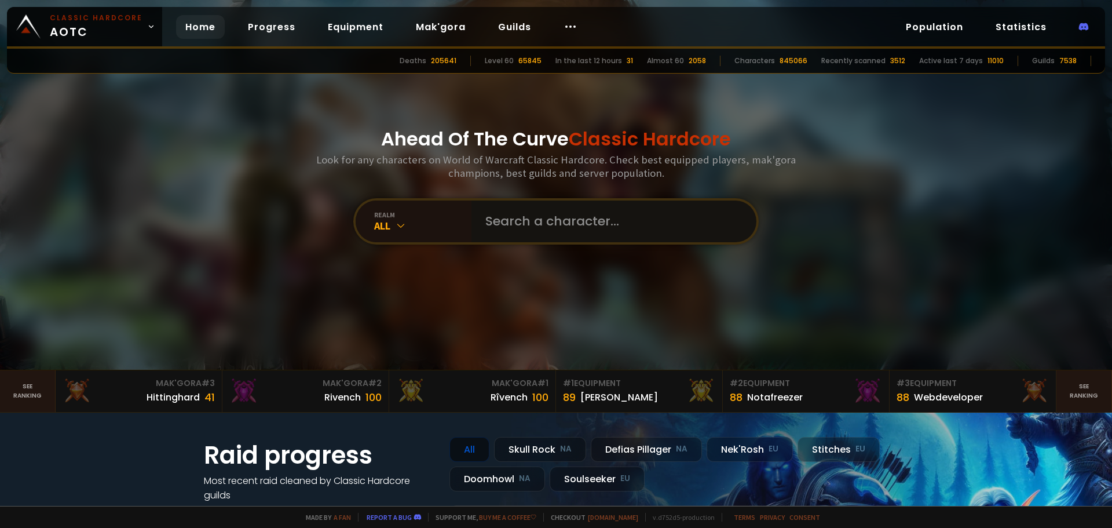
click at [535, 234] on input "text" at bounding box center [610, 221] width 264 height 42
type input "deathroww"
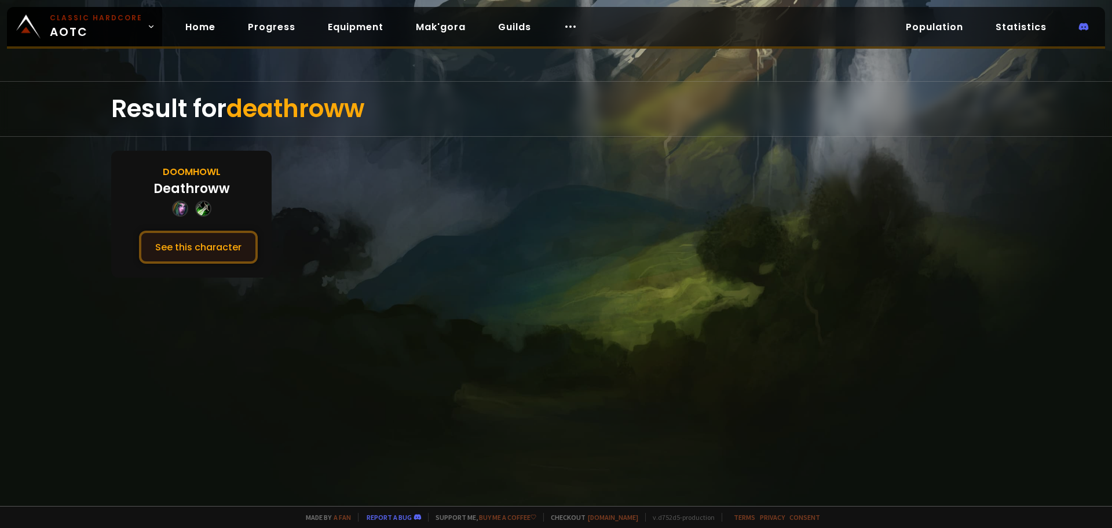
click at [209, 237] on button "See this character" at bounding box center [198, 247] width 119 height 33
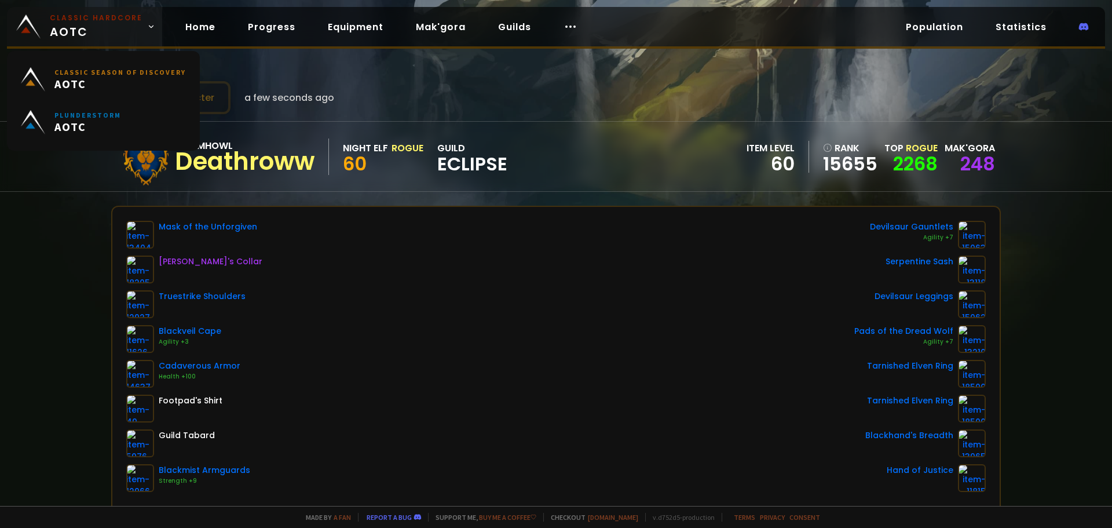
click at [112, 28] on span "Classic Hardcore AOTC" at bounding box center [96, 27] width 93 height 28
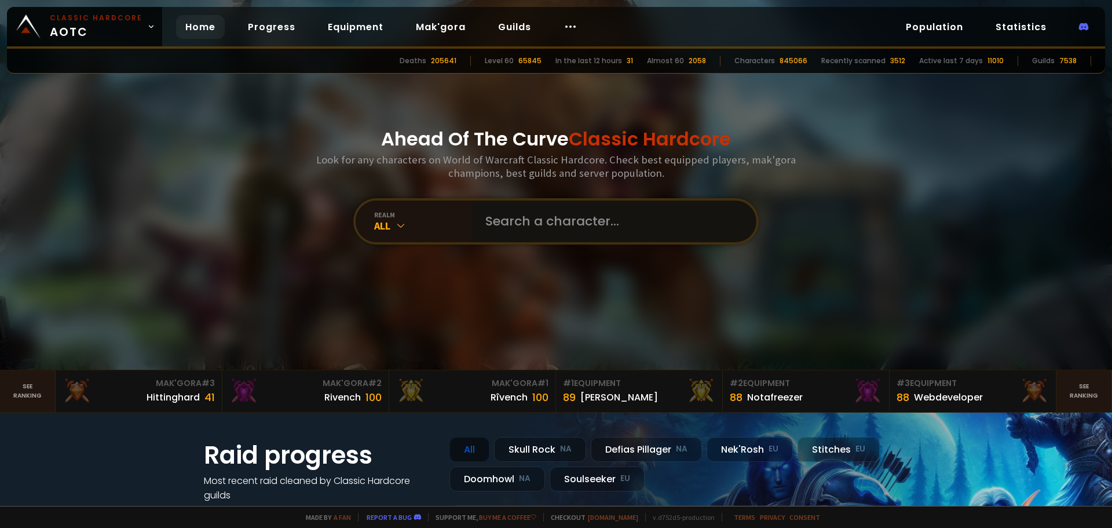
click at [569, 222] on input "text" at bounding box center [610, 221] width 264 height 42
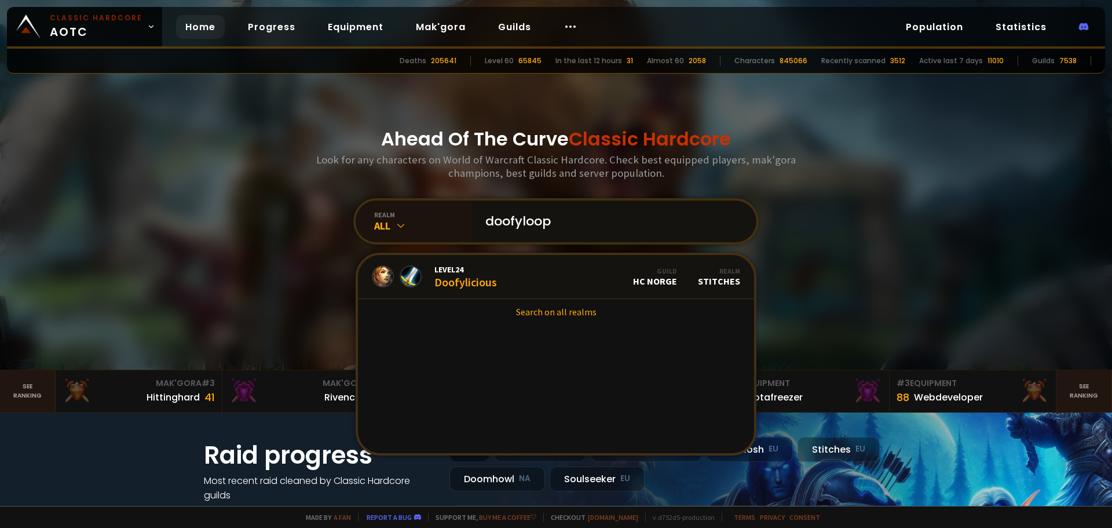
type input "doofyloops"
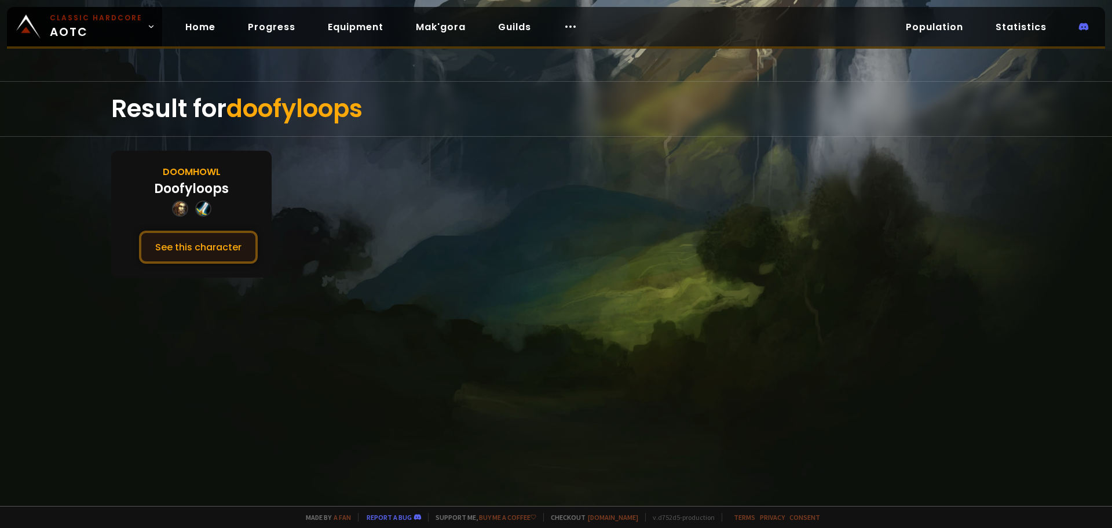
click at [196, 258] on button "See this character" at bounding box center [198, 247] width 119 height 33
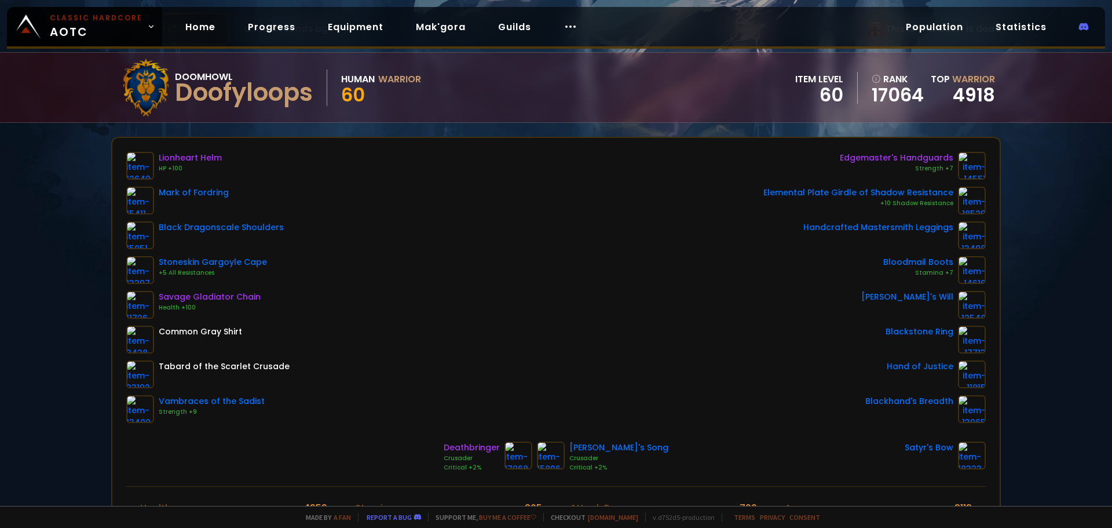
scroll to position [58, 0]
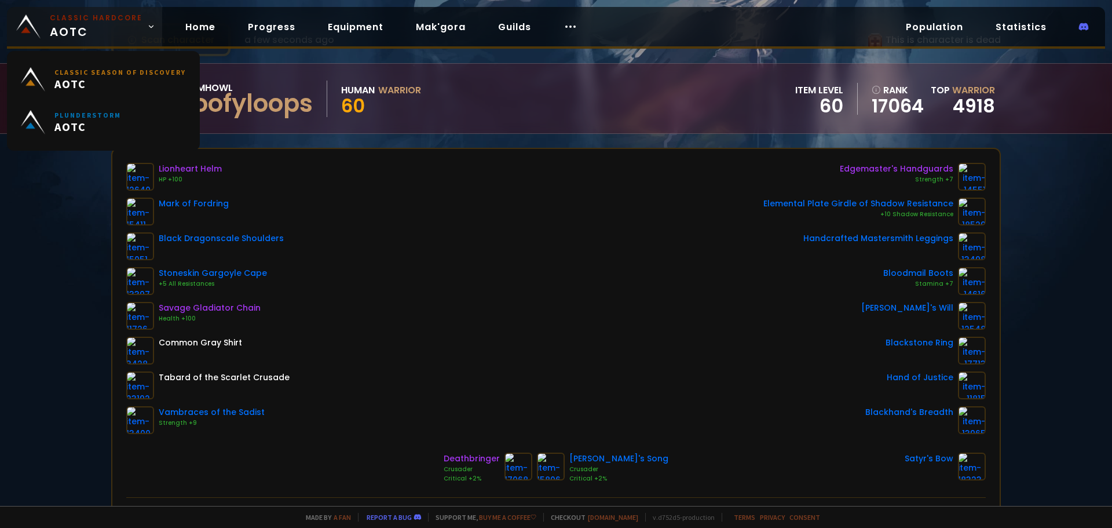
click at [63, 37] on span "Classic Hardcore AOTC" at bounding box center [96, 27] width 93 height 28
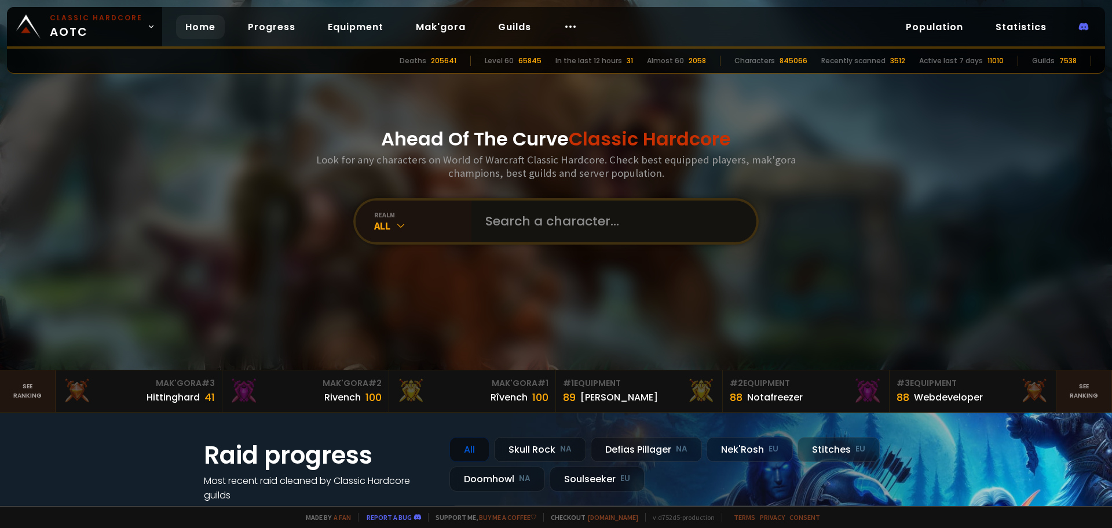
click at [612, 212] on input "text" at bounding box center [610, 221] width 264 height 42
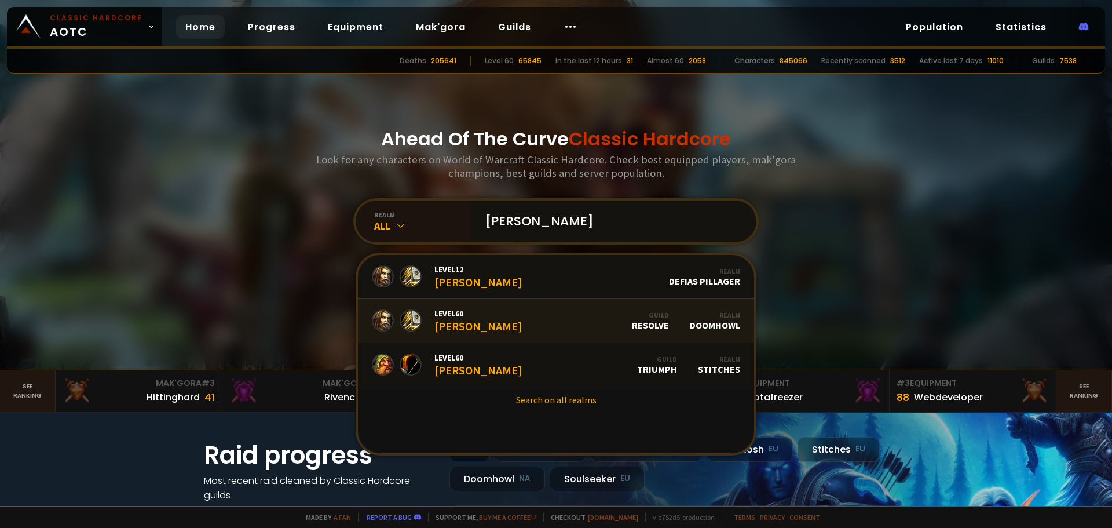
type input "[PERSON_NAME]"
click at [518, 323] on link "Level 60 [PERSON_NAME] Guild Resolve Realm Doomhowl" at bounding box center [556, 321] width 396 height 44
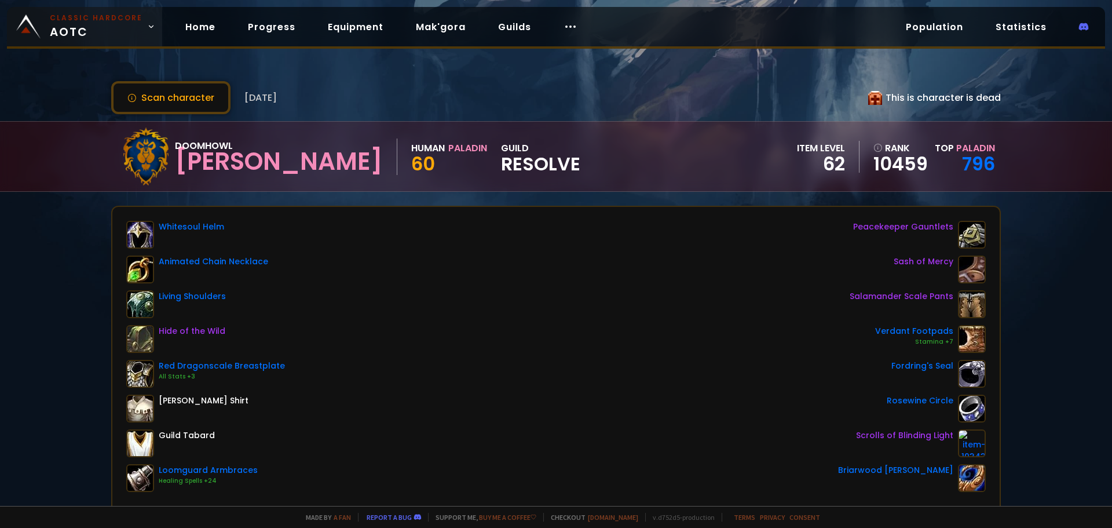
click at [73, 43] on body "Classic Hardcore AOTC Home Progress Equipment Mak'gora Guilds Population Statis…" at bounding box center [556, 264] width 1112 height 528
click at [104, 34] on span "Classic Hardcore AOTC" at bounding box center [96, 27] width 93 height 28
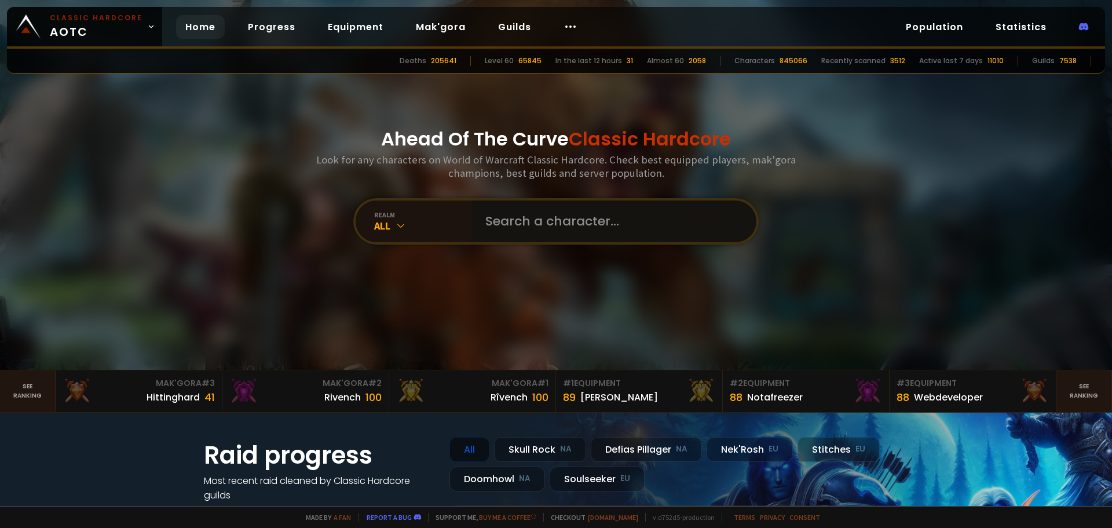
click at [602, 234] on input "text" at bounding box center [610, 221] width 264 height 42
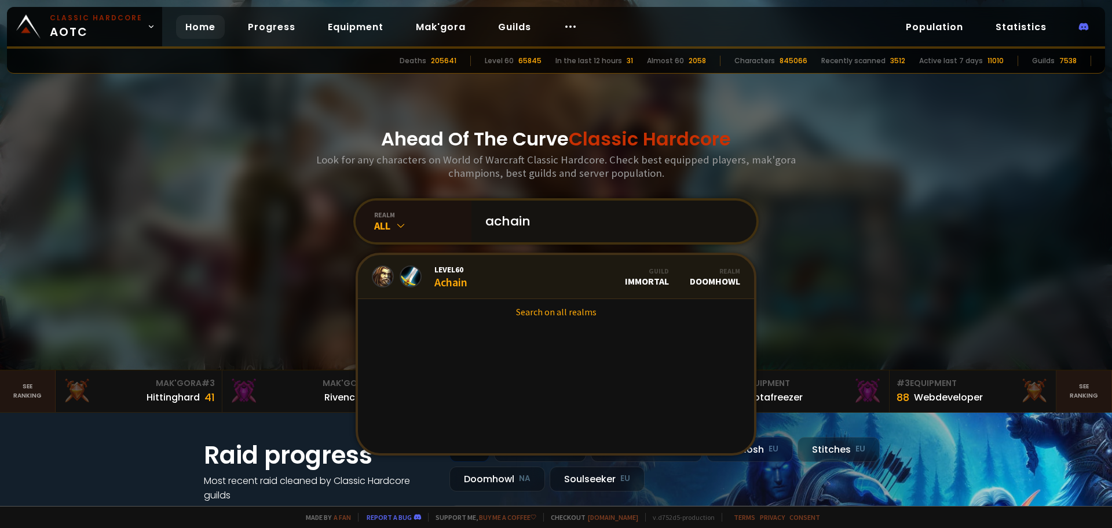
type input "achain"
click at [544, 273] on link "Level 60 Achain Guild Immortal Realm Doomhowl" at bounding box center [556, 277] width 396 height 44
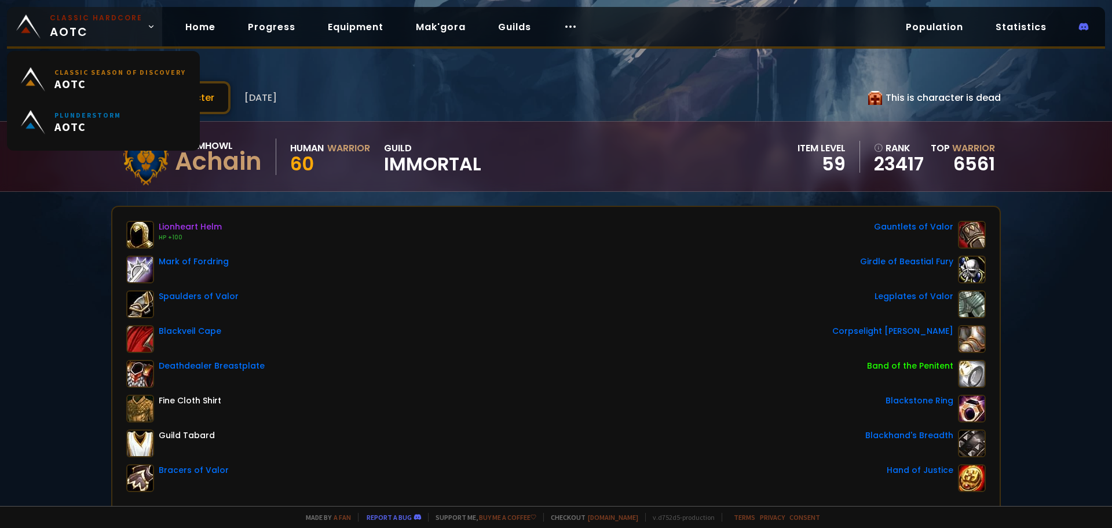
click at [106, 24] on span "Classic Hardcore AOTC" at bounding box center [96, 27] width 93 height 28
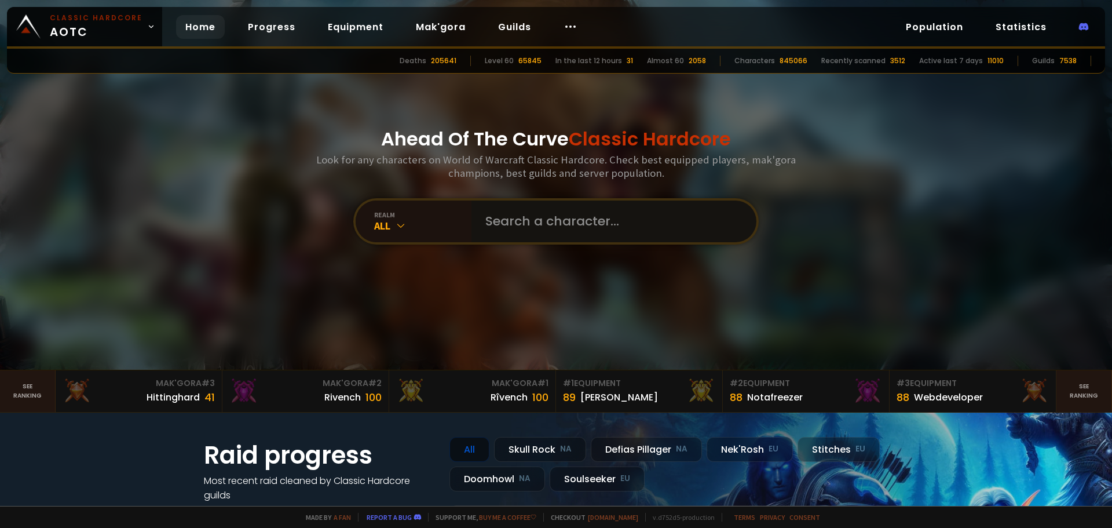
click at [526, 219] on input "text" at bounding box center [610, 221] width 264 height 42
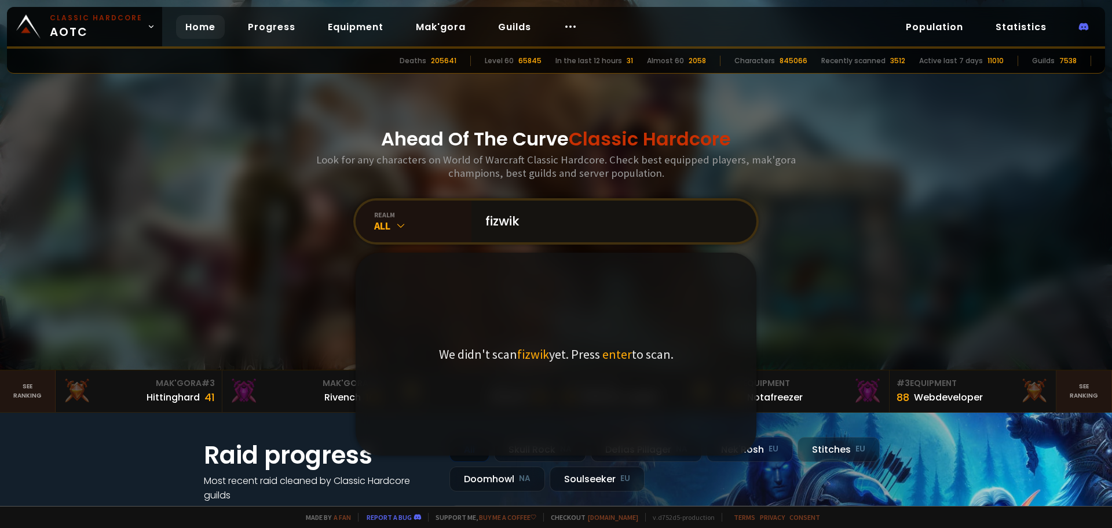
type input "fizwik"
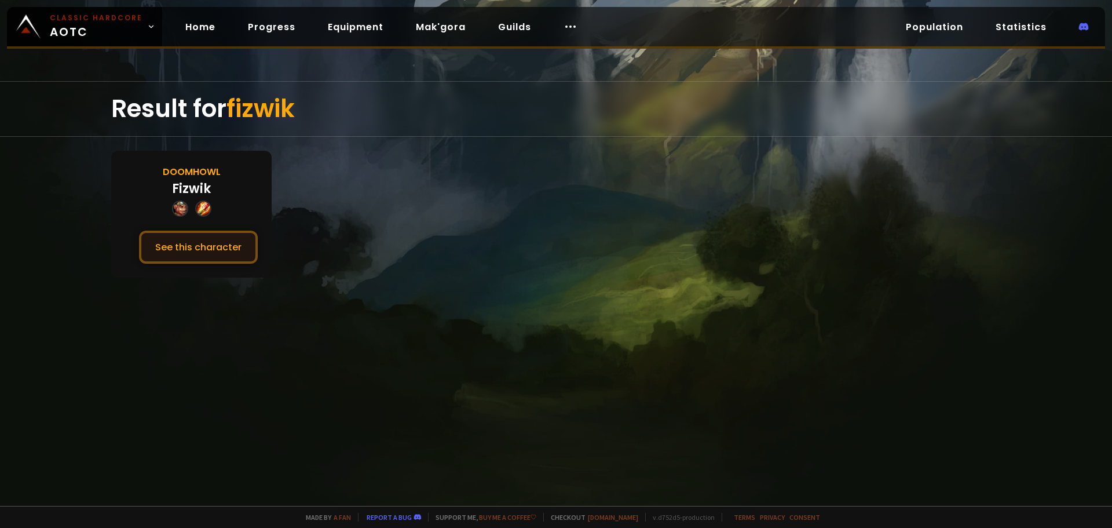
click at [182, 242] on button "See this character" at bounding box center [198, 247] width 119 height 33
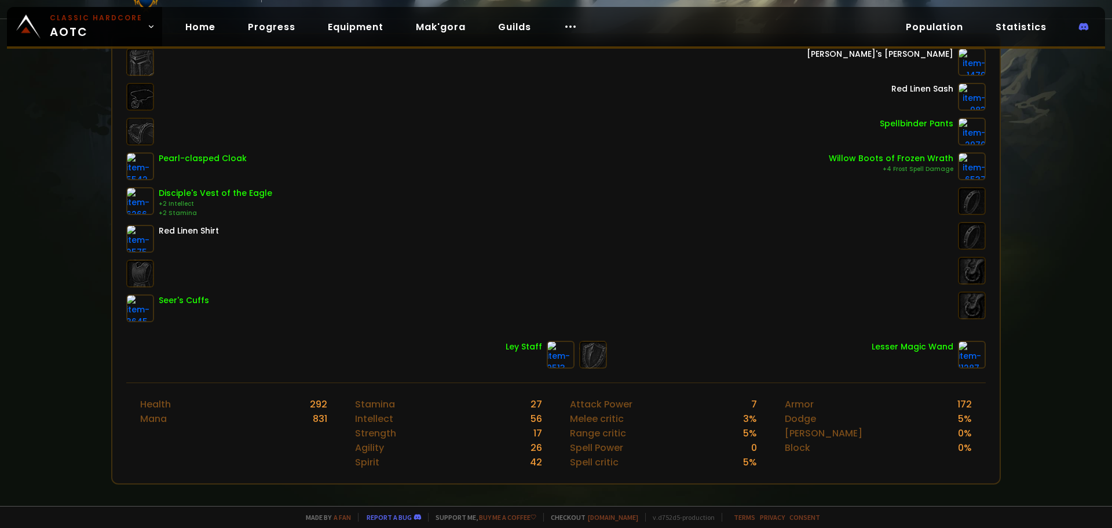
scroll to position [116, 0]
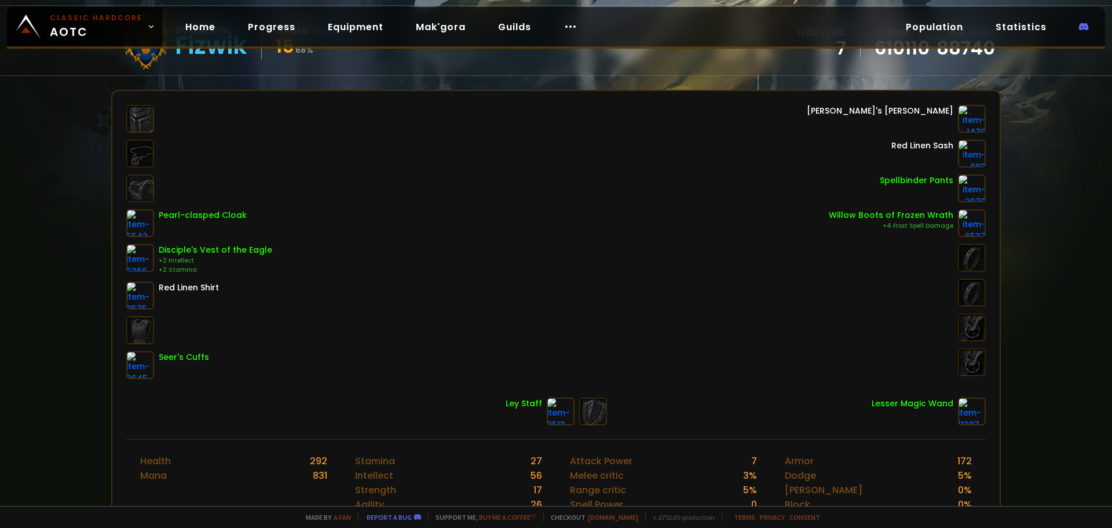
click at [530, 316] on div "Pearl-clasped Cloak Disciple's Vest of the Eagle +2 Intellect +2 Stamina Red Li…" at bounding box center [555, 242] width 859 height 274
click at [438, 279] on div "Pearl-clasped Cloak Disciple's Vest of the Eagle +2 Intellect +2 Stamina Red Li…" at bounding box center [555, 242] width 859 height 274
drag, startPoint x: 433, startPoint y: 274, endPoint x: 364, endPoint y: 236, distance: 78.3
click at [354, 223] on div "Pearl-clasped Cloak Disciple's Vest of the Eagle +2 Intellect +2 Stamina Red Li…" at bounding box center [555, 242] width 859 height 274
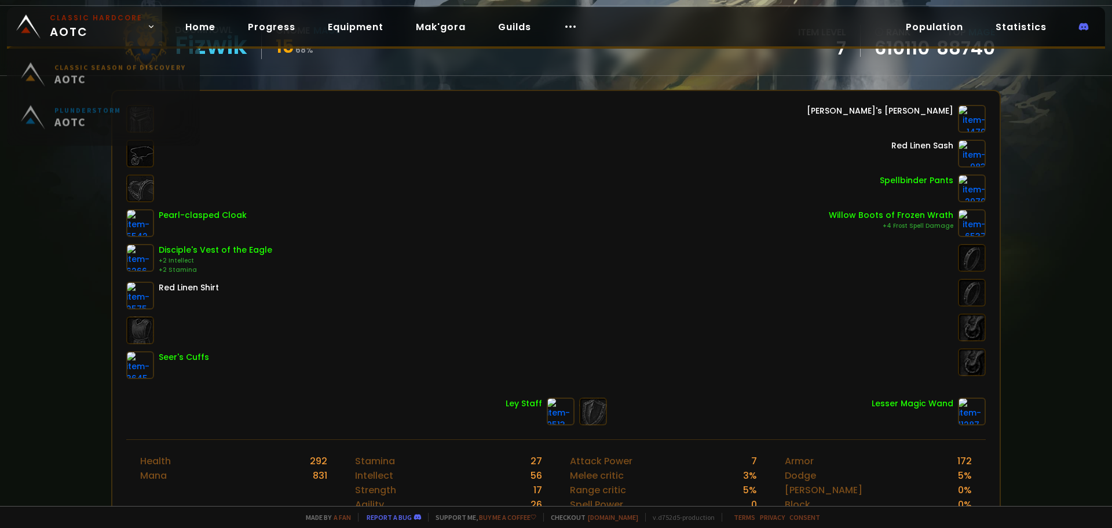
click at [105, 21] on small "Classic Hardcore" at bounding box center [96, 18] width 93 height 10
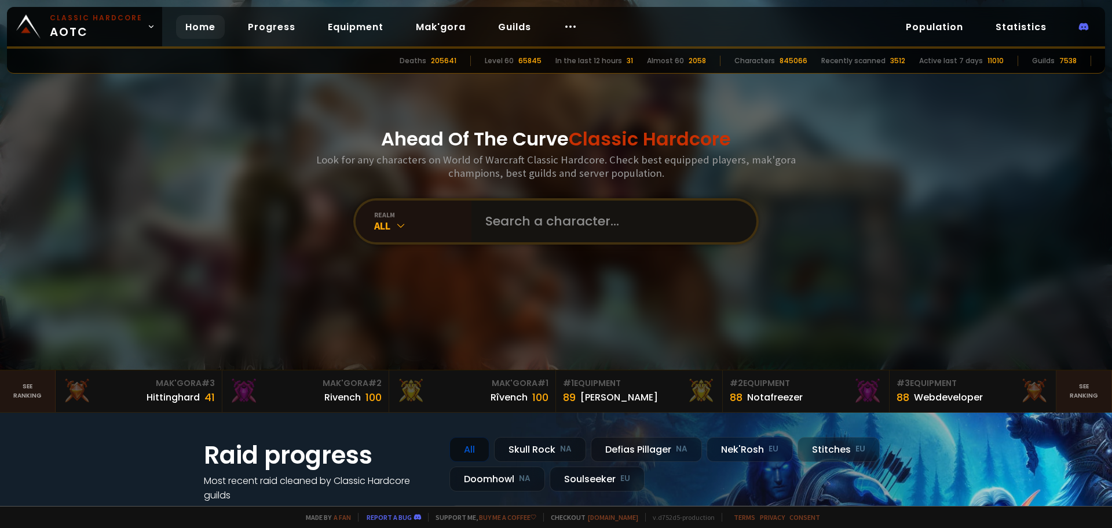
click at [572, 207] on input "text" at bounding box center [610, 221] width 264 height 42
type input "stronkus"
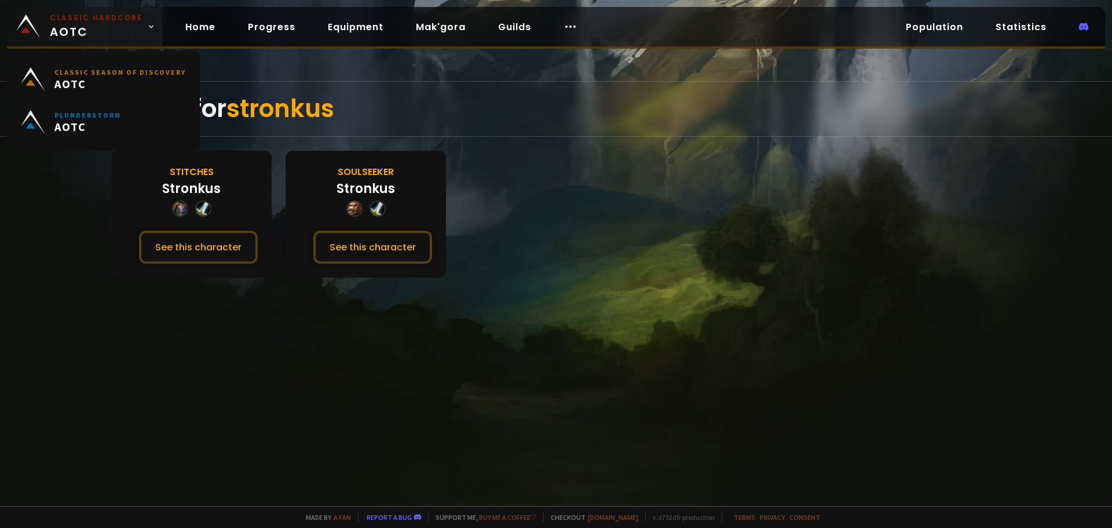
click at [119, 23] on small "Classic Hardcore" at bounding box center [96, 18] width 93 height 10
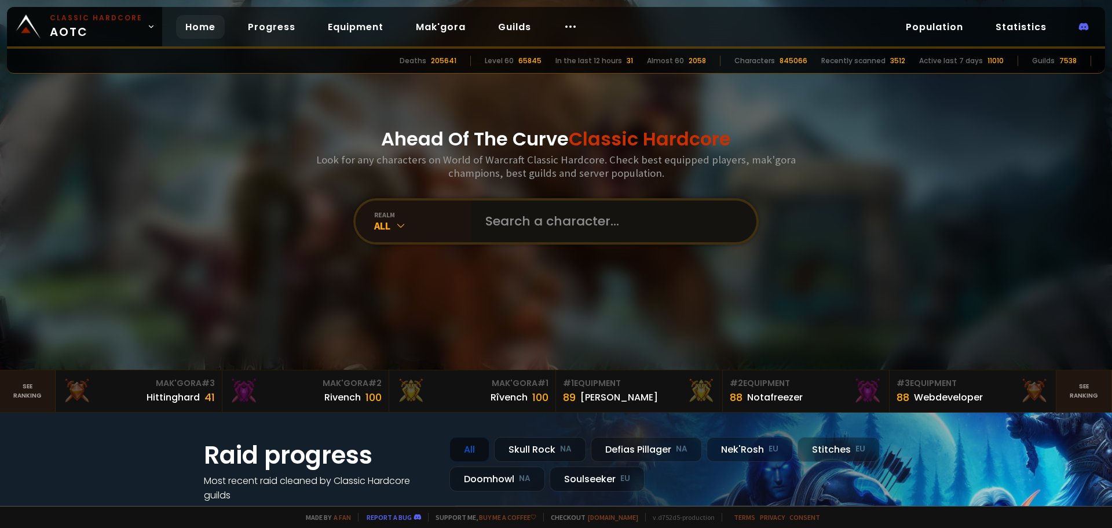
click at [588, 225] on input "text" at bounding box center [610, 221] width 264 height 42
type input "abigailchase"
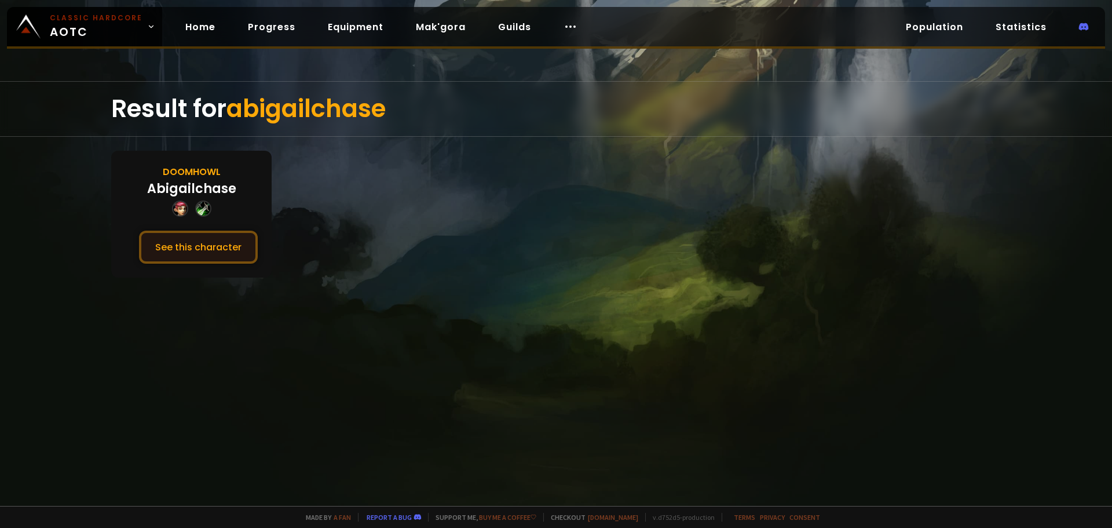
click at [209, 246] on button "See this character" at bounding box center [198, 247] width 119 height 33
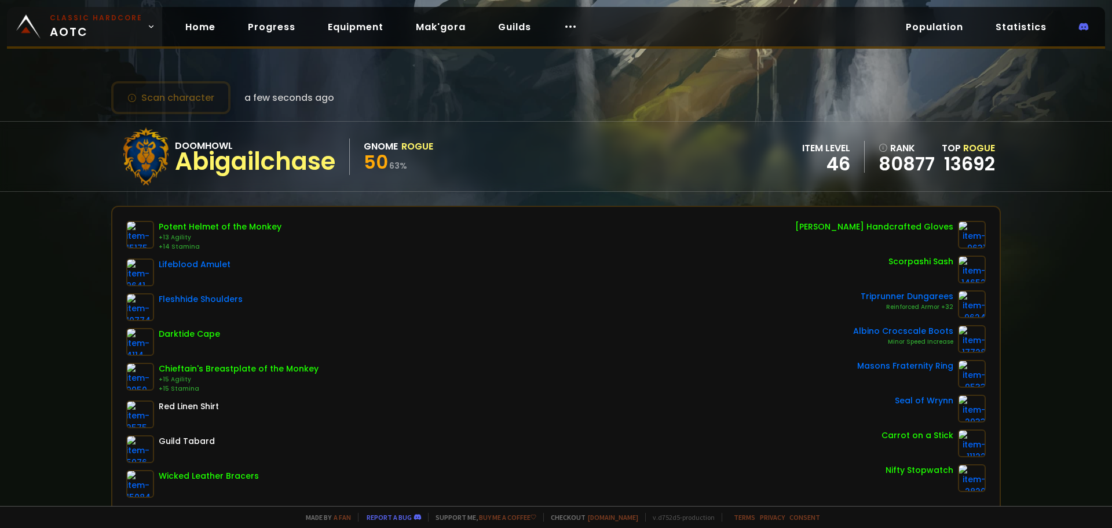
click at [62, 28] on span "Classic Hardcore AOTC" at bounding box center [96, 27] width 93 height 28
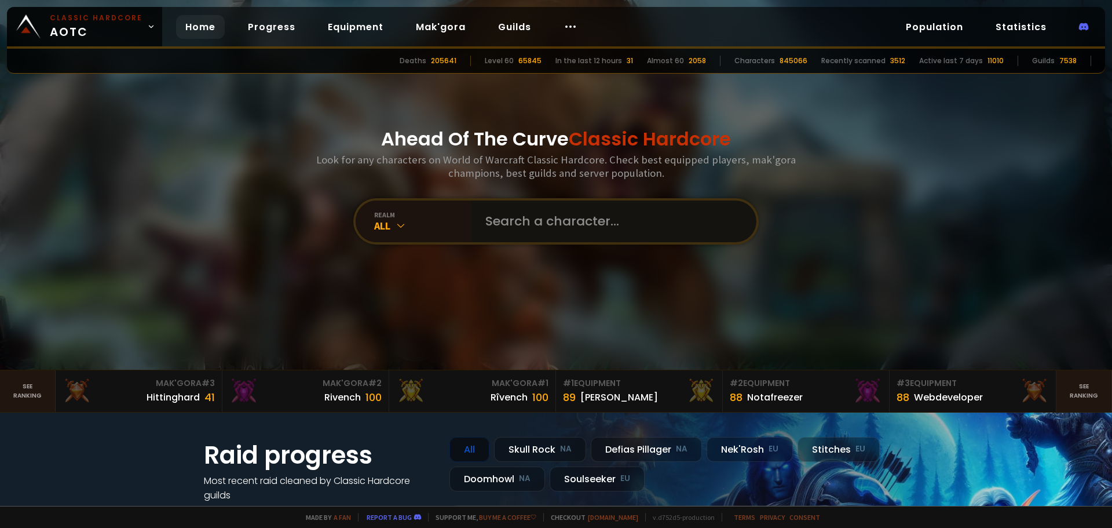
click at [567, 228] on input "text" at bounding box center [610, 221] width 264 height 42
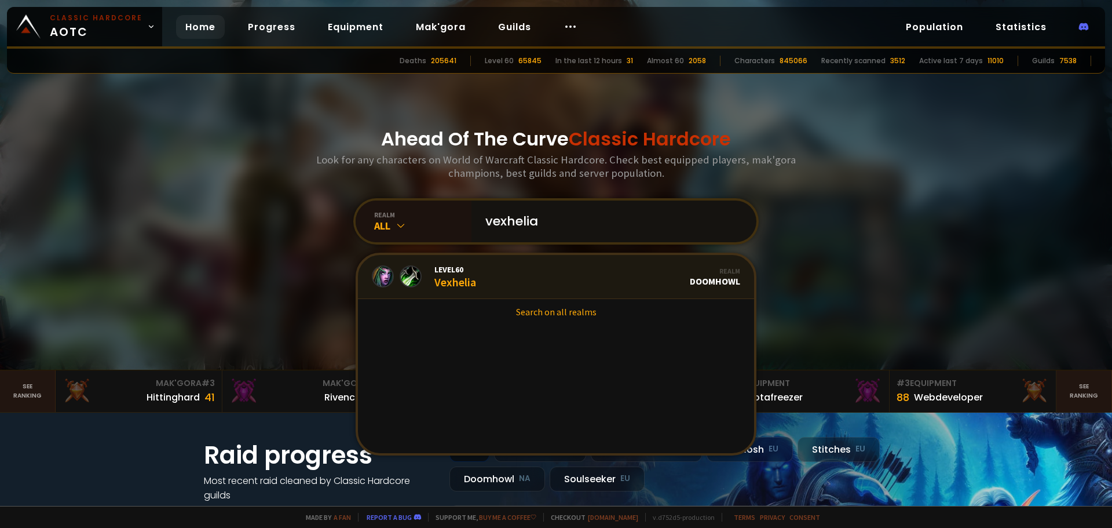
type input "vexhelia"
click at [531, 280] on link "Level 60 Vexhelia Realm Doomhowl" at bounding box center [556, 277] width 396 height 44
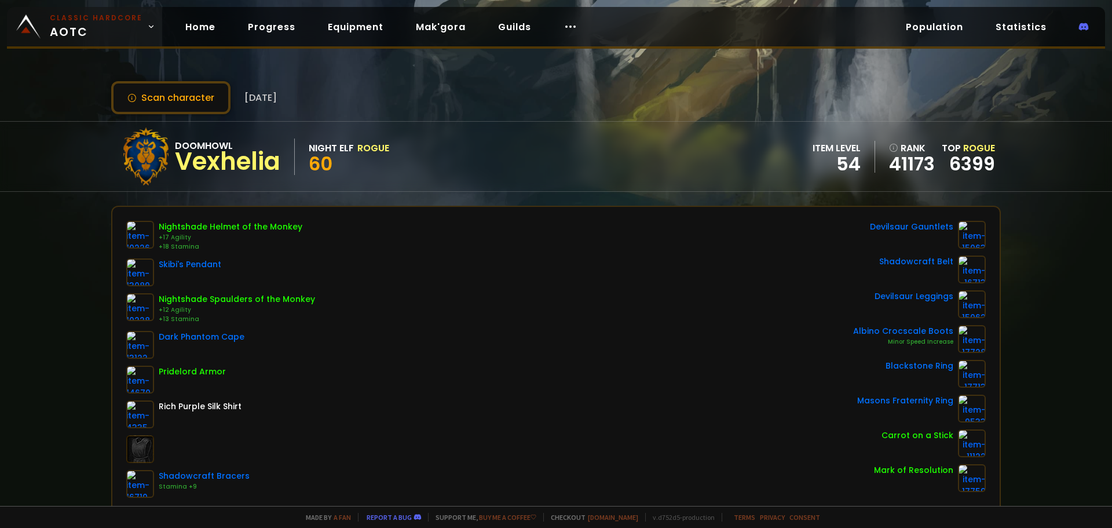
drag, startPoint x: 102, startPoint y: 24, endPoint x: 127, endPoint y: 41, distance: 30.0
click at [101, 24] on span "Classic Hardcore AOTC" at bounding box center [96, 27] width 93 height 28
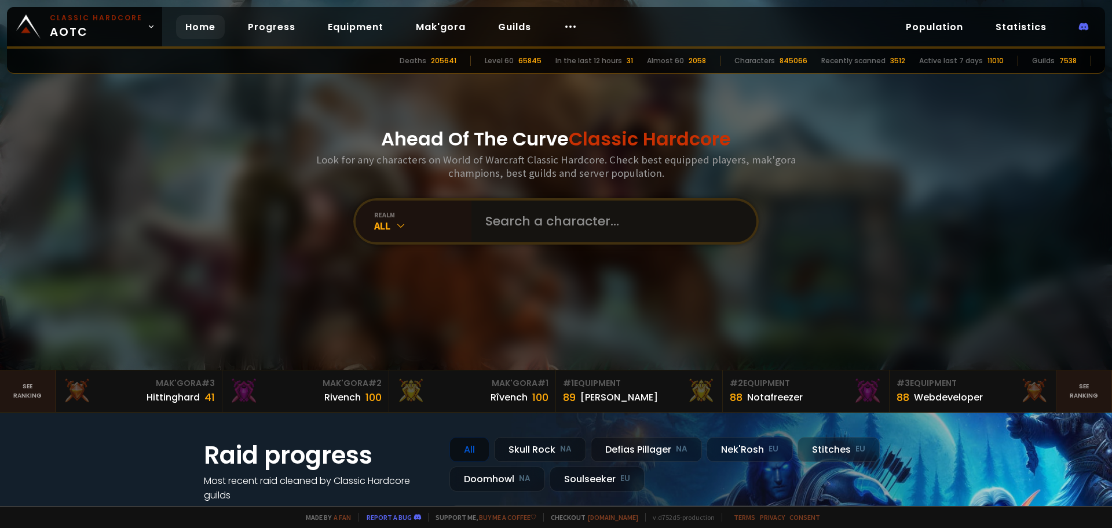
click at [565, 225] on input "text" at bounding box center [610, 221] width 264 height 42
type input "duchesne"
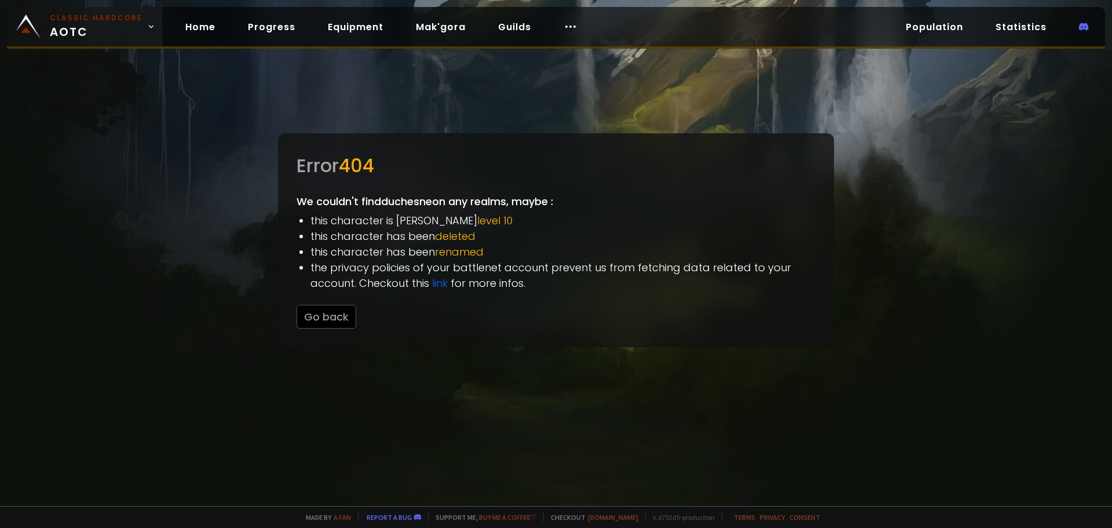
click at [83, 20] on small "Classic Hardcore" at bounding box center [96, 18] width 93 height 10
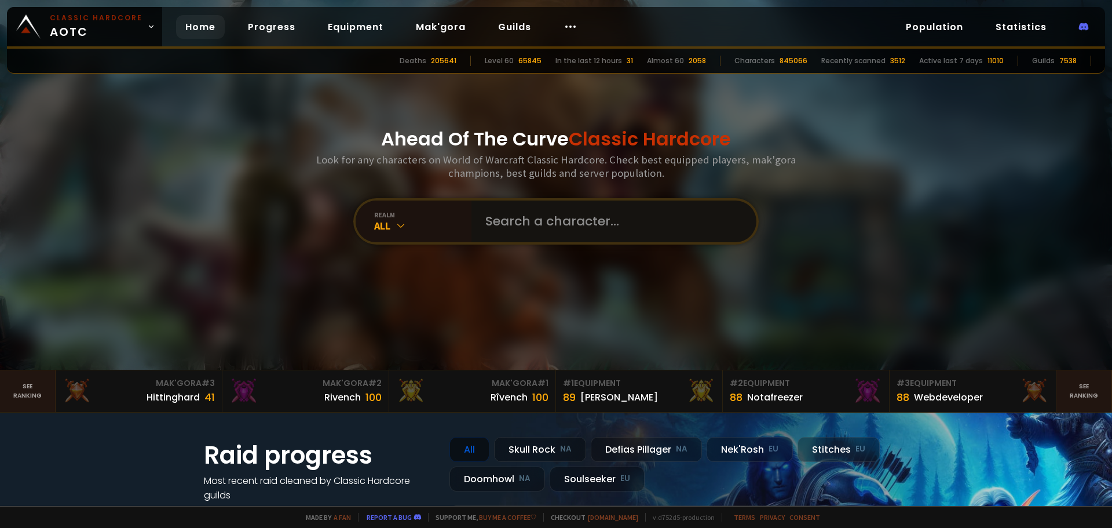
click at [550, 219] on input "text" at bounding box center [610, 221] width 264 height 42
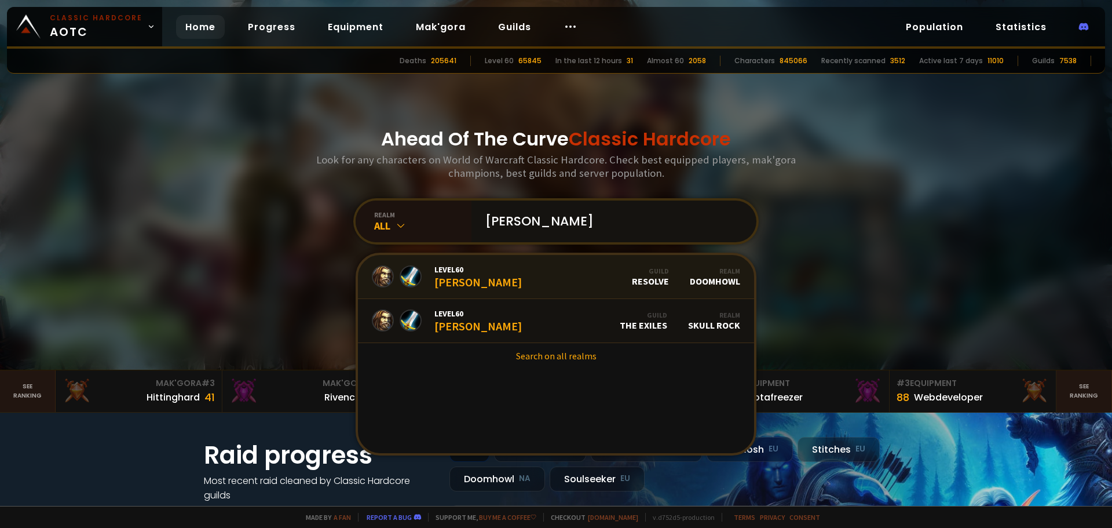
type input "[PERSON_NAME]"
click at [477, 281] on div "Level 60 [PERSON_NAME]" at bounding box center [477, 276] width 87 height 25
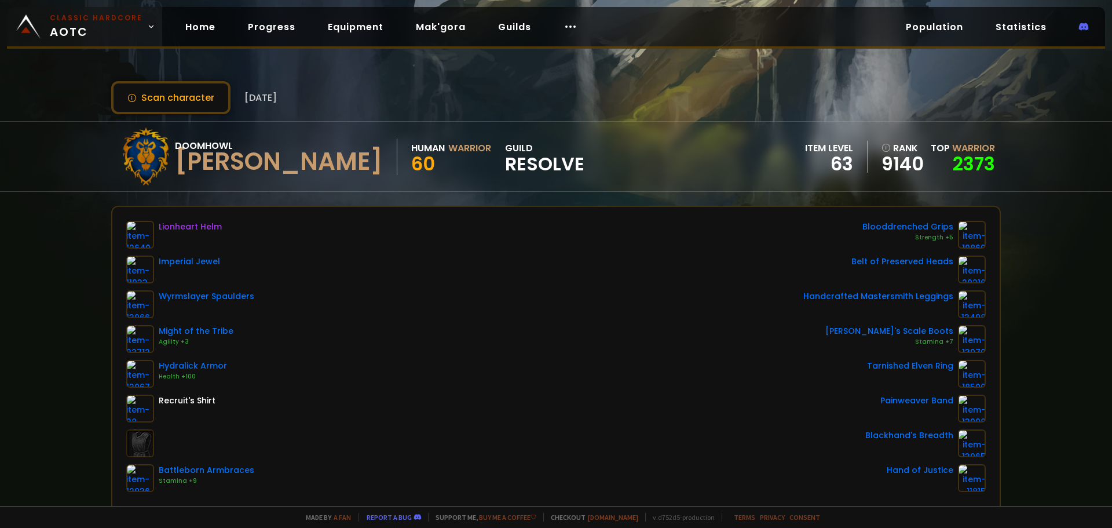
click at [56, 20] on small "Classic Hardcore" at bounding box center [96, 18] width 93 height 10
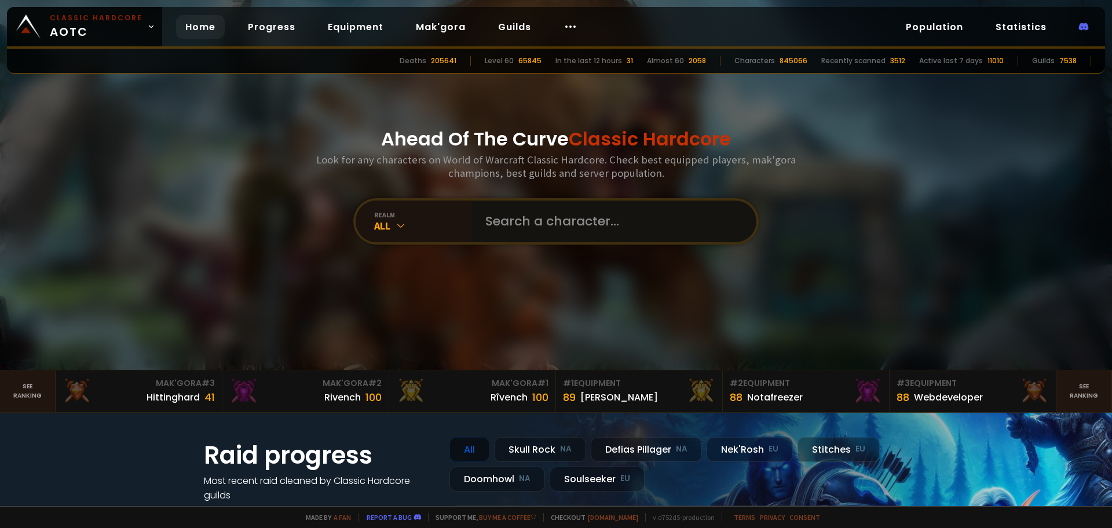
click at [548, 226] on input "text" at bounding box center [610, 221] width 264 height 42
type input "koconut"
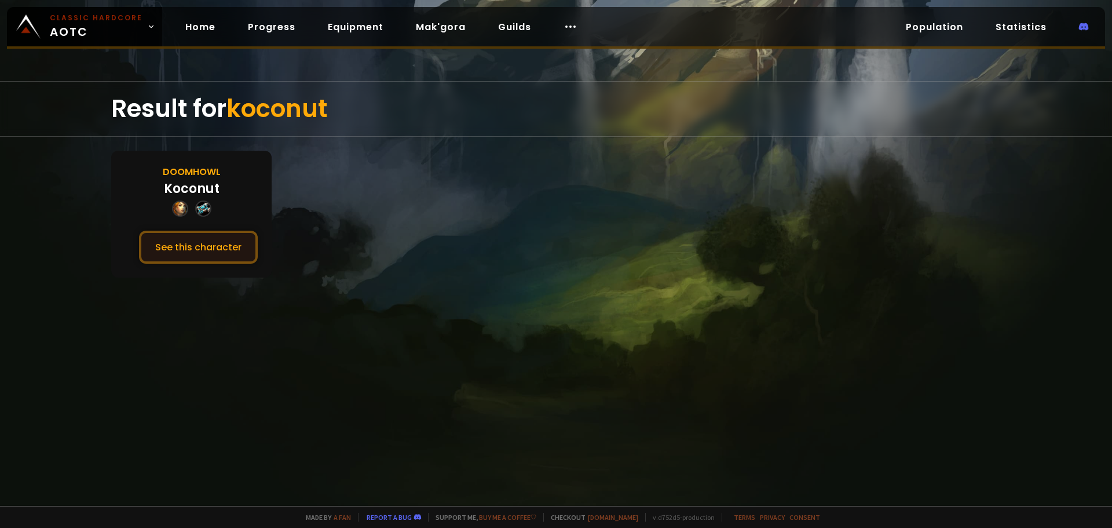
click at [211, 235] on button "See this character" at bounding box center [198, 247] width 119 height 33
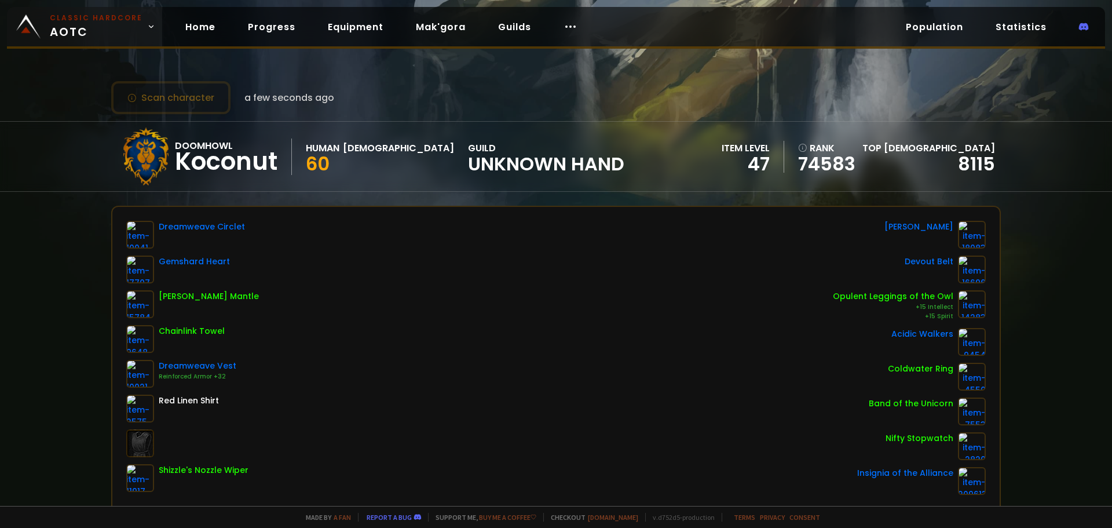
click at [82, 35] on span "Classic Hardcore AOTC" at bounding box center [96, 27] width 93 height 28
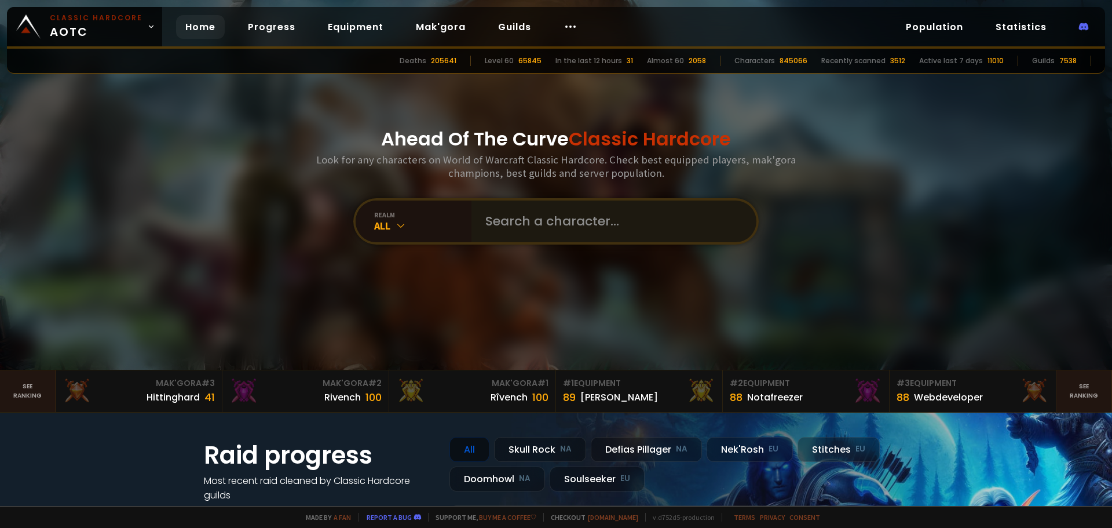
drag, startPoint x: 577, startPoint y: 245, endPoint x: 577, endPoint y: 237, distance: 7.5
click at [577, 245] on div "Ahead Of The Curve Classic Hardcore Look for any characters on World of Warcraf…" at bounding box center [556, 185] width 698 height 370
click at [577, 235] on input "text" at bounding box center [610, 221] width 264 height 42
click at [533, 216] on input "text" at bounding box center [610, 221] width 264 height 42
type input "halten"
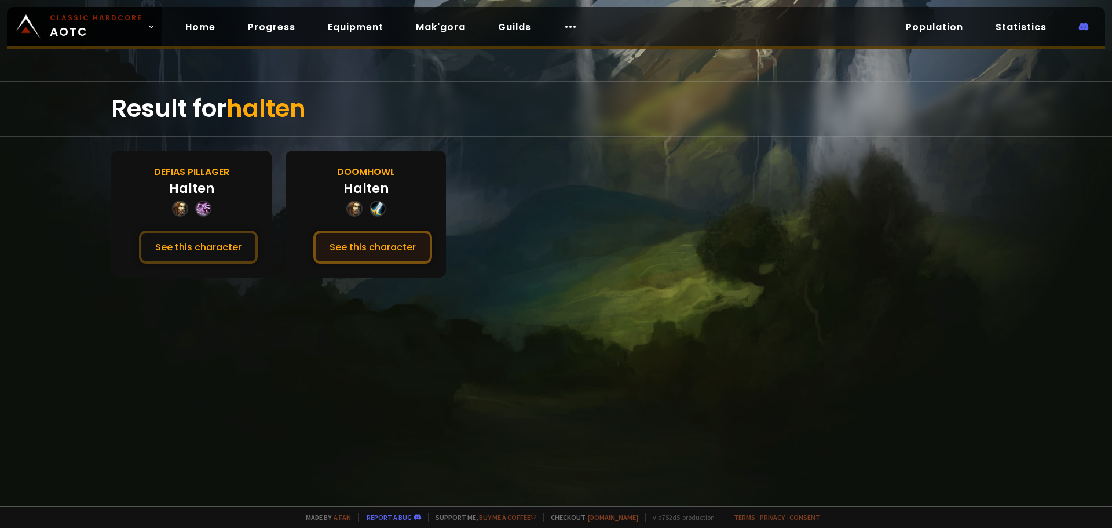
click at [345, 244] on button "See this character" at bounding box center [372, 247] width 119 height 33
